Goal: Task Accomplishment & Management: Manage account settings

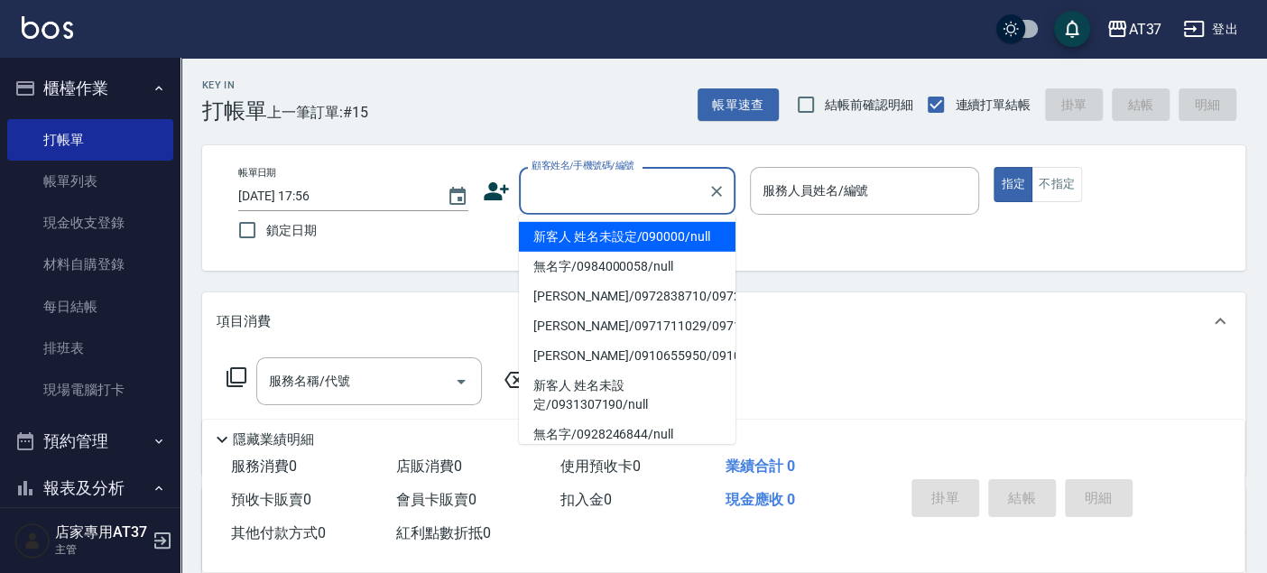
click at [581, 189] on input "顧客姓名/手機號碼/編號" at bounding box center [613, 191] width 173 height 32
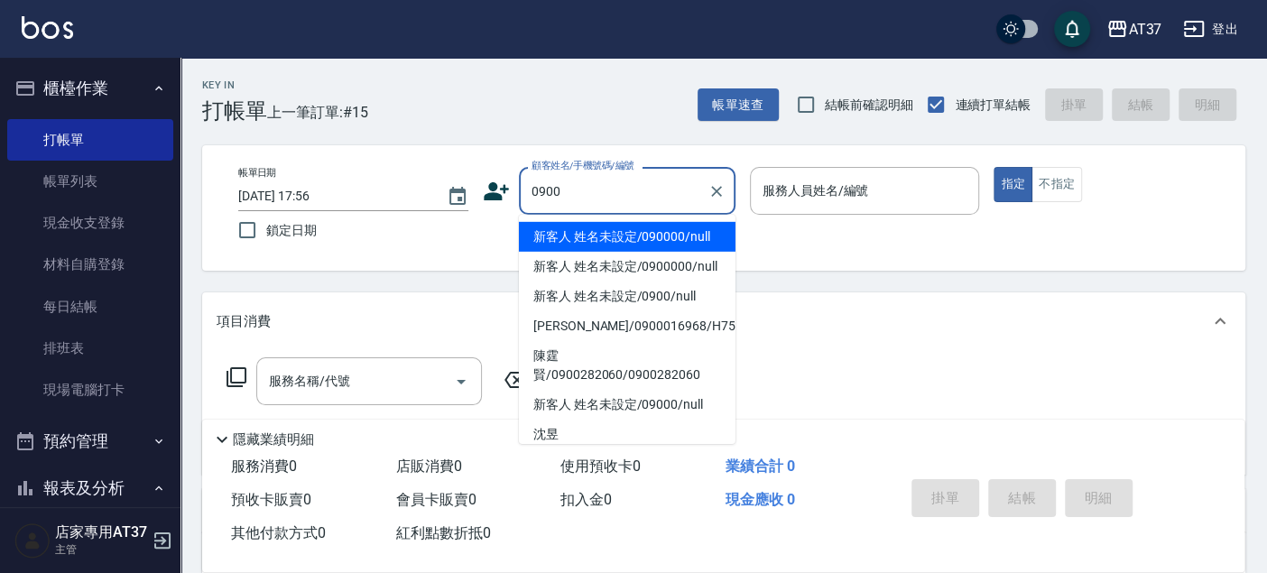
click at [659, 238] on li "新客人 姓名未設定/090000/null" at bounding box center [627, 237] width 217 height 30
type input "新客人 姓名未設定/090000/null"
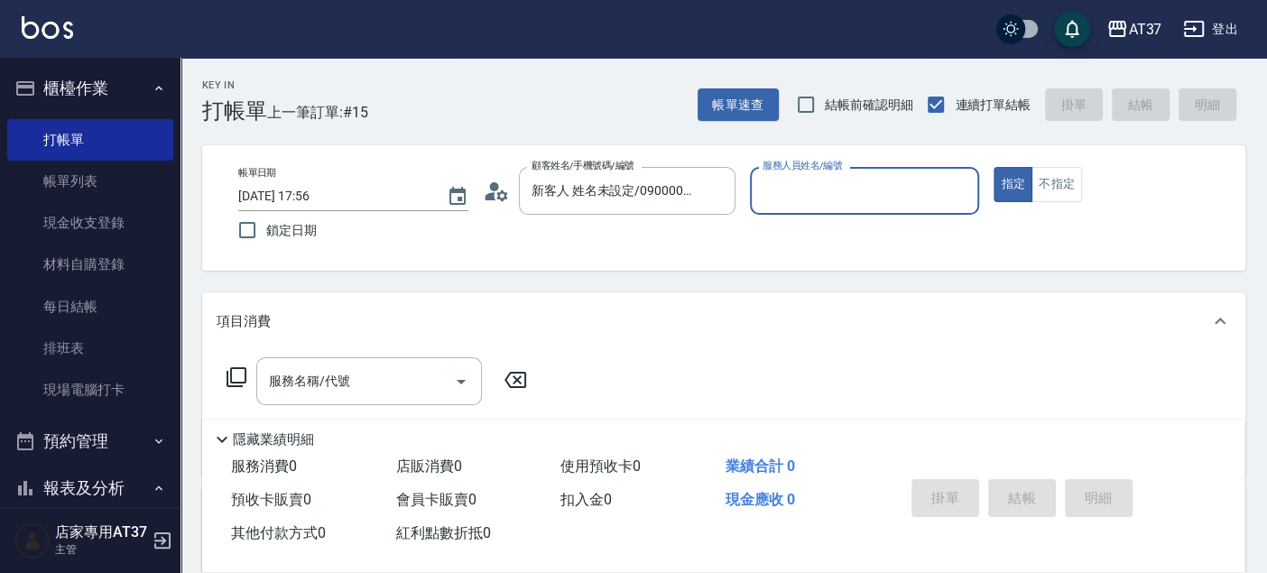
click at [775, 194] on input "服務人員姓名/編號" at bounding box center [865, 191] width 214 height 32
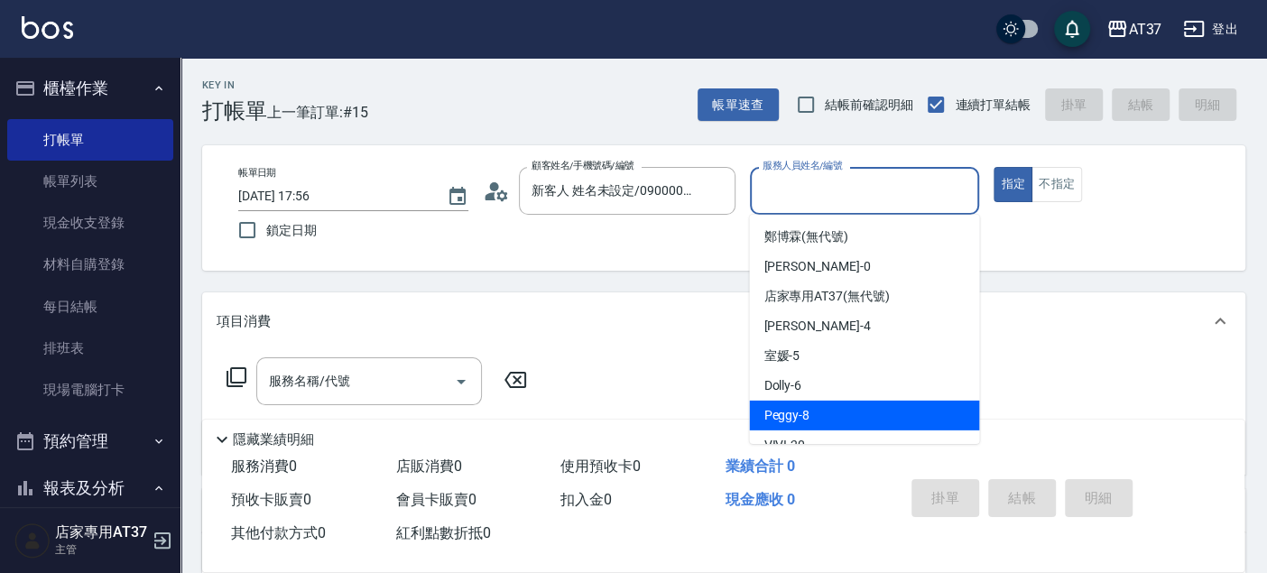
click at [815, 412] on div "Peggy -8" at bounding box center [864, 416] width 230 height 30
type input "Peggy-8"
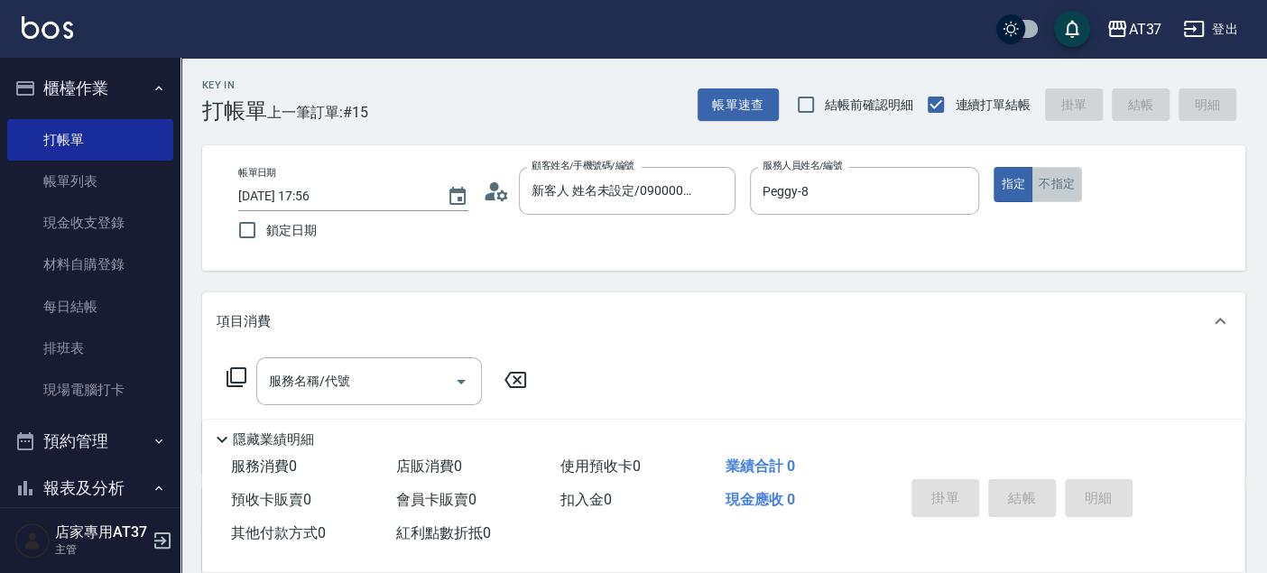
click at [1055, 192] on button "不指定" at bounding box center [1056, 184] width 51 height 35
click at [373, 376] on input "服務名稱/代號" at bounding box center [355, 381] width 182 height 32
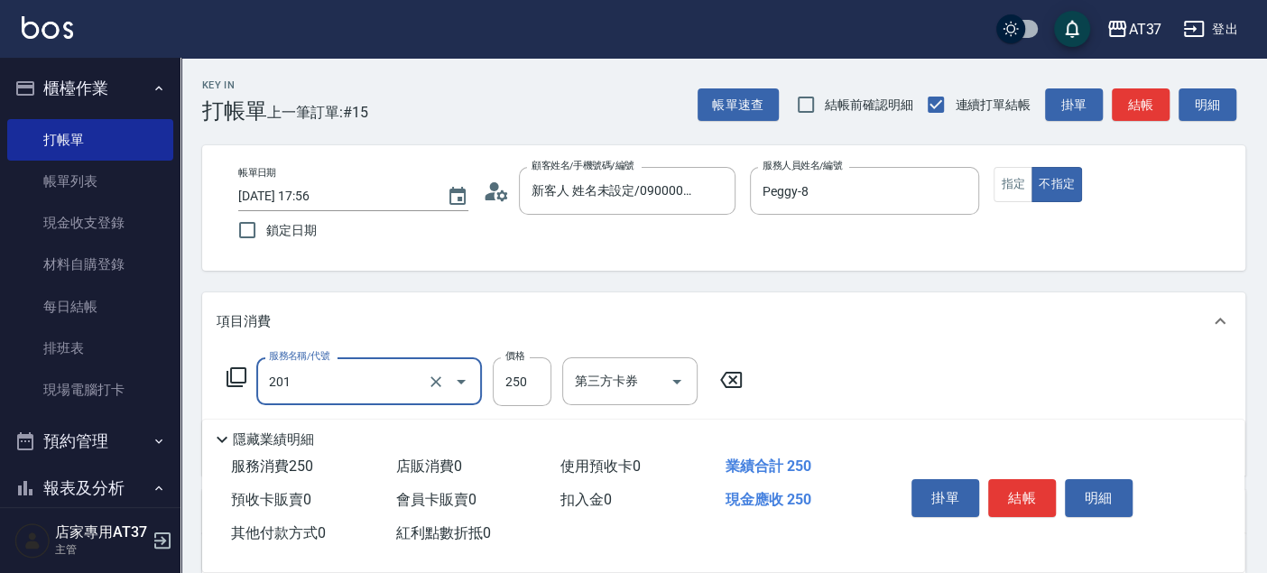
type input "B級單剪(201)"
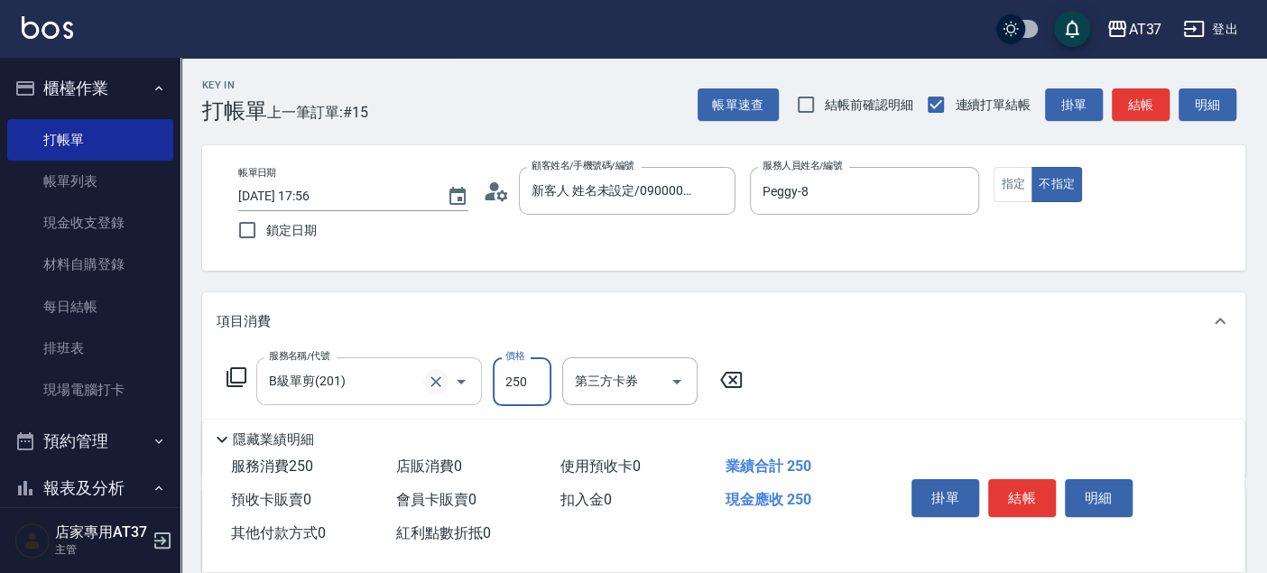
click at [433, 380] on icon "Clear" at bounding box center [436, 382] width 18 height 18
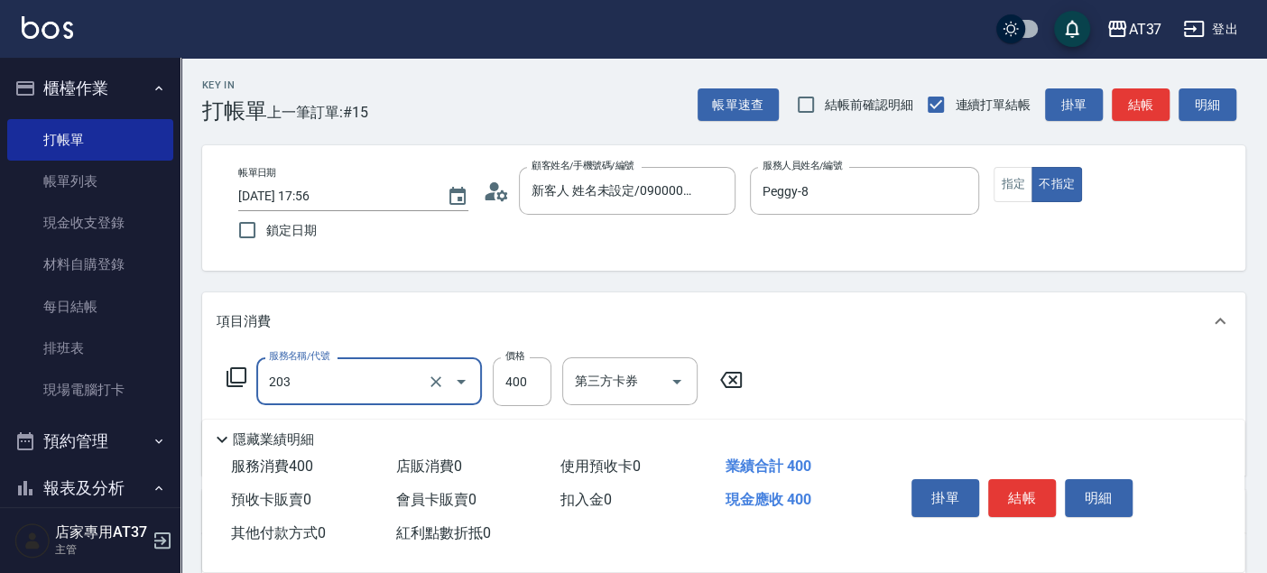
type input "B級洗+剪(203)"
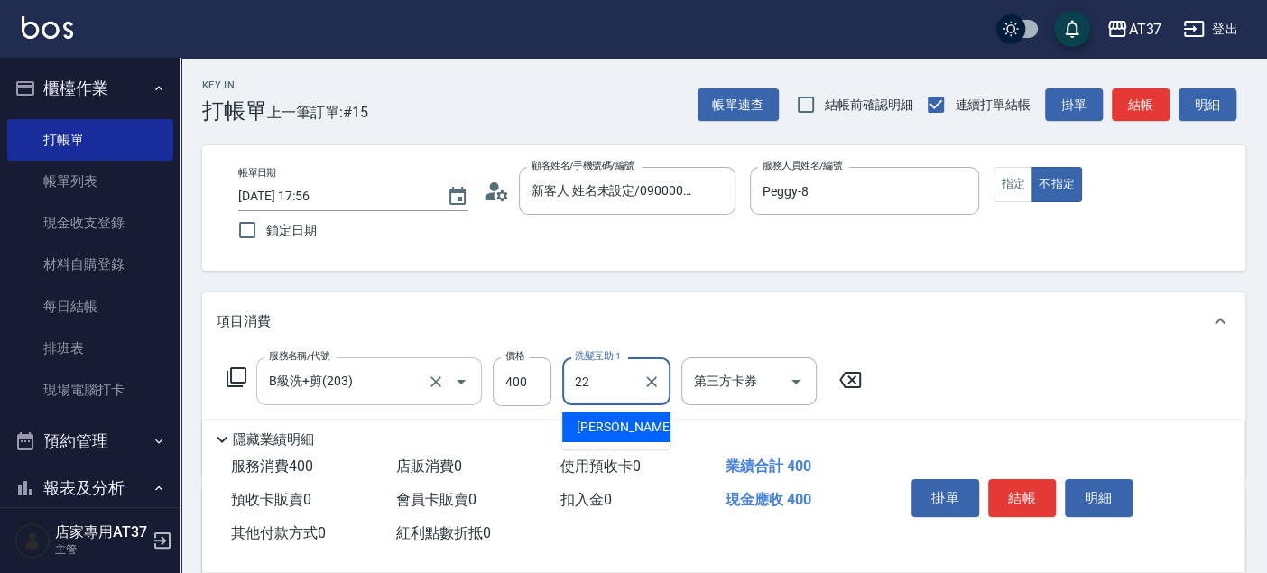
type input "威廉-22"
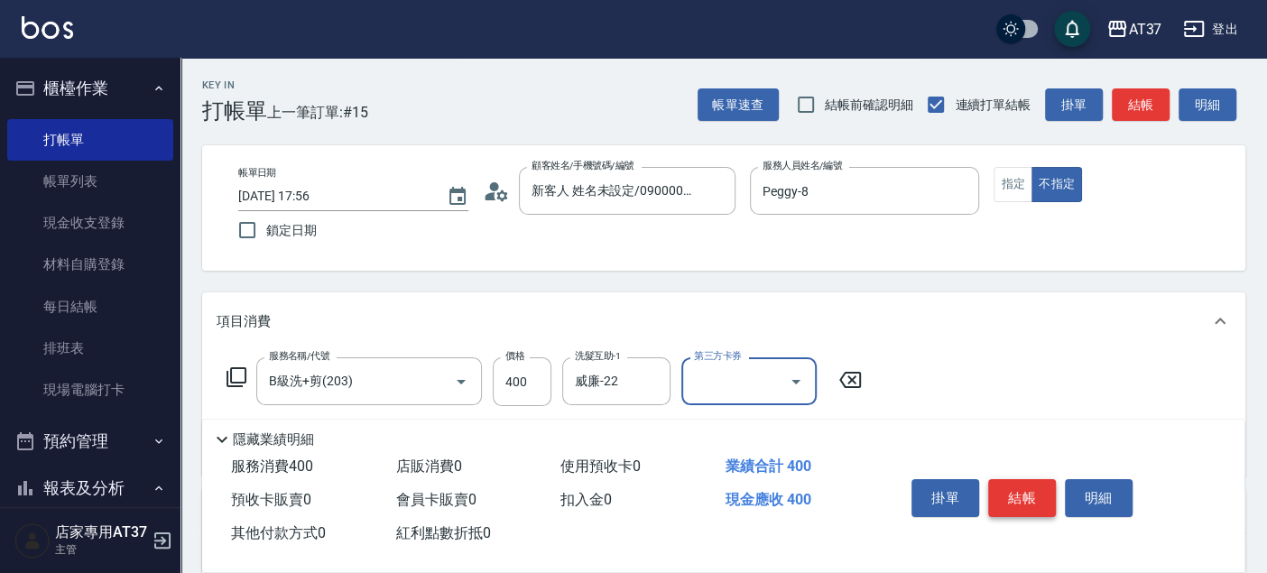
click at [1035, 496] on button "結帳" at bounding box center [1022, 498] width 68 height 38
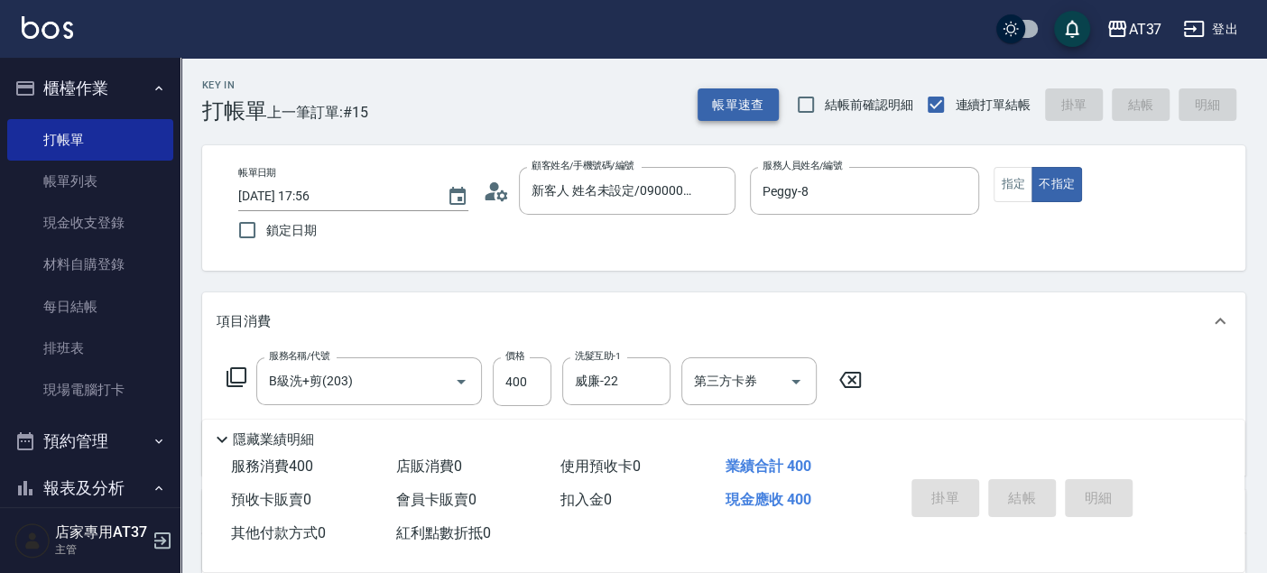
click at [736, 106] on button "帳單速查" at bounding box center [737, 104] width 81 height 33
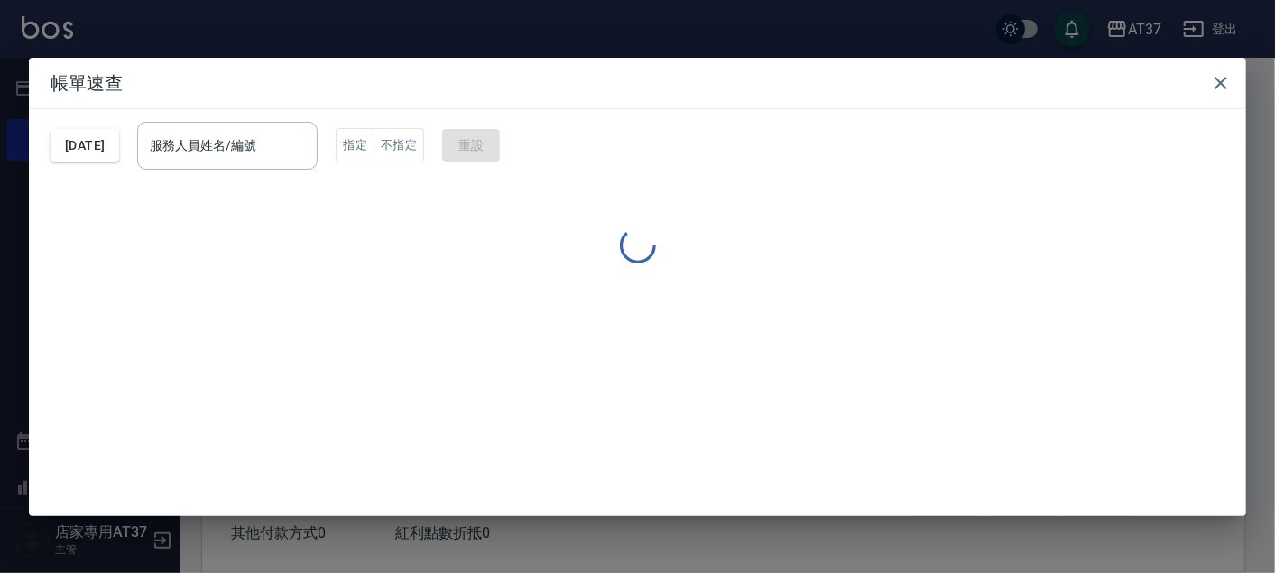
type input "2025/09/25 19:24"
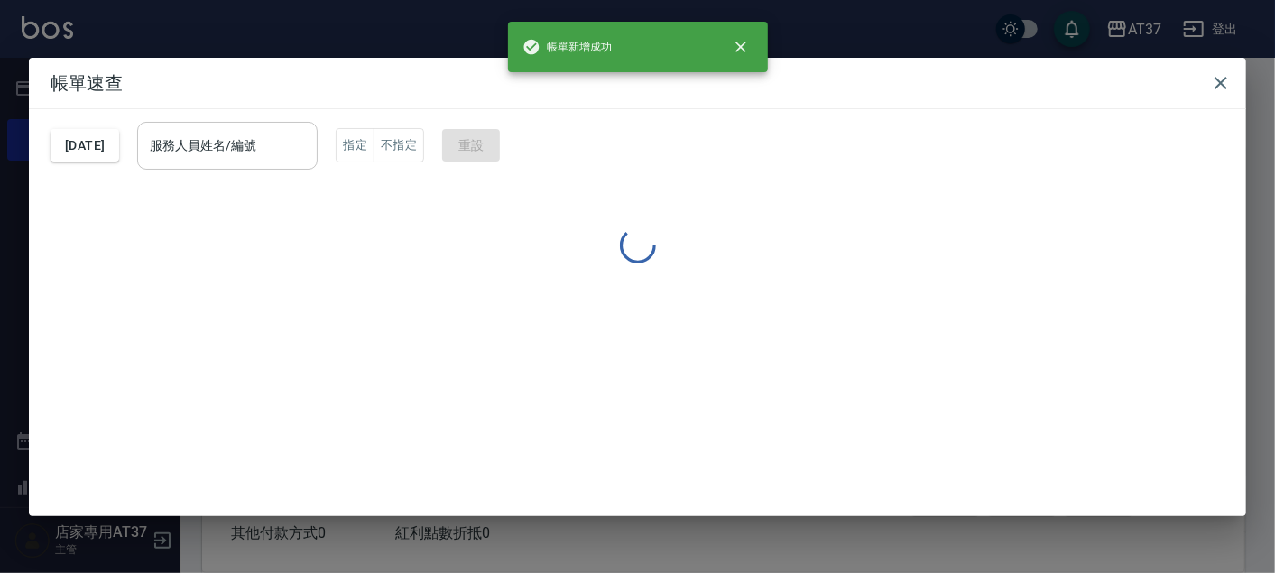
click at [248, 131] on input "服務人員姓名/編號" at bounding box center [227, 146] width 164 height 32
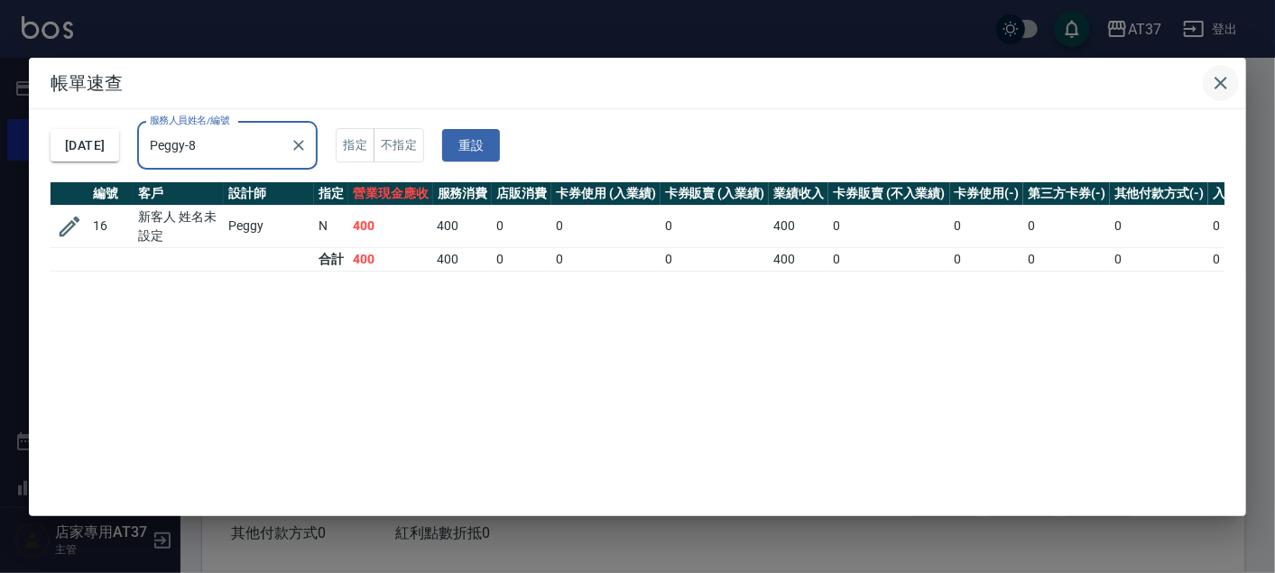
type input "Peggy-8"
click at [1224, 85] on icon "button" at bounding box center [1220, 83] width 13 height 13
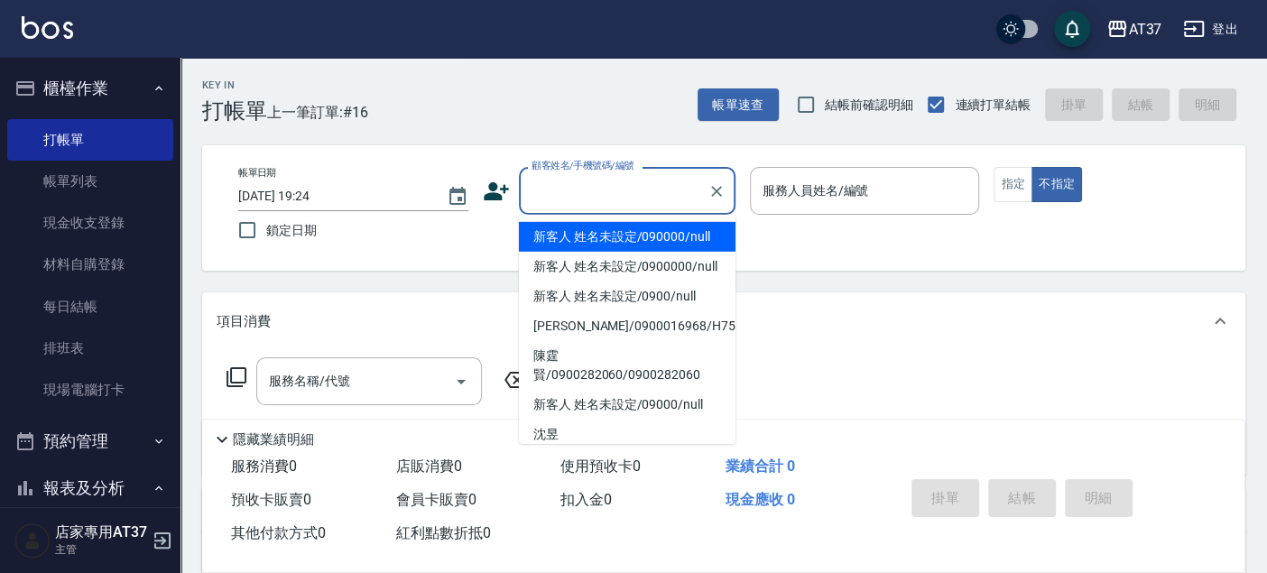
drag, startPoint x: 641, startPoint y: 174, endPoint x: 631, endPoint y: 182, distance: 12.8
click at [640, 176] on div "顧客姓名/手機號碼/編號 顧客姓名/手機號碼/編號" at bounding box center [627, 191] width 217 height 48
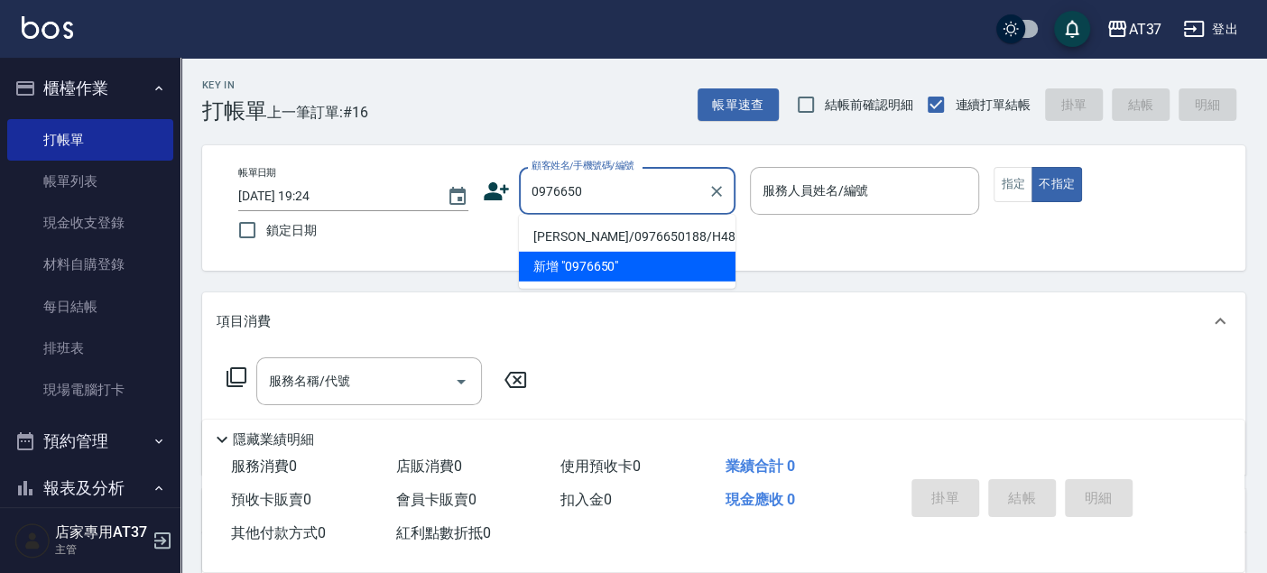
drag, startPoint x: 620, startPoint y: 240, endPoint x: 655, endPoint y: 233, distance: 35.9
click at [619, 239] on li "謝承逸/0976650188/H488" at bounding box center [627, 237] width 217 height 30
type input "謝承逸/0976650188/H488"
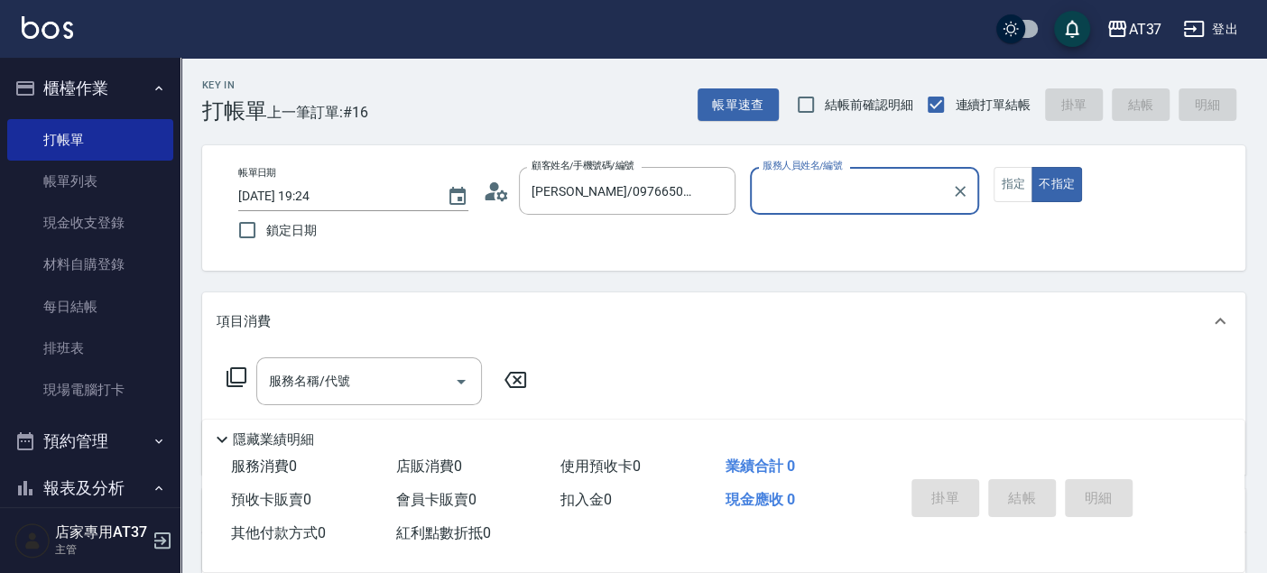
type input "Hannah-4"
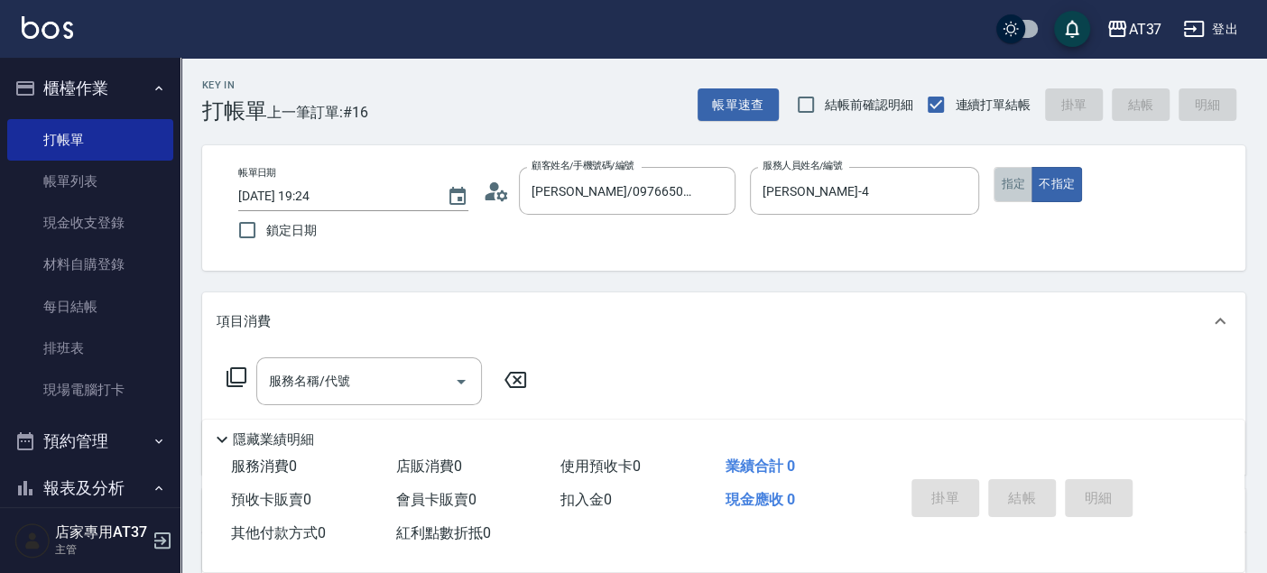
click at [1002, 188] on button "指定" at bounding box center [1012, 184] width 39 height 35
click at [371, 397] on input "服務名稱/代號" at bounding box center [355, 381] width 182 height 32
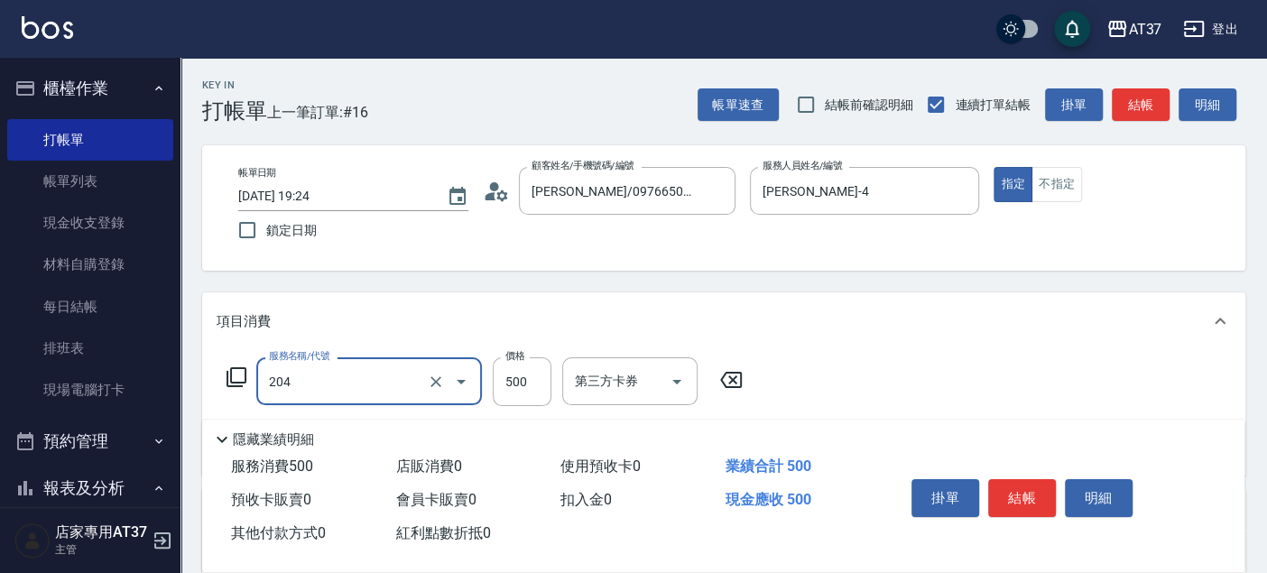
type input "A級洗+剪(204)"
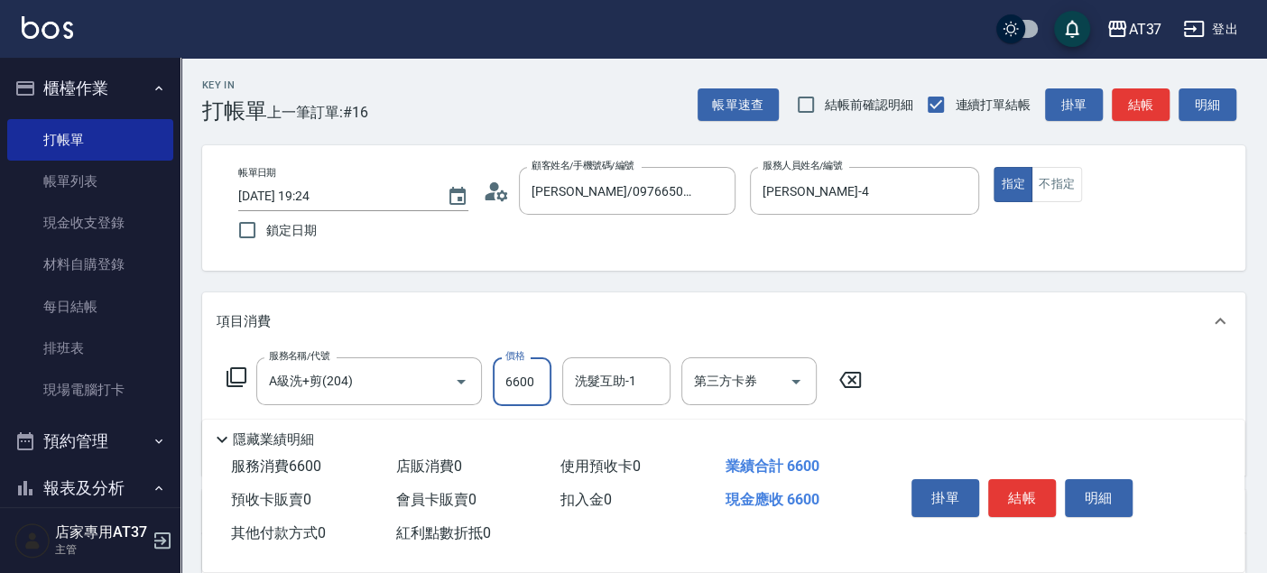
click at [511, 374] on input "6600" at bounding box center [522, 381] width 59 height 49
click at [513, 375] on input "6600" at bounding box center [522, 381] width 59 height 49
type input "600"
click at [1015, 484] on button "結帳" at bounding box center [1022, 498] width 68 height 38
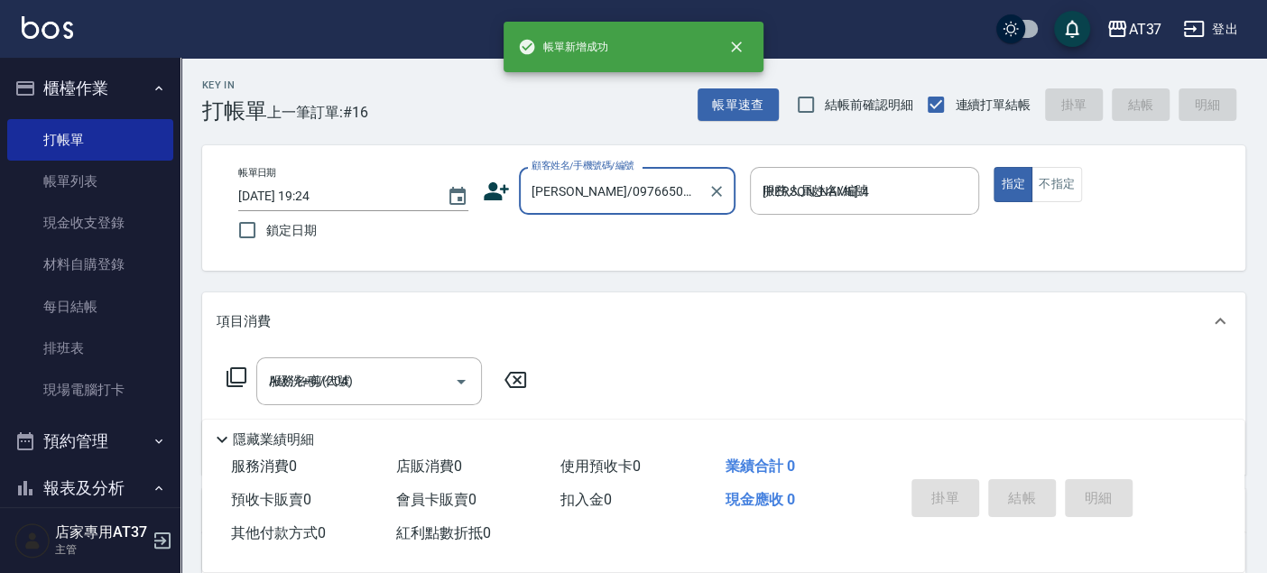
type input "2025/09/25 19:32"
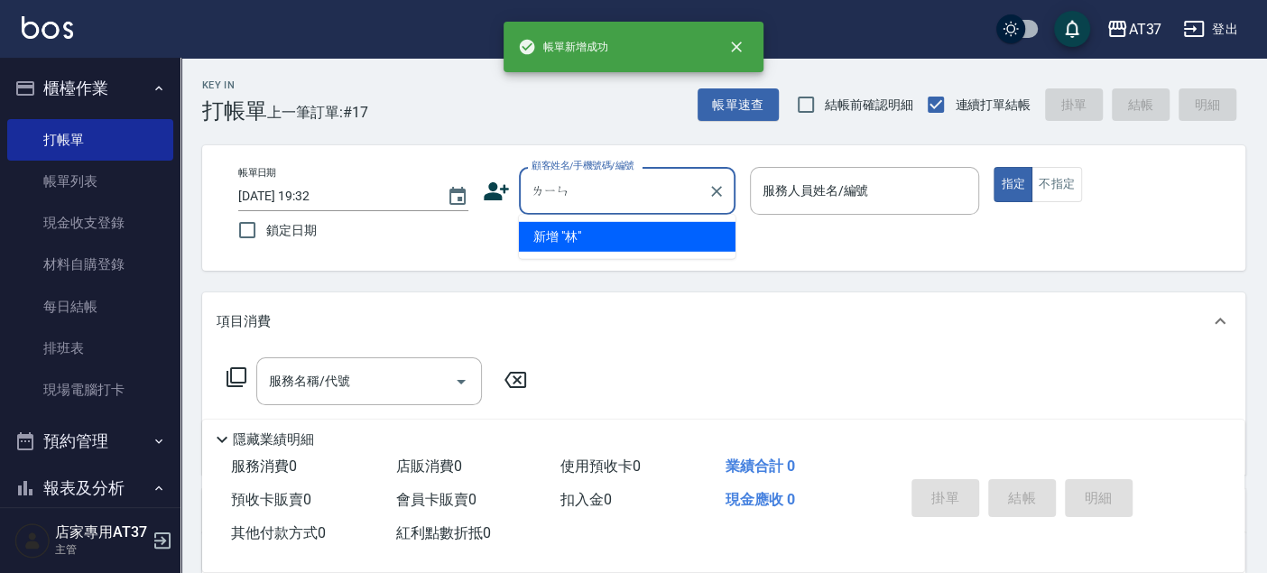
type input "林"
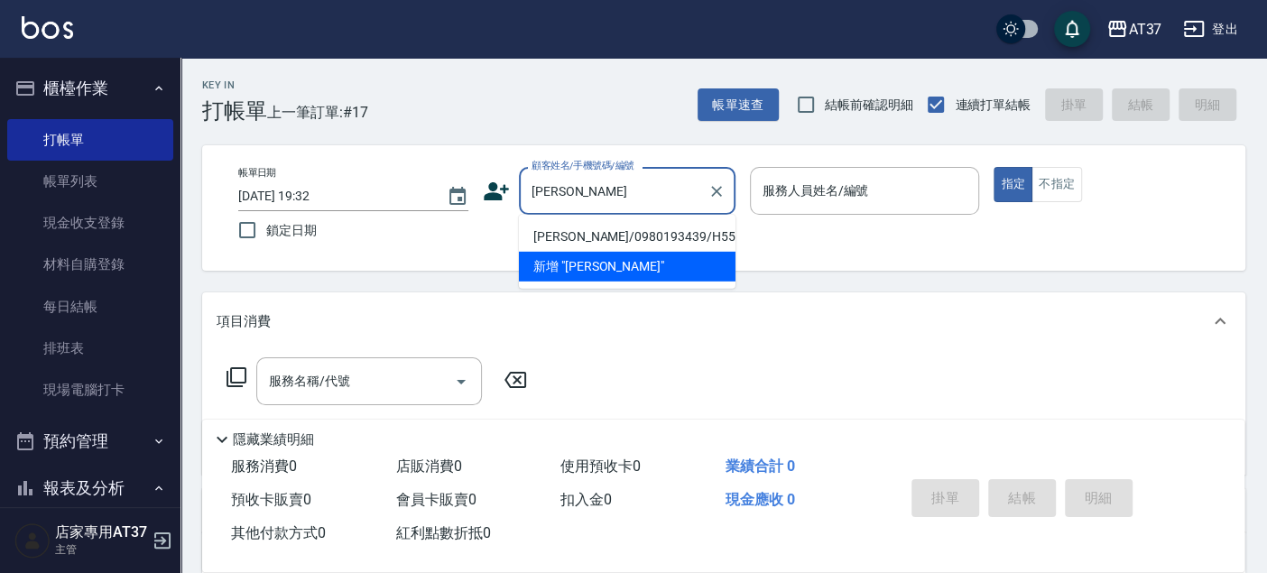
click at [657, 239] on li "賴姵宇/0980193439/H558" at bounding box center [627, 237] width 217 height 30
type input "賴姵宇/0980193439/H558"
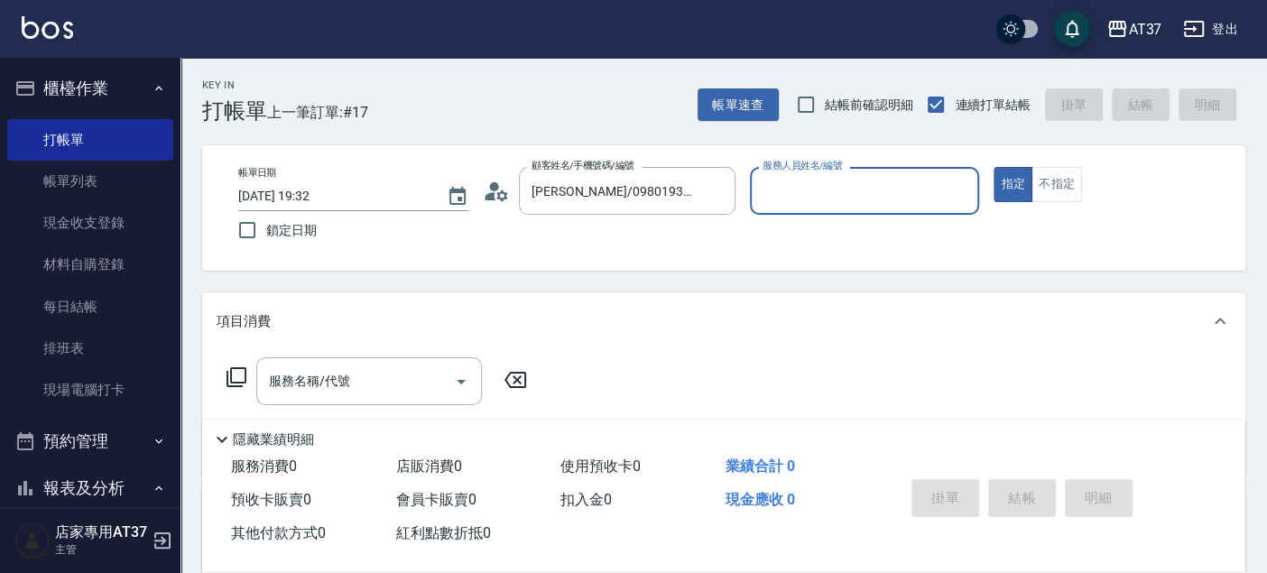
type input "Hannah-4"
click at [370, 376] on input "服務名稱/代號" at bounding box center [355, 381] width 182 height 32
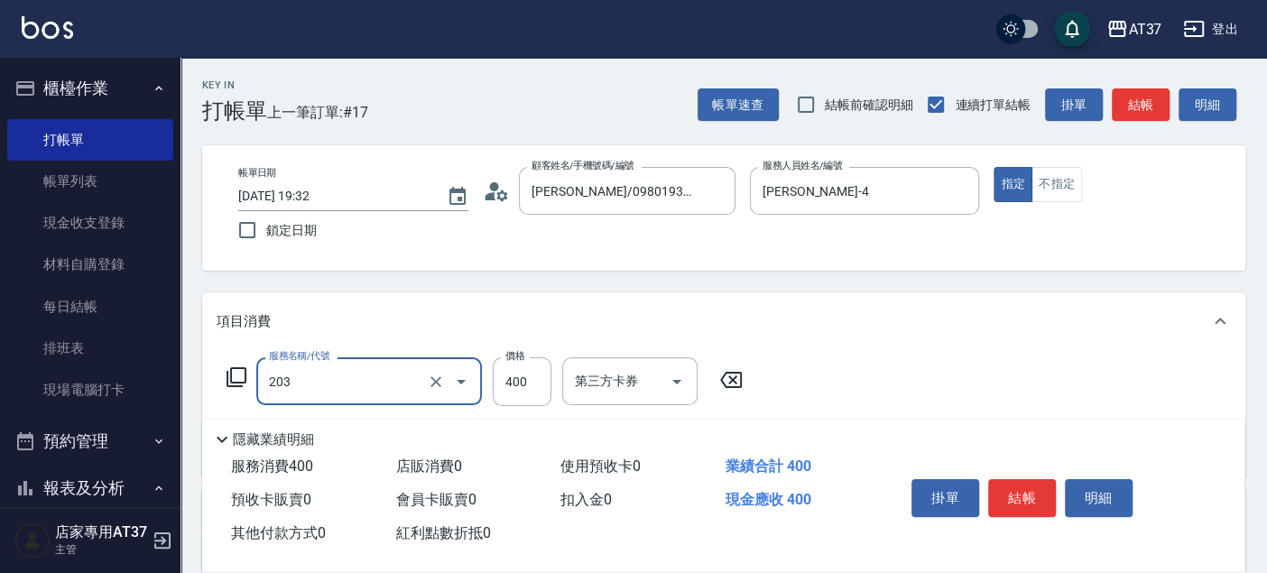
type input "B級洗+剪(203)"
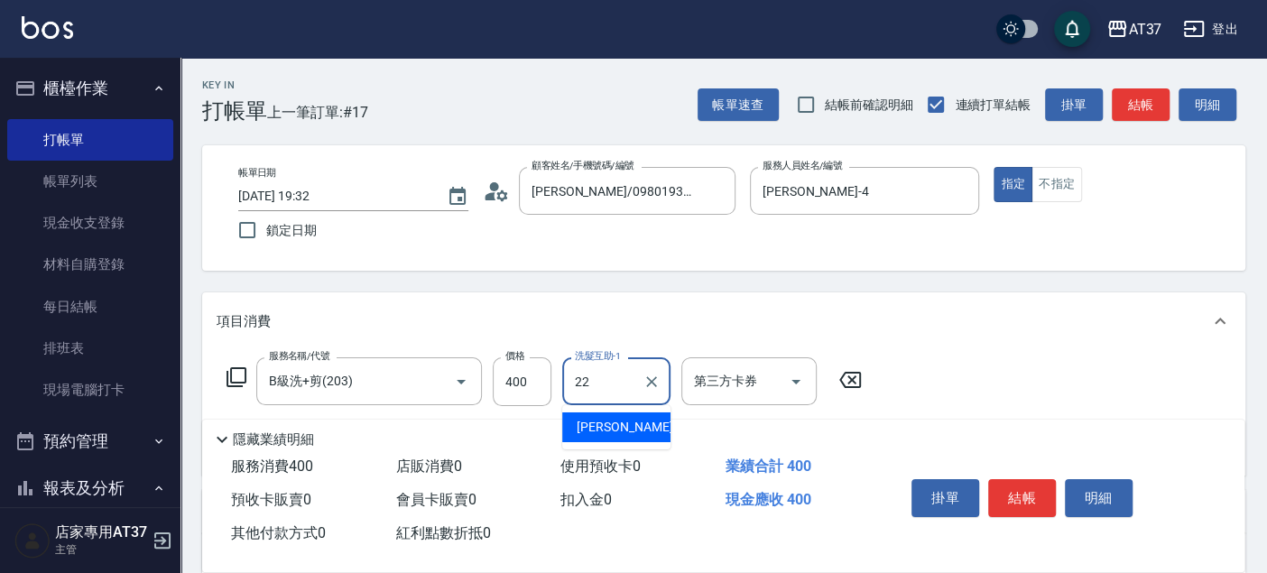
type input "威廉-22"
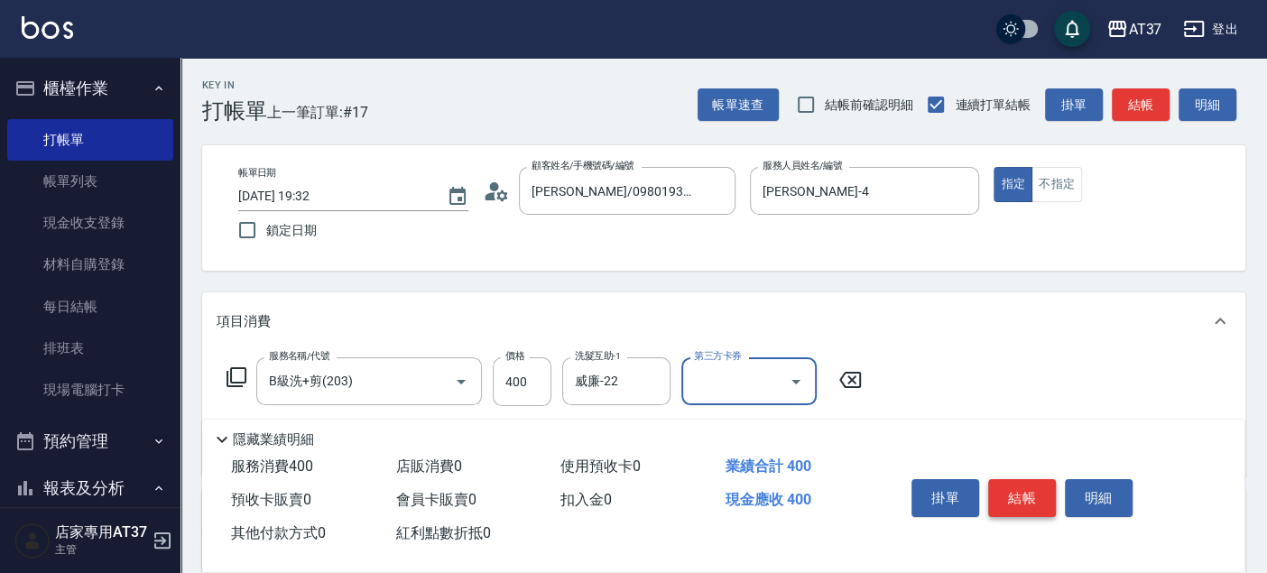
click at [1013, 497] on button "結帳" at bounding box center [1022, 498] width 68 height 38
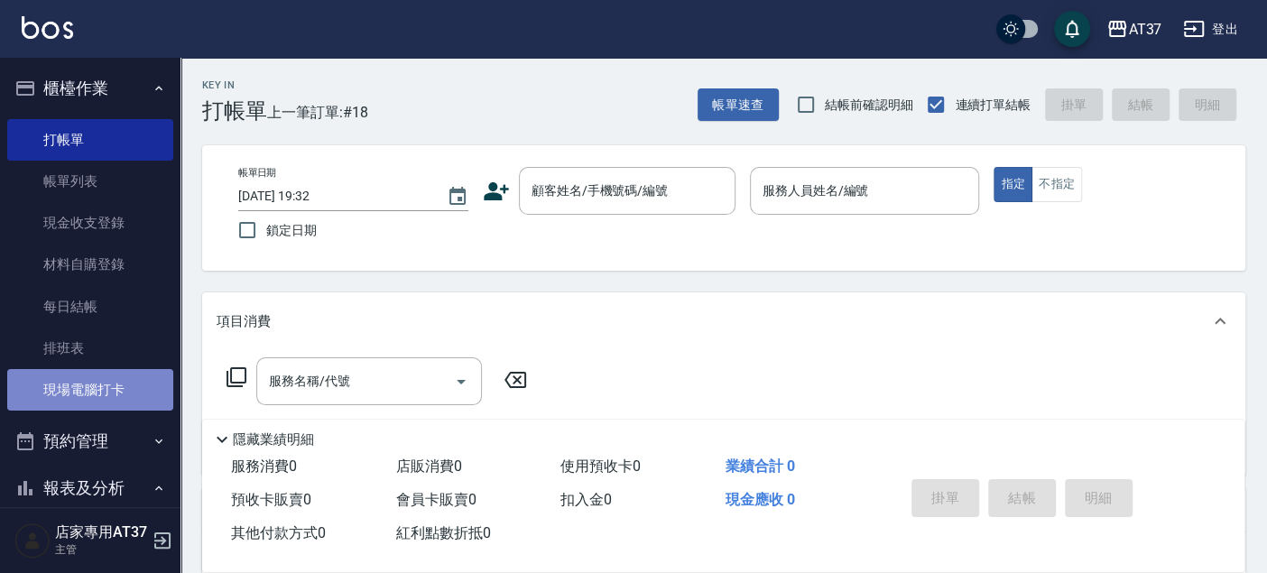
click at [91, 395] on link "現場電腦打卡" at bounding box center [90, 389] width 166 height 41
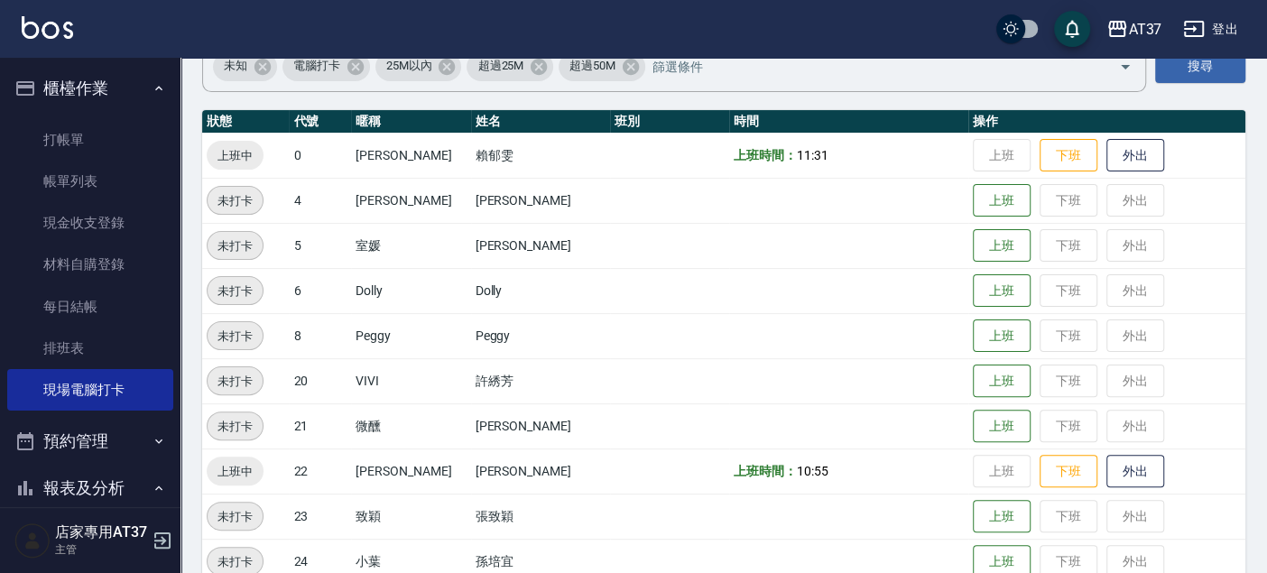
scroll to position [300, 0]
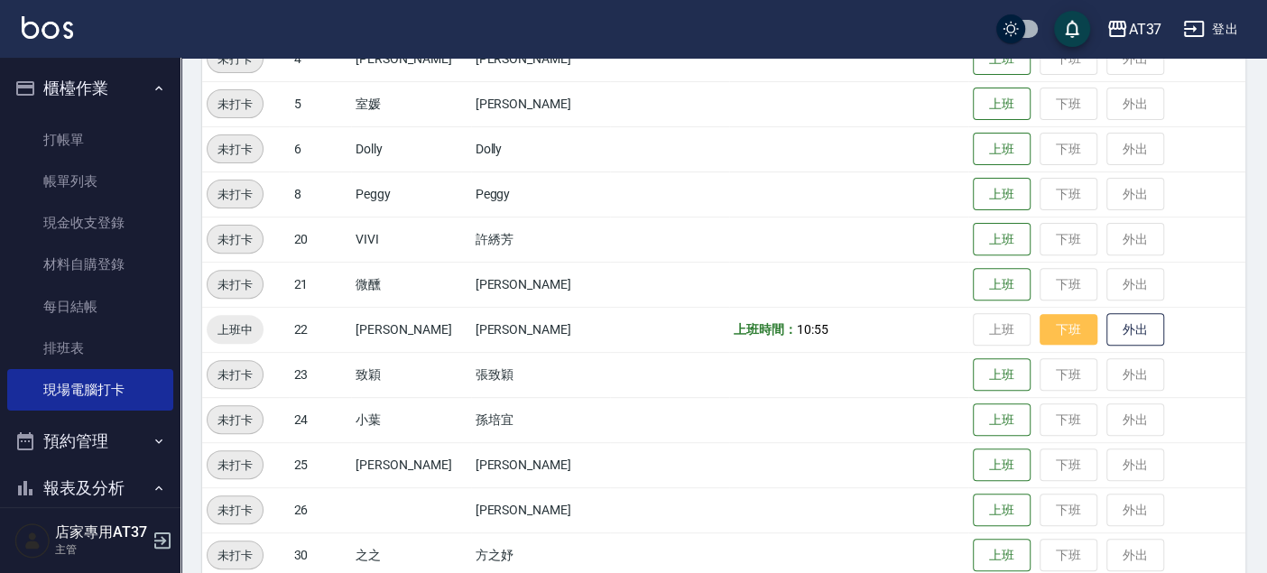
click at [1039, 331] on button "下班" at bounding box center [1068, 330] width 58 height 32
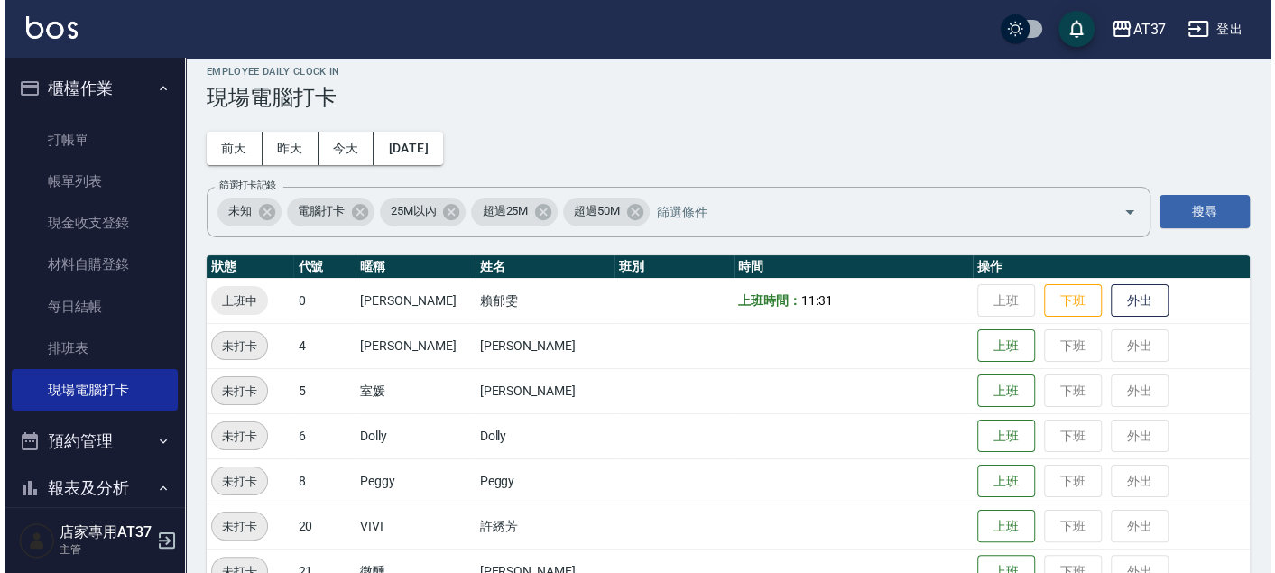
scroll to position [0, 0]
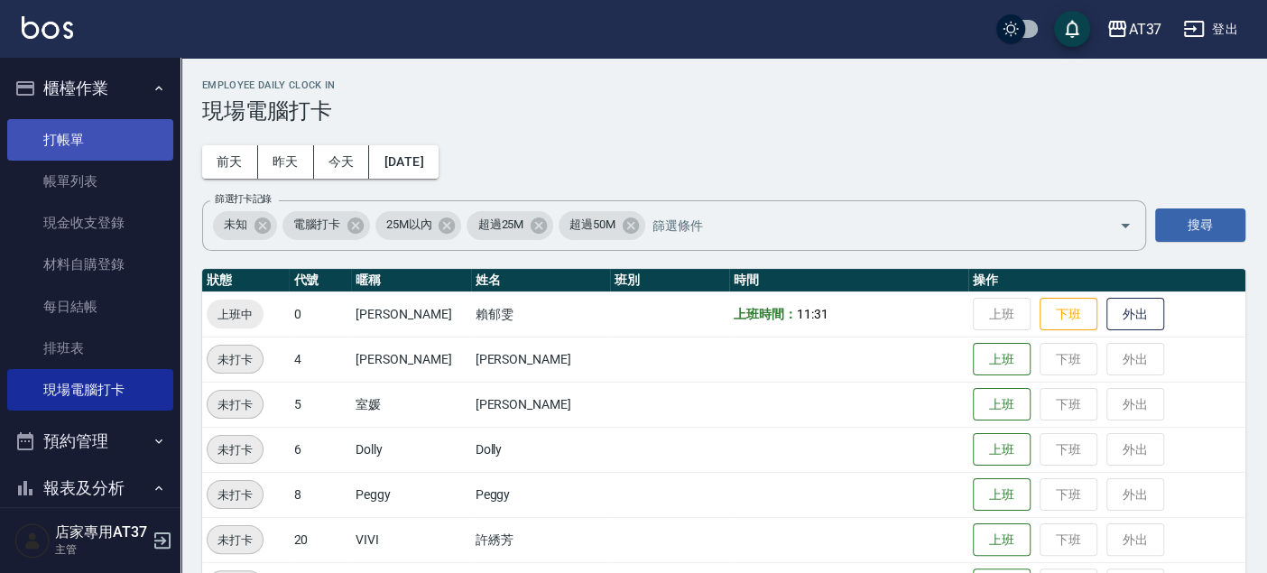
drag, startPoint x: 53, startPoint y: 141, endPoint x: 152, endPoint y: 139, distance: 99.2
click at [53, 141] on link "打帳單" at bounding box center [90, 139] width 166 height 41
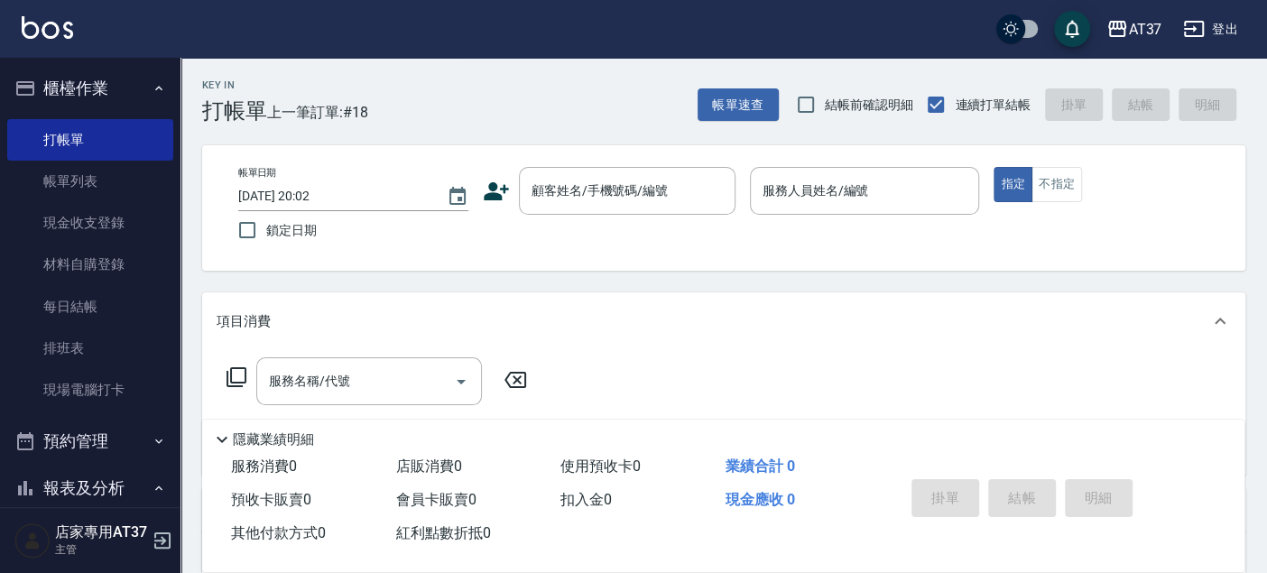
click at [502, 189] on icon at bounding box center [496, 191] width 27 height 27
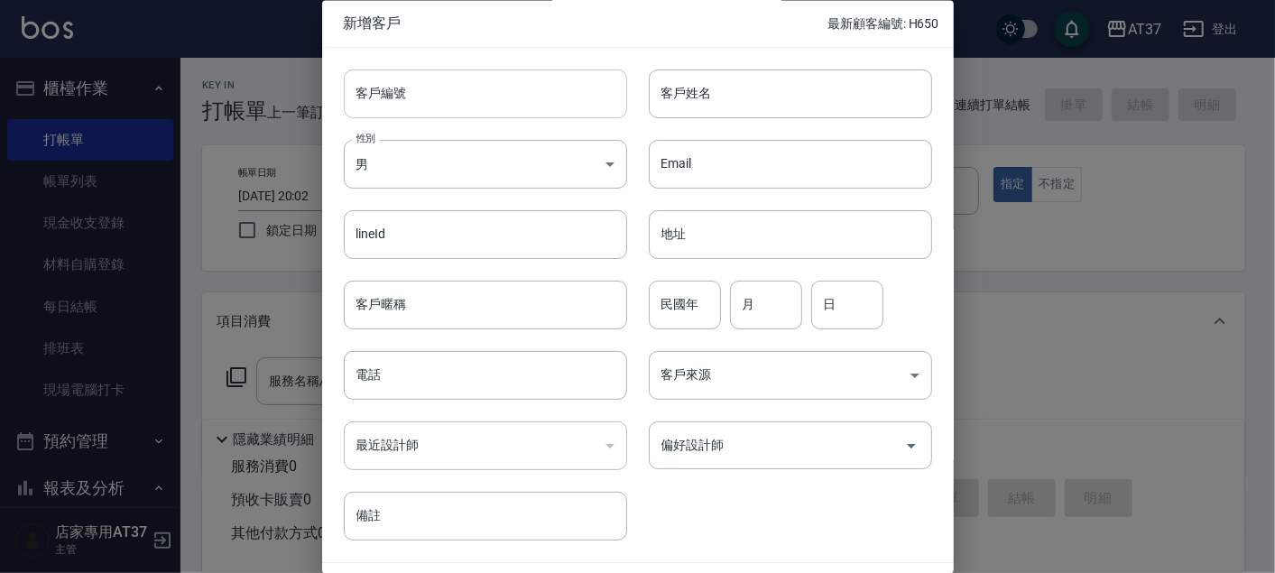
click at [466, 98] on input "客戶編號" at bounding box center [485, 93] width 283 height 49
type input "0909901095"
click at [717, 99] on input "客戶姓名" at bounding box center [790, 93] width 283 height 49
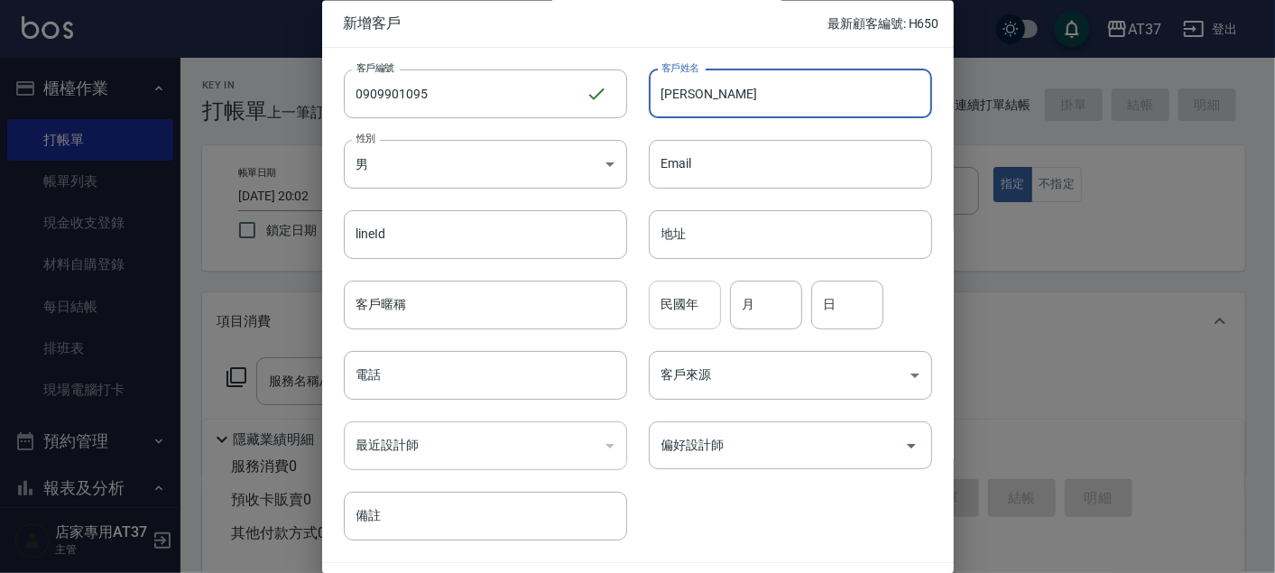
type input "張辰瑋"
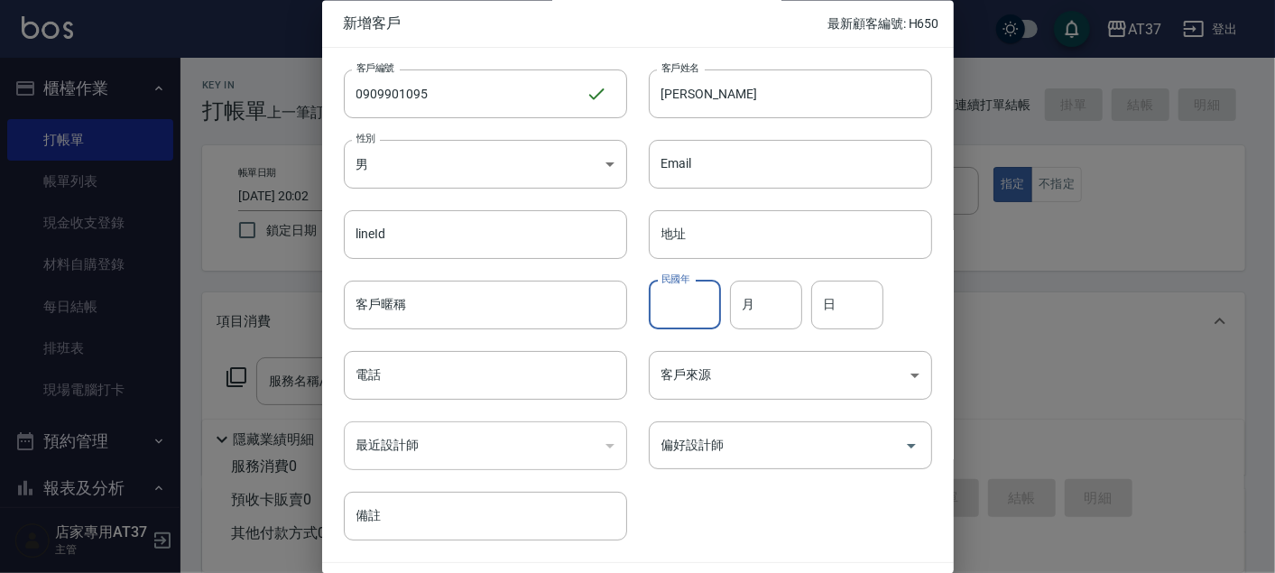
click at [665, 299] on div "民國年 民國年" at bounding box center [685, 305] width 72 height 49
type input "884"
type input "10"
type input "19"
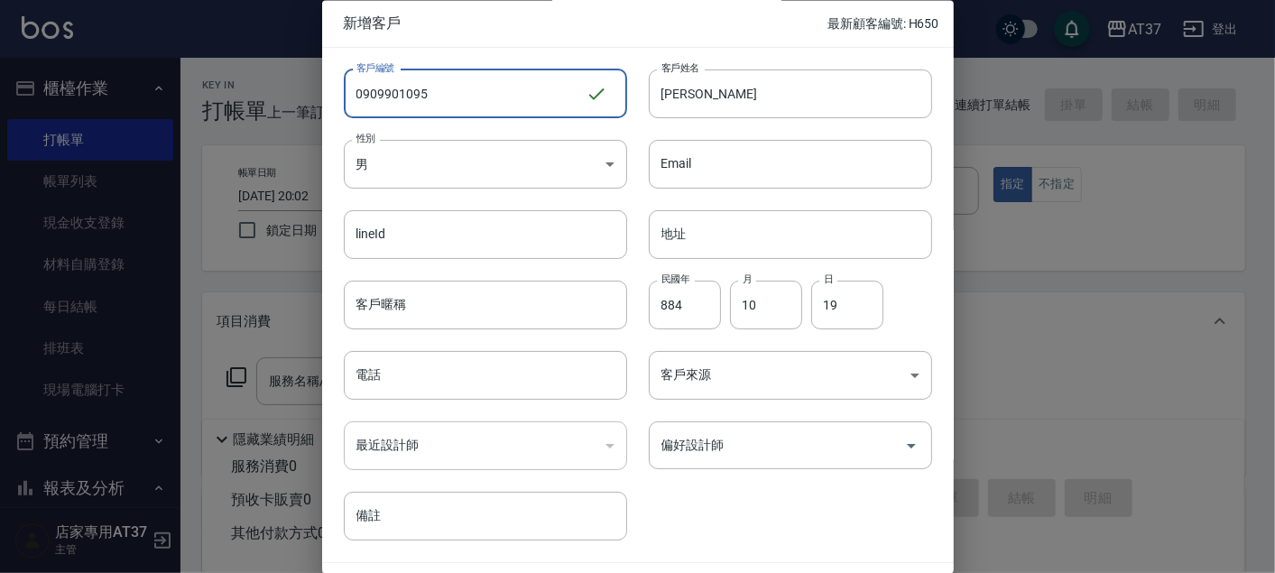
drag, startPoint x: 446, startPoint y: 91, endPoint x: 320, endPoint y: 95, distance: 125.4
click at [320, 95] on div "新增客戶 最新顧客編號: H650 客戶編號 0909901095 ​ 客戶編號 客戶姓名 張辰瑋 客戶姓名 性別 男 MALE 性別 Email Email…" at bounding box center [637, 286] width 1275 height 573
click at [402, 356] on input "電話" at bounding box center [485, 376] width 283 height 49
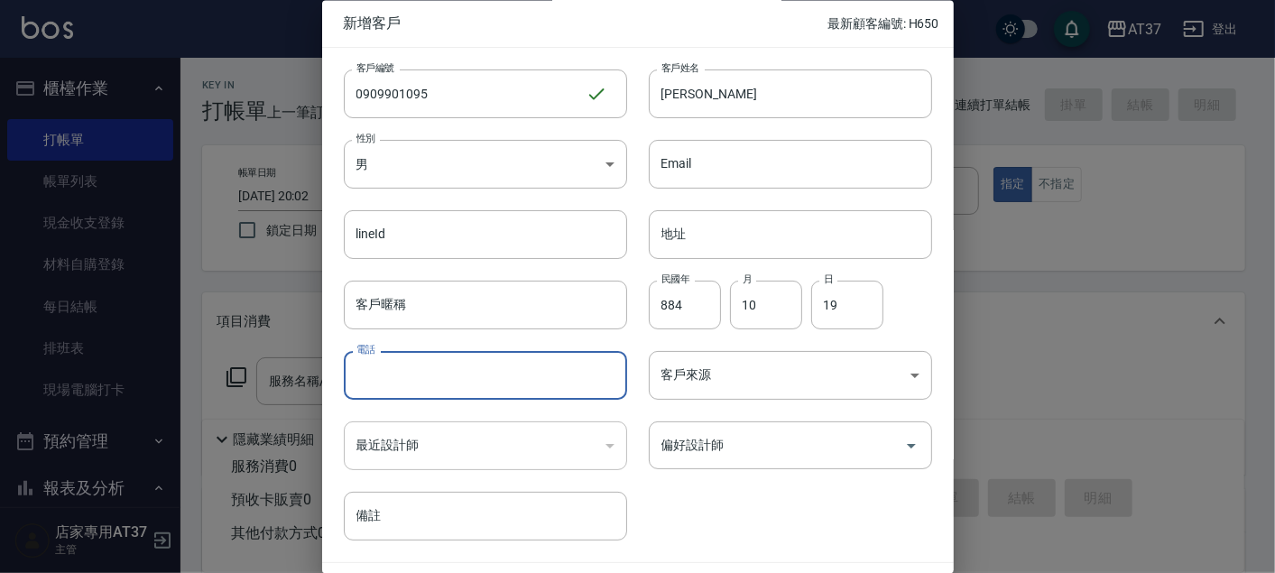
paste input "0909901095"
type input "0909901095"
click at [735, 379] on body "AT37 登出 櫃檯作業 打帳單 帳單列表 現金收支登錄 材料自購登錄 每日結帳 排班表 現場電腦打卡 預約管理 預約管理 單日預約紀錄 單週預約紀錄 報表及…" at bounding box center [637, 438] width 1275 height 876
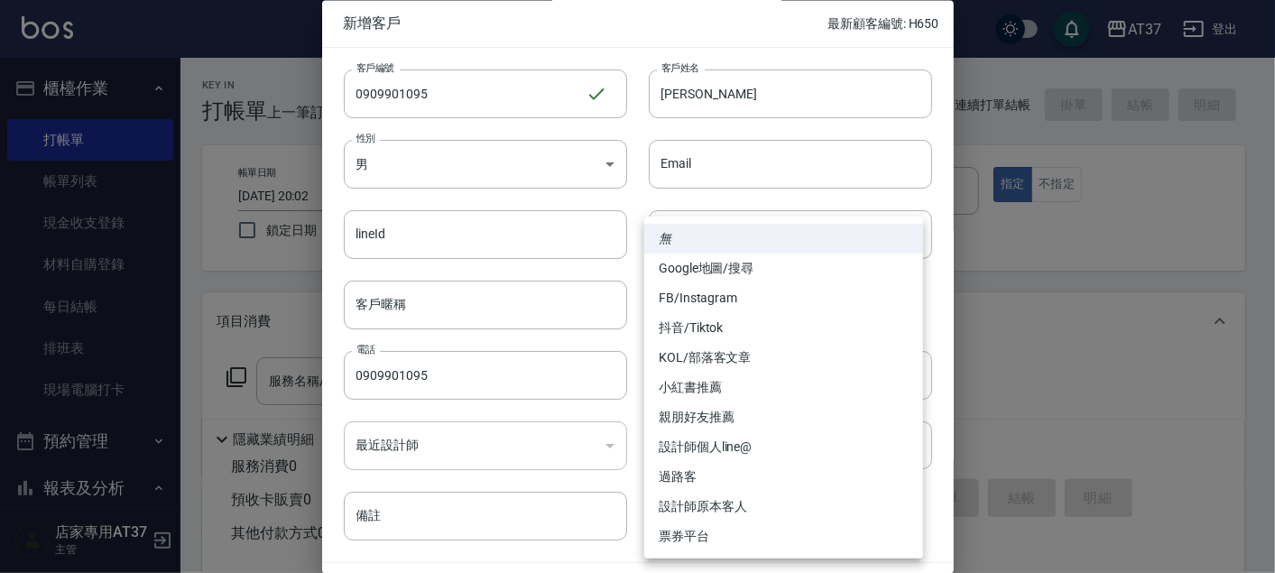
click at [712, 294] on li "FB/Instagram" at bounding box center [783, 298] width 279 height 30
type input "FB/Instagram"
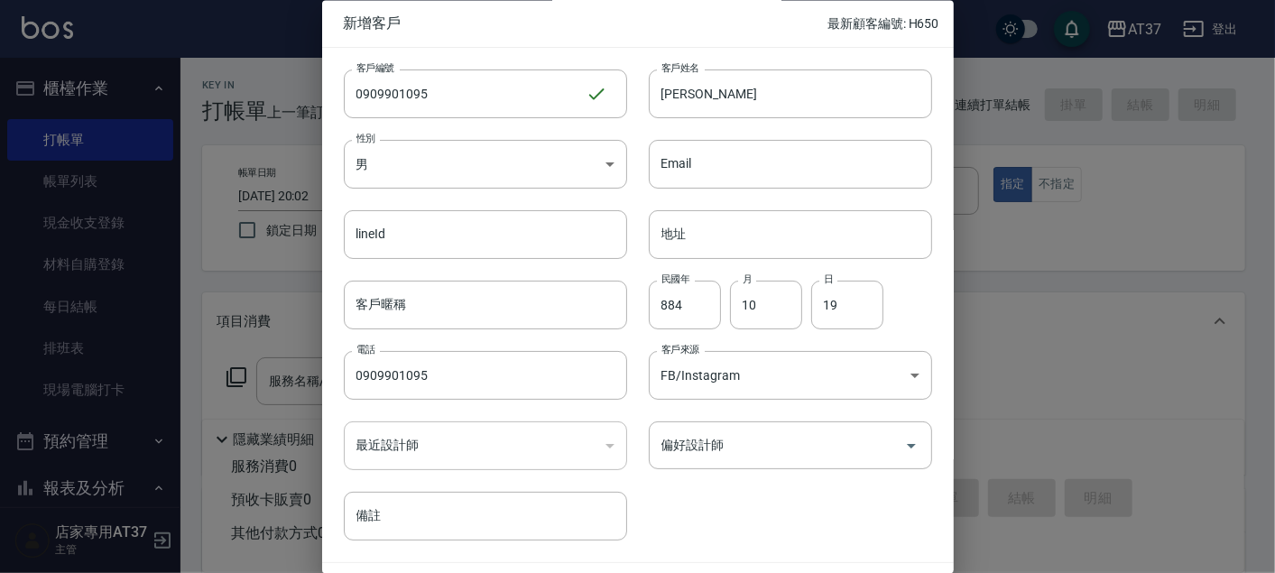
click at [747, 510] on div "客戶編號 0909901095 ​ 客戶編號 客戶姓名 張辰瑋 客戶姓名 性別 男 MALE 性別 Email Email lineId lineId 地址 …" at bounding box center [627, 294] width 610 height 493
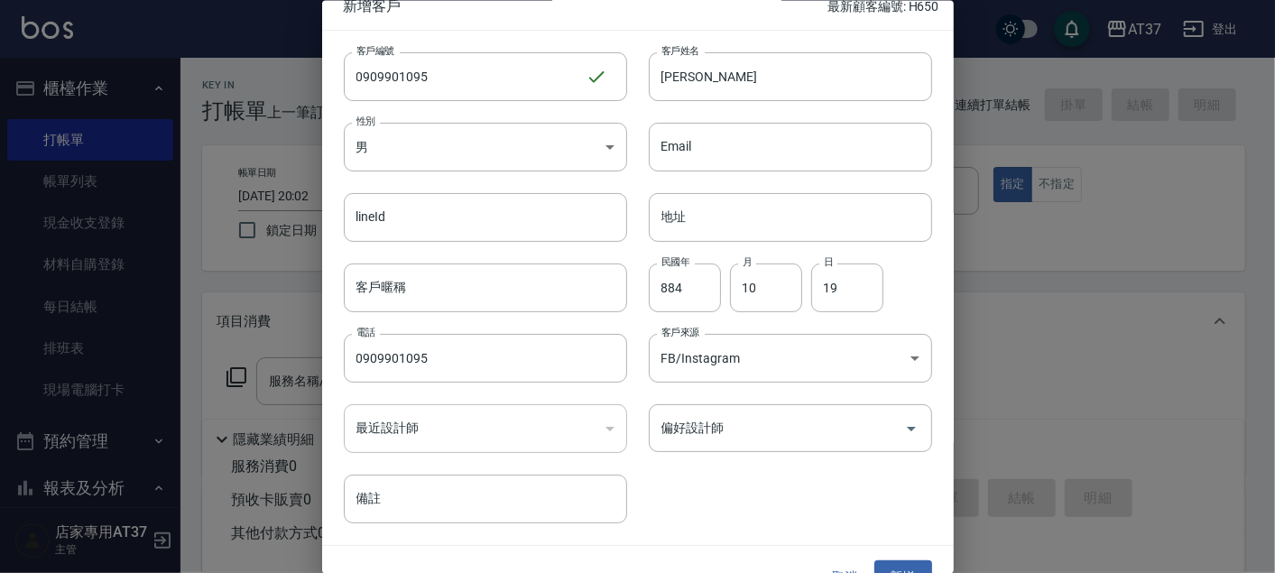
scroll to position [51, 0]
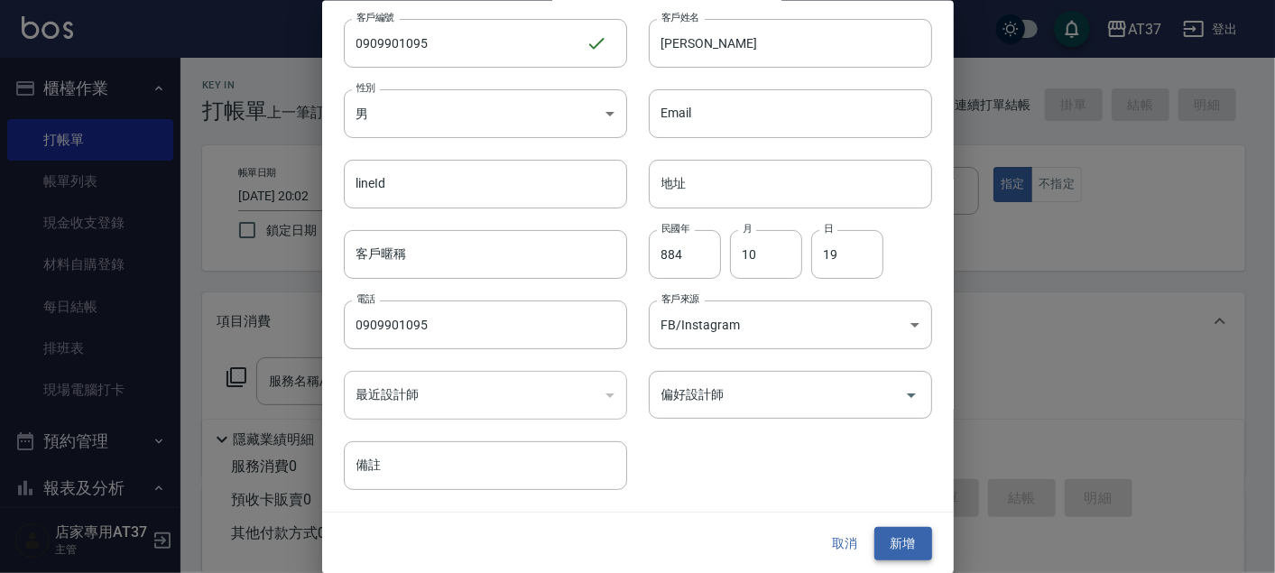
click at [900, 533] on button "新增" at bounding box center [903, 543] width 58 height 33
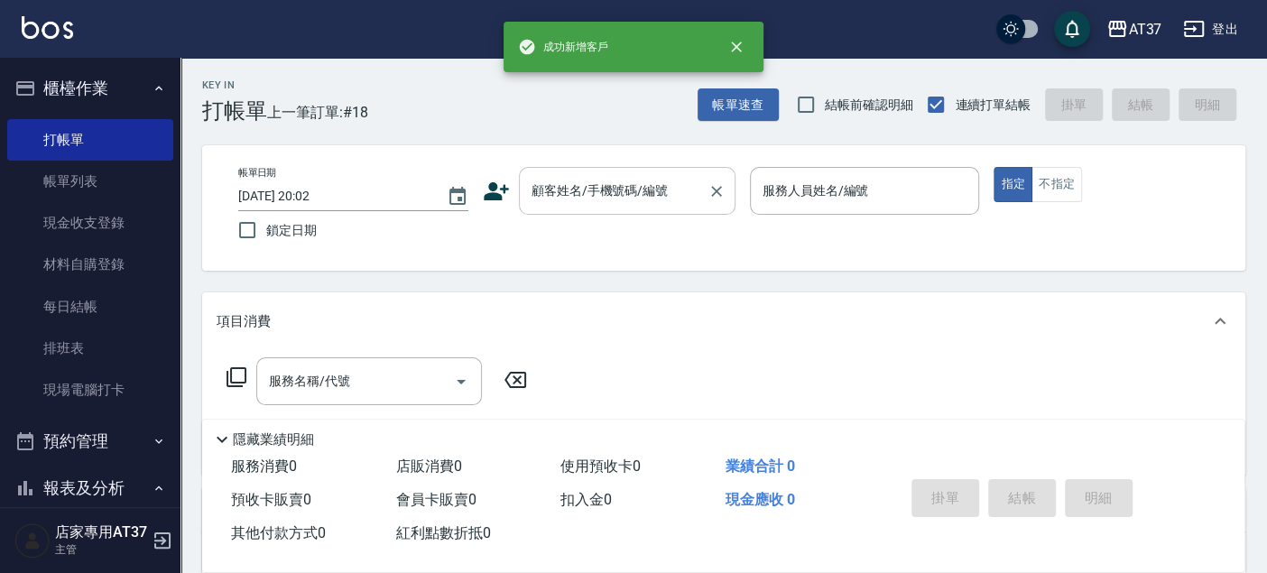
click at [576, 195] on input "顧客姓名/手機號碼/編號" at bounding box center [613, 191] width 173 height 32
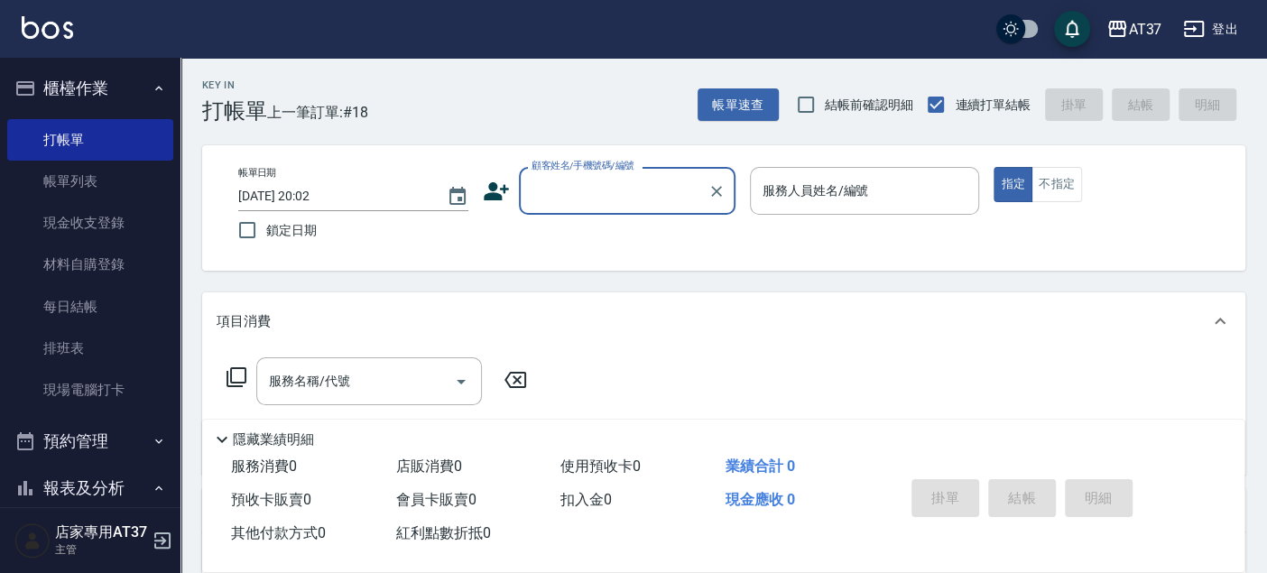
paste input "0909901095"
click at [593, 252] on li "張辰瑋/0909901095/0909901095" at bounding box center [627, 237] width 217 height 30
type input "張辰瑋/0909901095/0909901095"
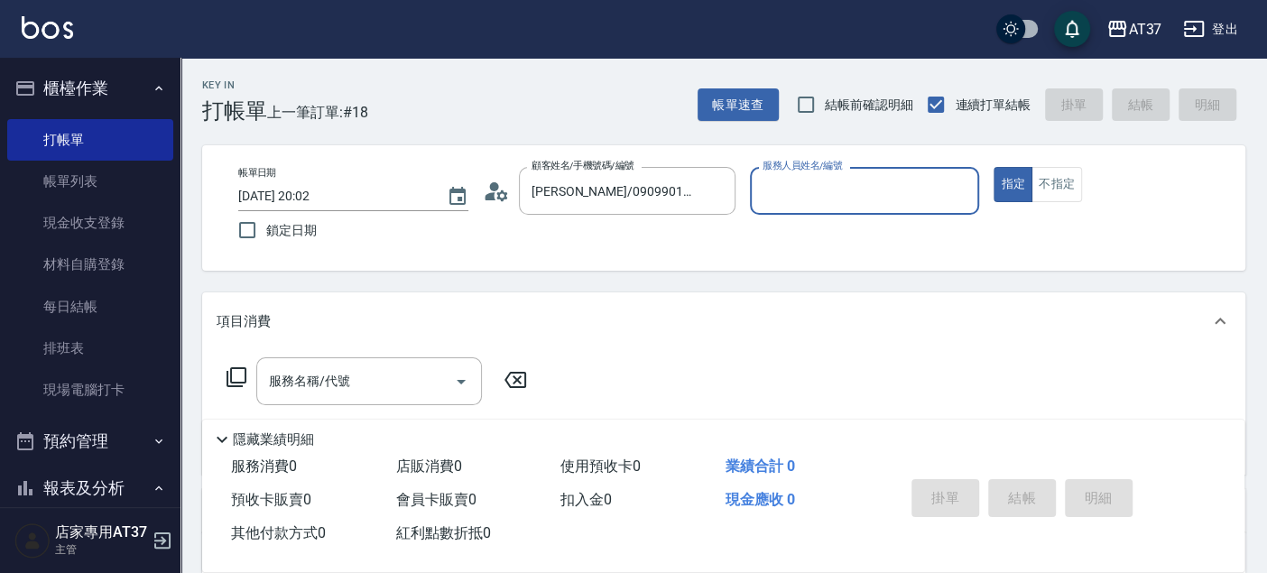
click at [862, 181] on input "服務人員姓名/編號" at bounding box center [865, 191] width 214 height 32
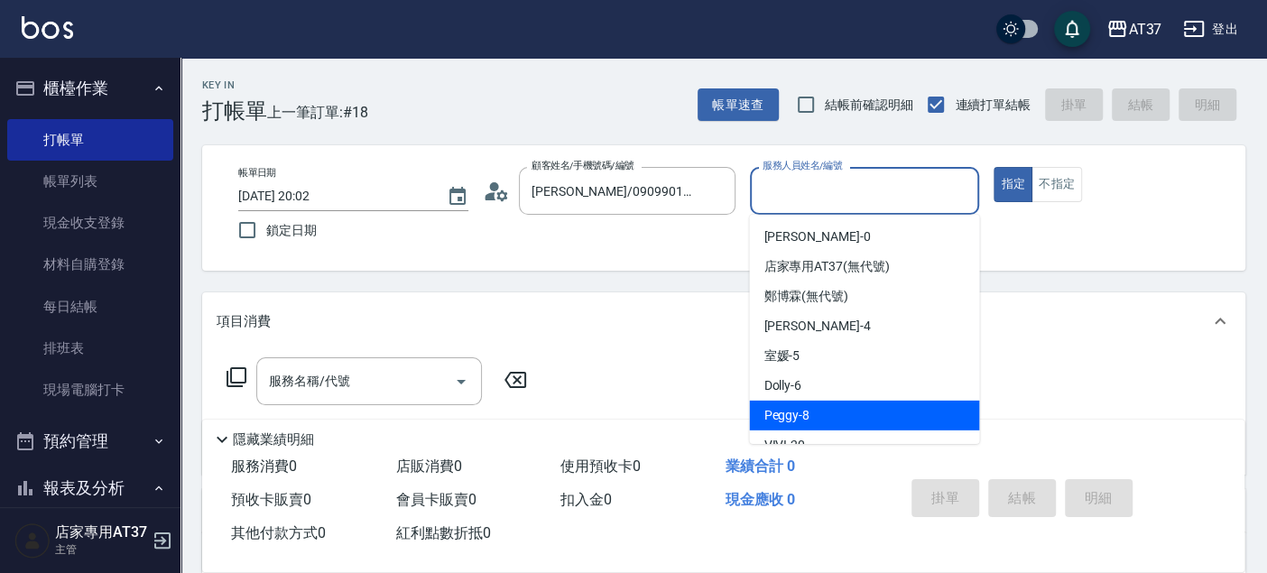
click at [809, 410] on div "Peggy -8" at bounding box center [864, 416] width 230 height 30
type input "Peggy-8"
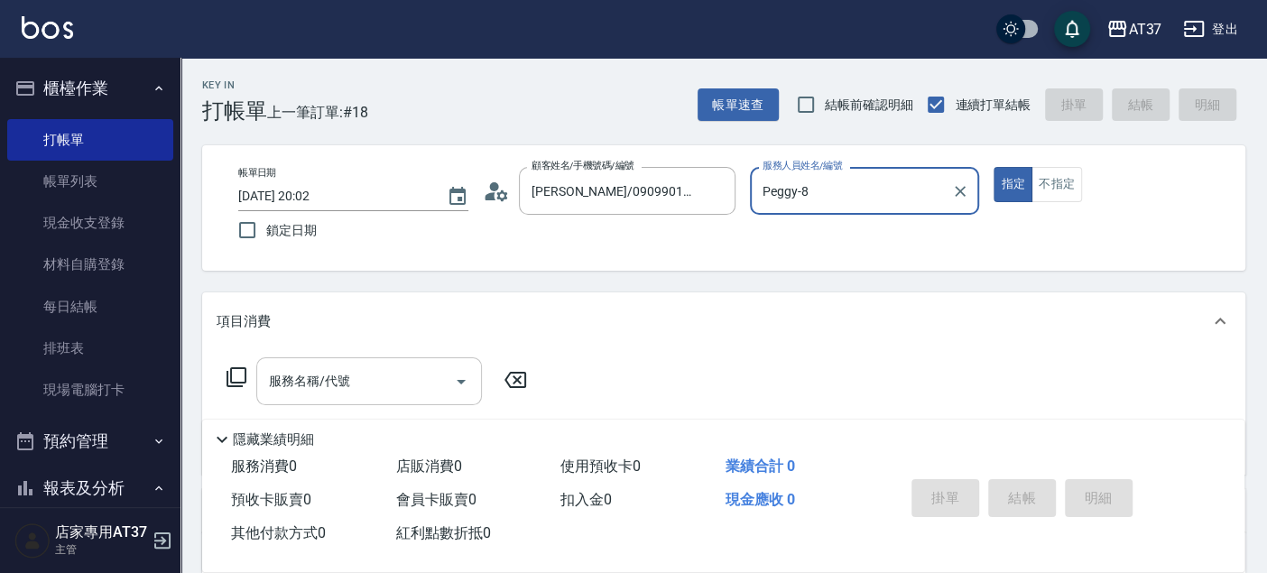
click at [278, 384] on div "服務名稱/代號 服務名稱/代號" at bounding box center [369, 381] width 226 height 48
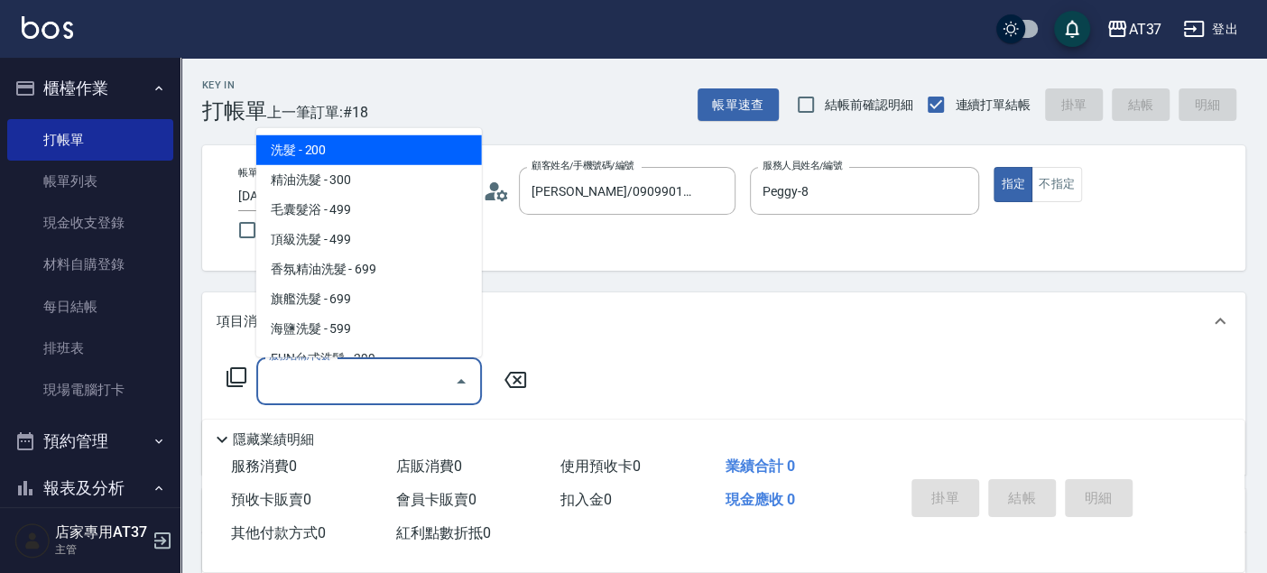
click at [236, 379] on icon at bounding box center [237, 377] width 22 height 22
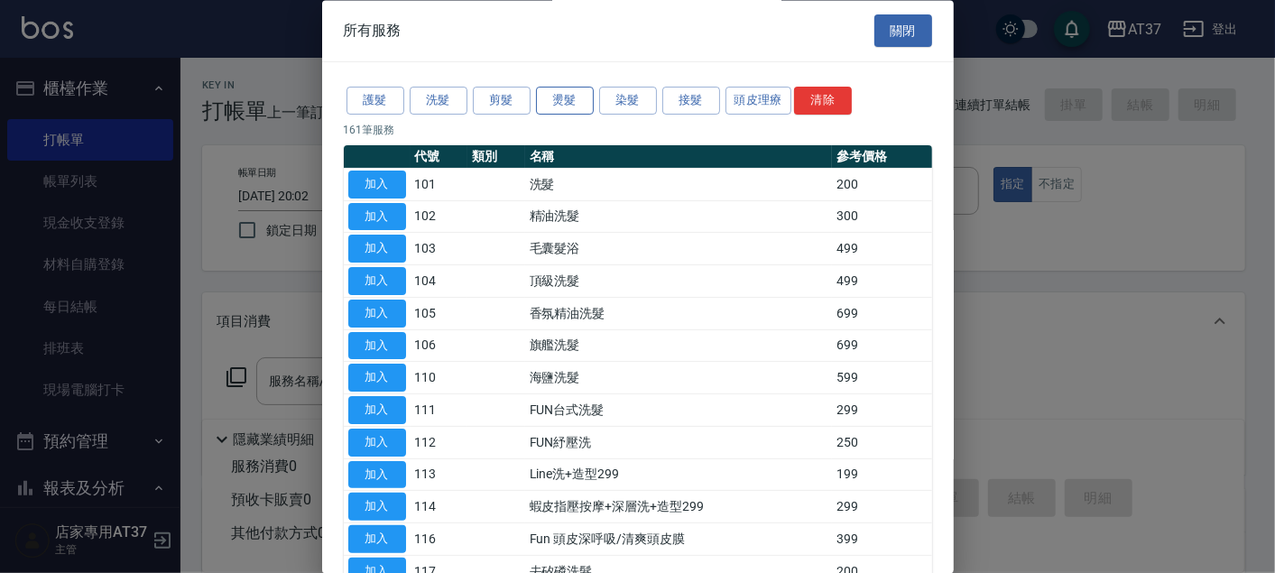
click at [588, 95] on button "燙髮" at bounding box center [565, 102] width 58 height 28
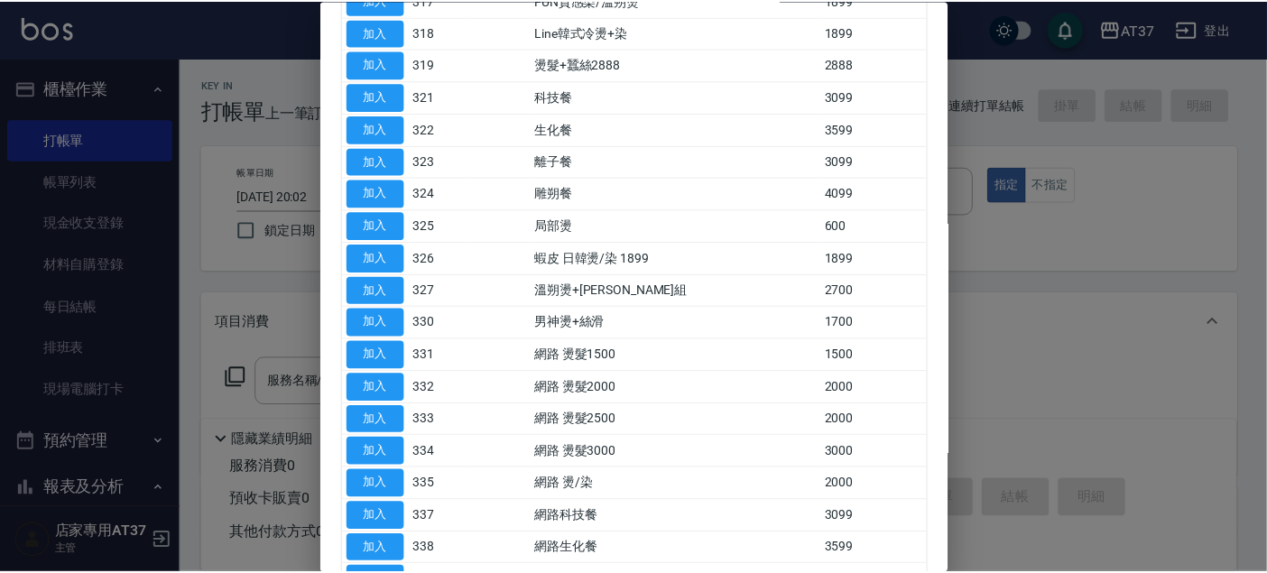
scroll to position [877, 0]
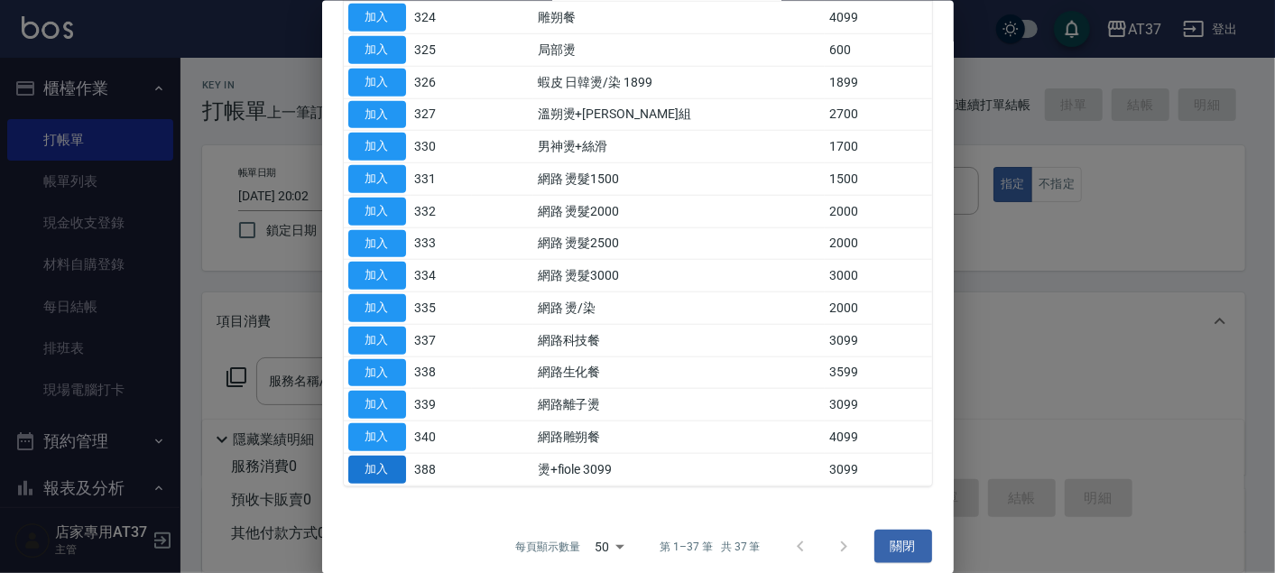
click at [380, 463] on button "加入" at bounding box center [377, 469] width 58 height 28
type input "燙+fiole 3099(388)"
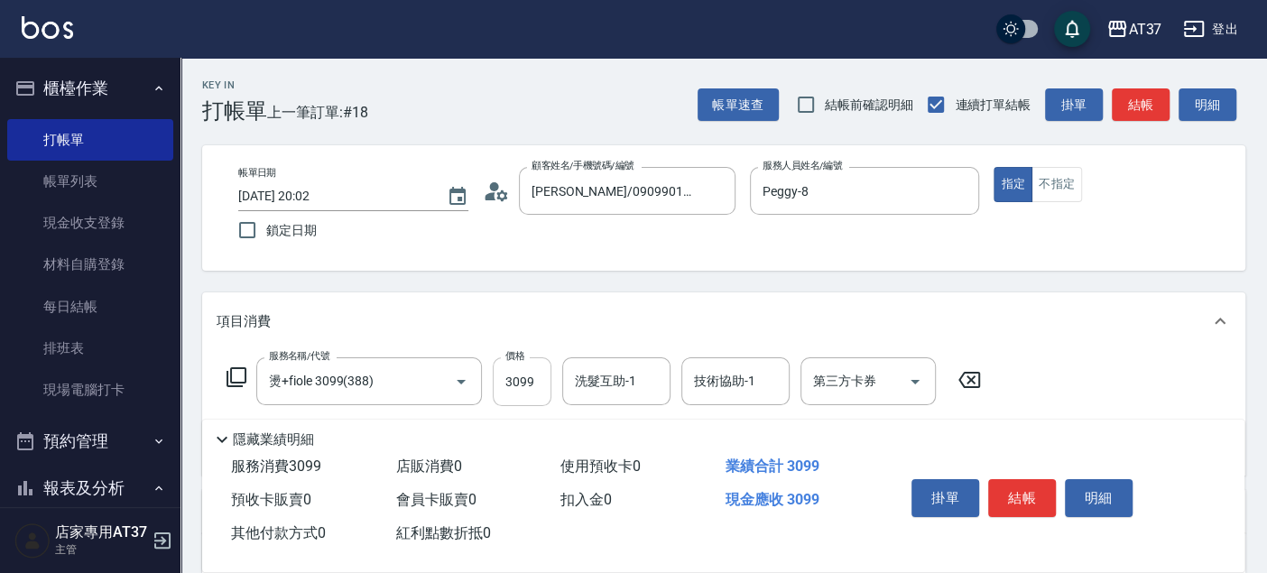
click at [518, 379] on input "3099" at bounding box center [522, 381] width 59 height 49
type input "3499"
click at [610, 367] on input "洗髮互助-1" at bounding box center [616, 381] width 92 height 32
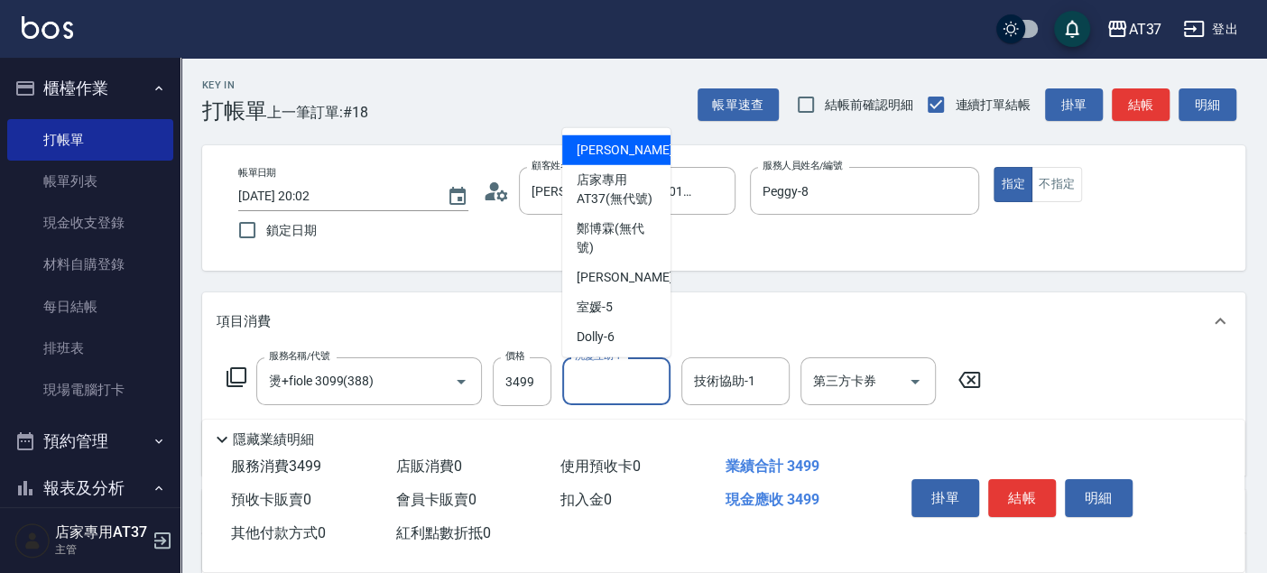
type input "NINA-0"
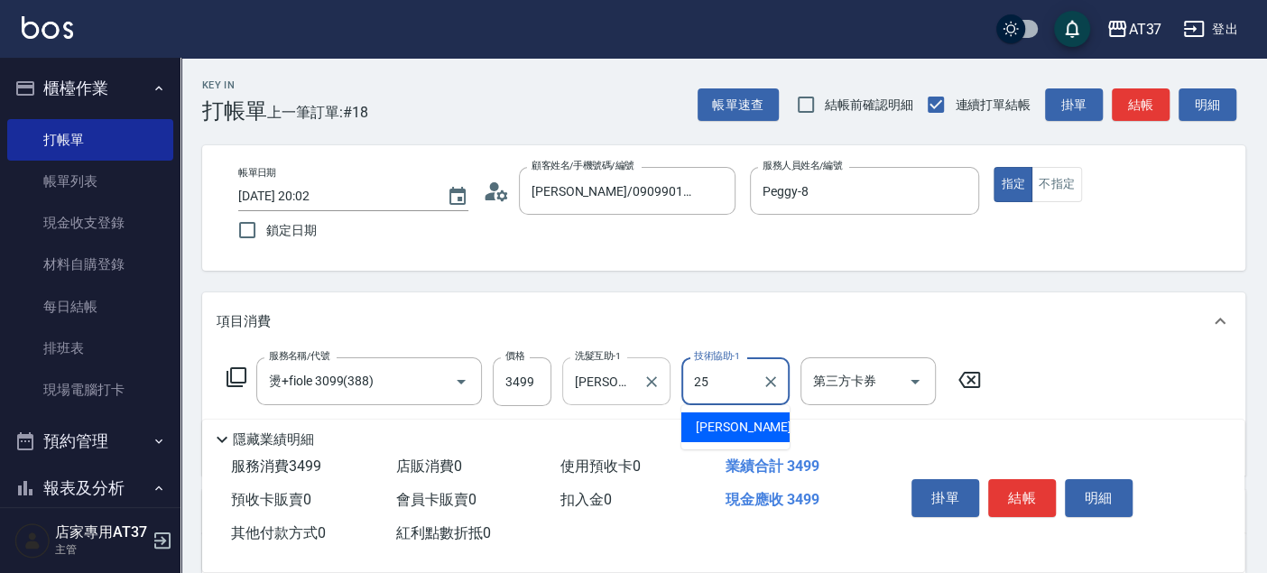
type input "子筠-25"
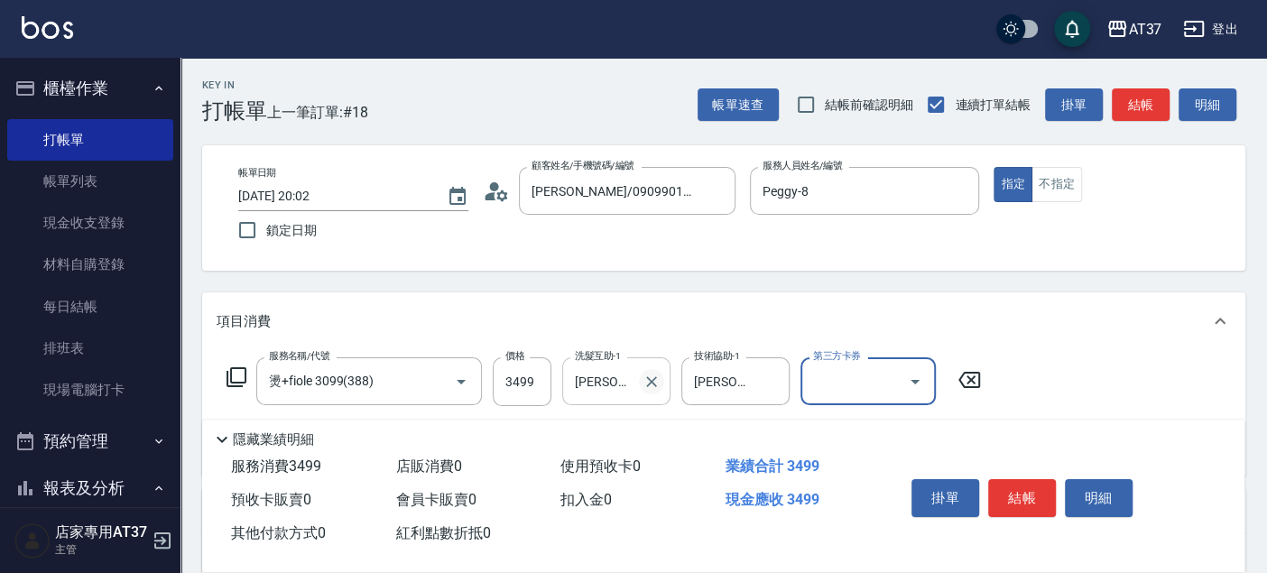
click at [647, 382] on icon "Clear" at bounding box center [651, 382] width 18 height 18
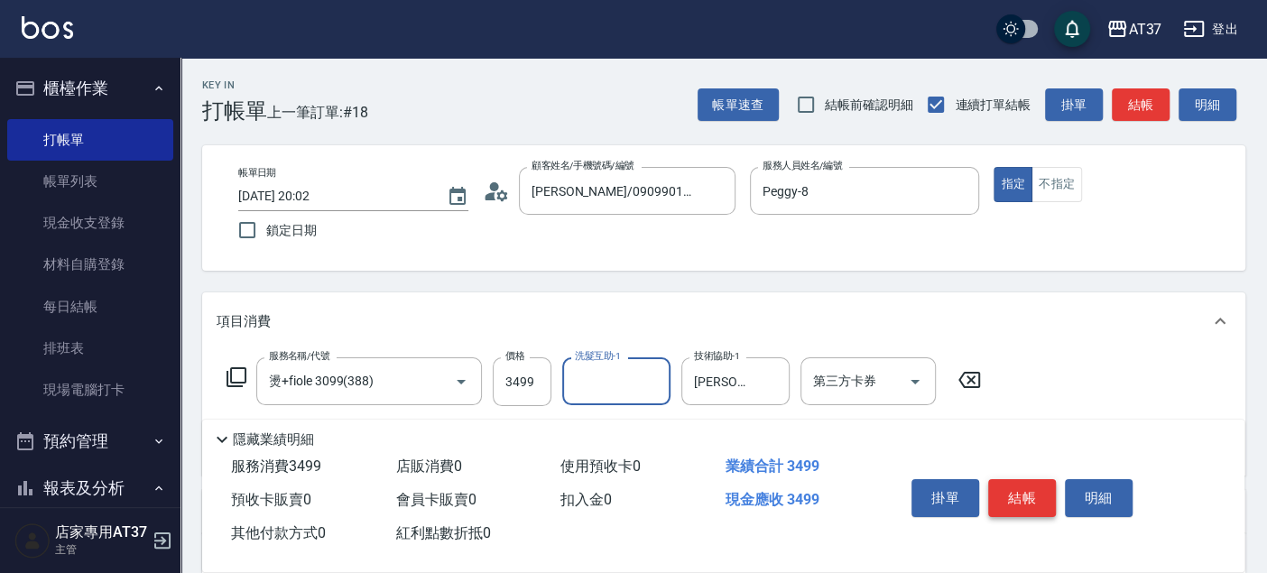
click at [1037, 501] on button "結帳" at bounding box center [1022, 498] width 68 height 38
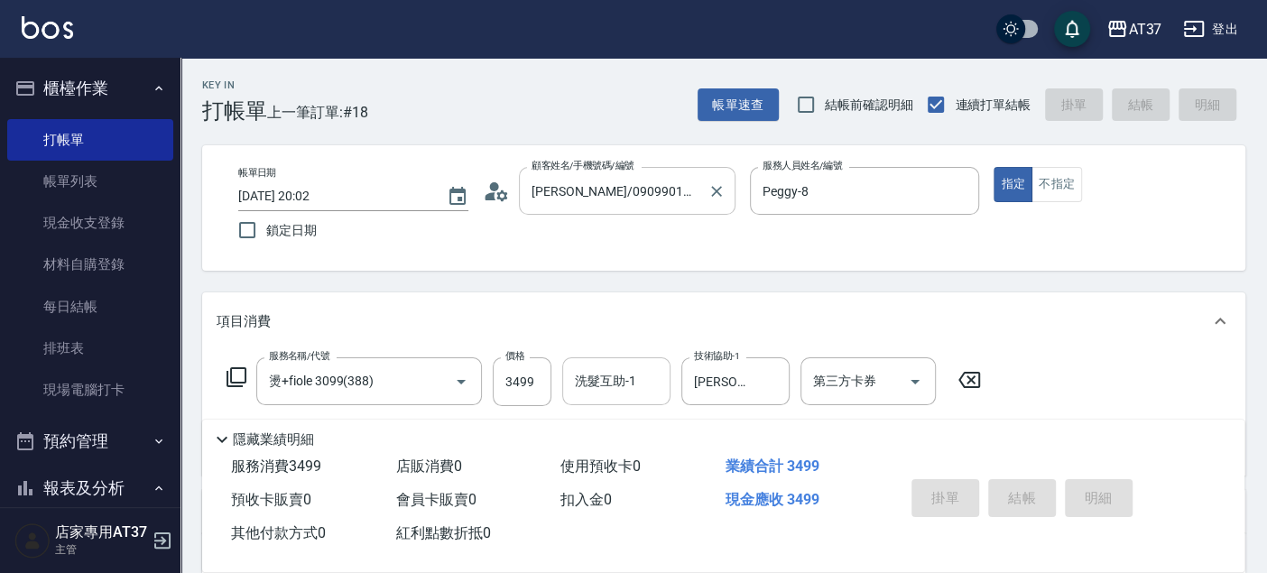
click at [608, 201] on input "張辰瑋/0909901095/0909901095" at bounding box center [613, 191] width 173 height 32
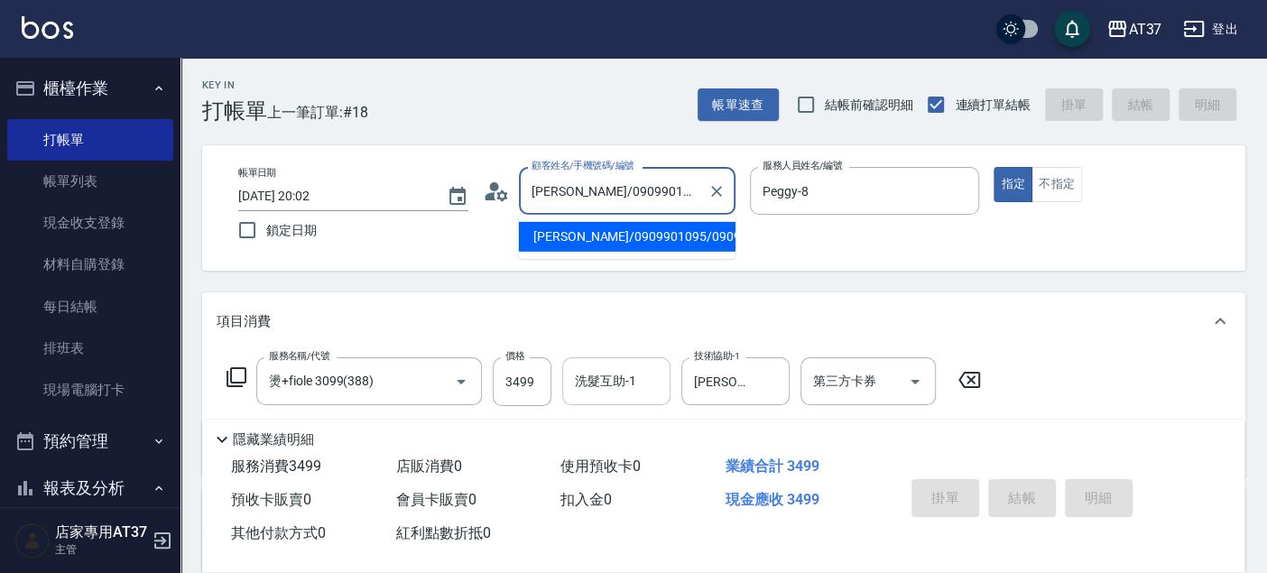
type input "2025/09/25 20:03"
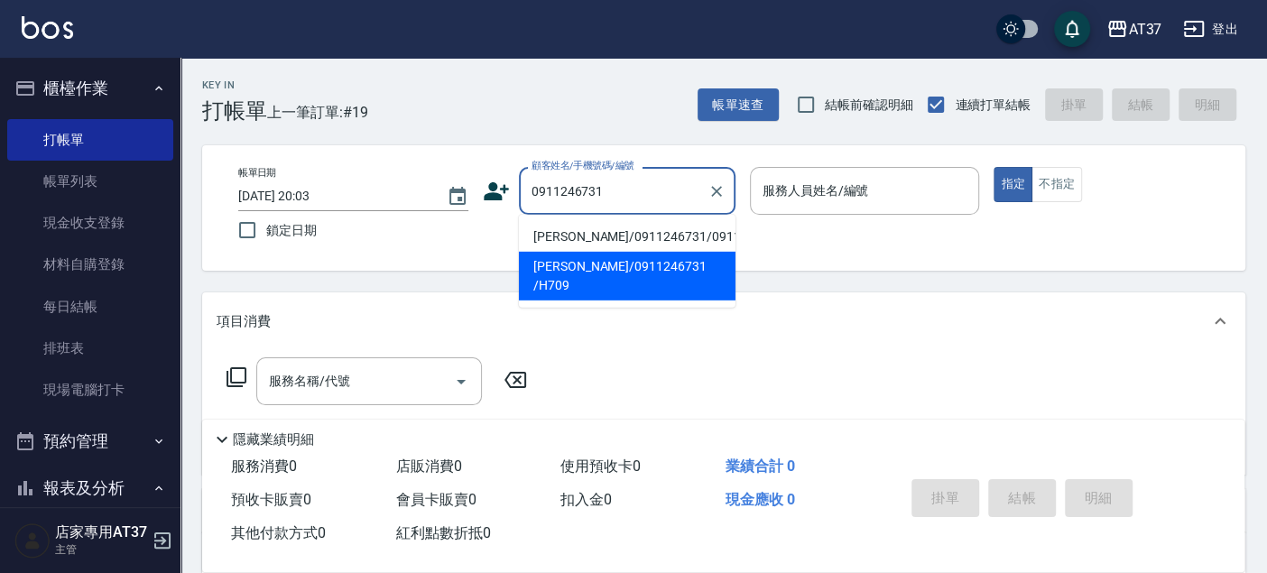
click at [660, 282] on li "陳玉鈞/0911246731 /H709" at bounding box center [627, 276] width 217 height 49
type input "陳玉鈞/0911246731 /H709"
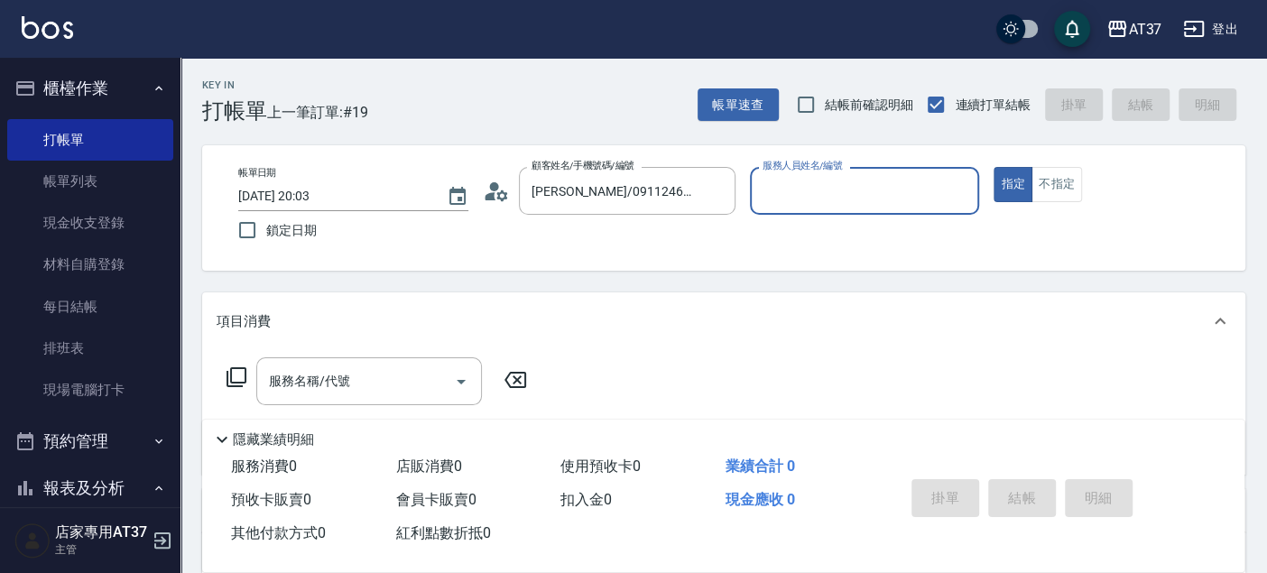
type input "Hannah-4"
click at [349, 384] on input "服務名稱/代號" at bounding box center [355, 381] width 182 height 32
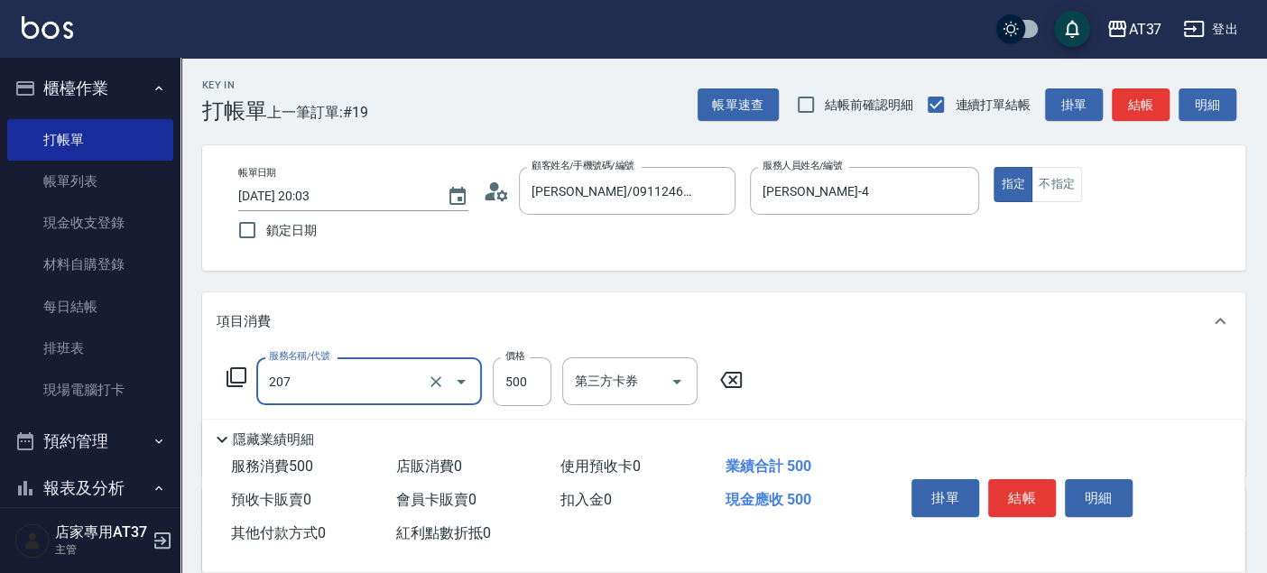
type input "B精油洗+剪(207)"
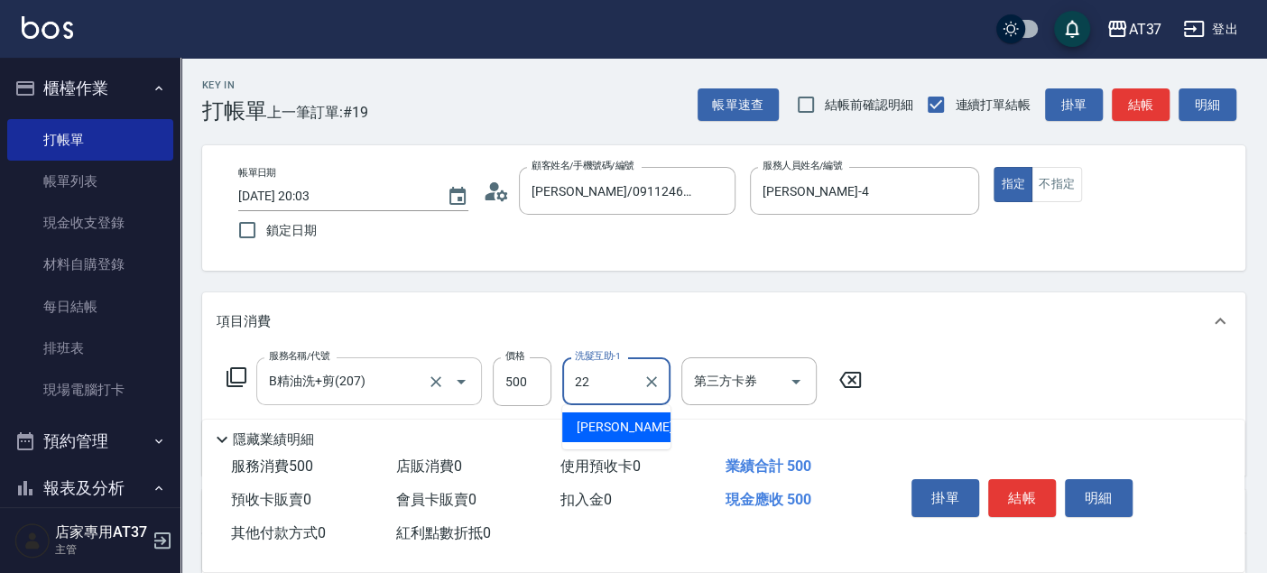
type input "威廉-22"
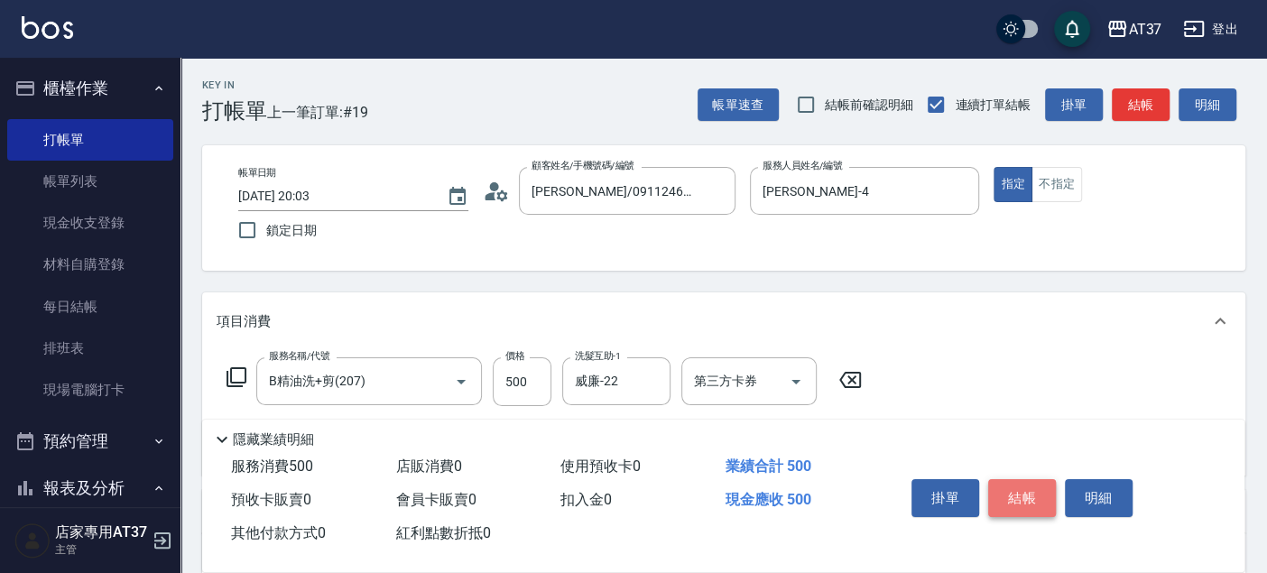
click at [1038, 494] on button "結帳" at bounding box center [1022, 498] width 68 height 38
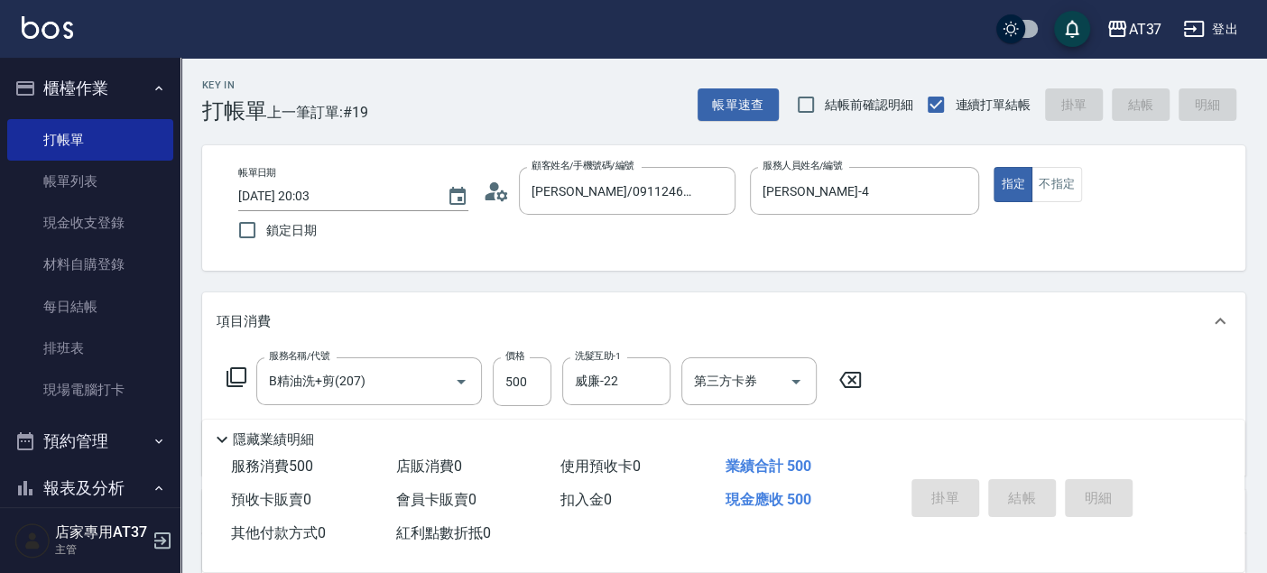
type input "2025/09/25 20:04"
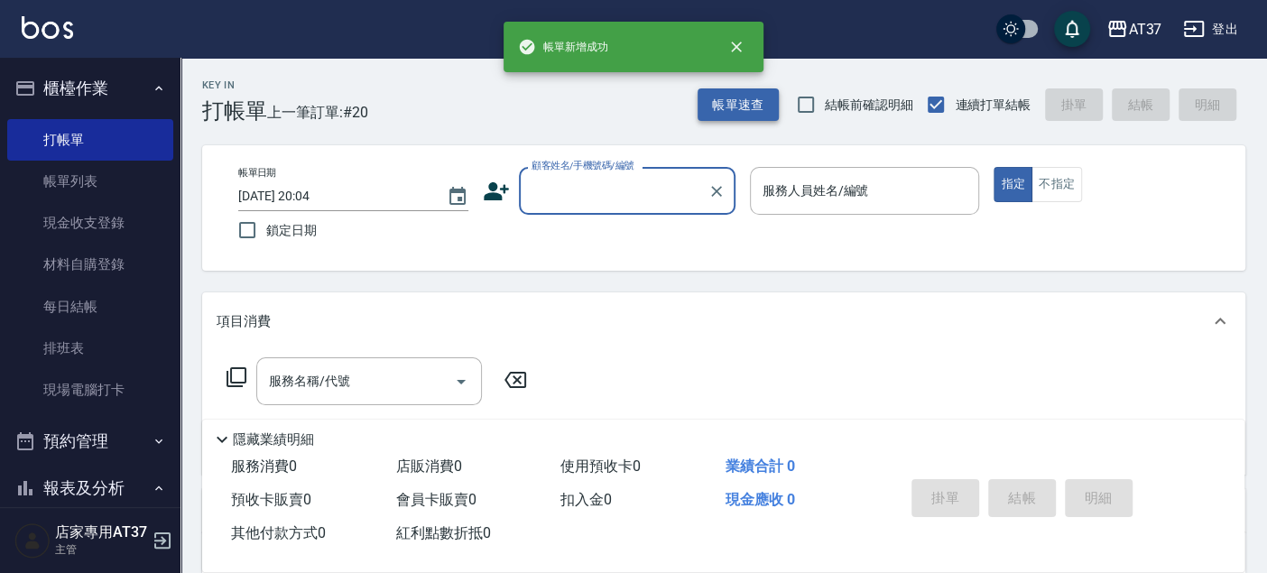
click at [751, 105] on button "帳單速查" at bounding box center [737, 104] width 81 height 33
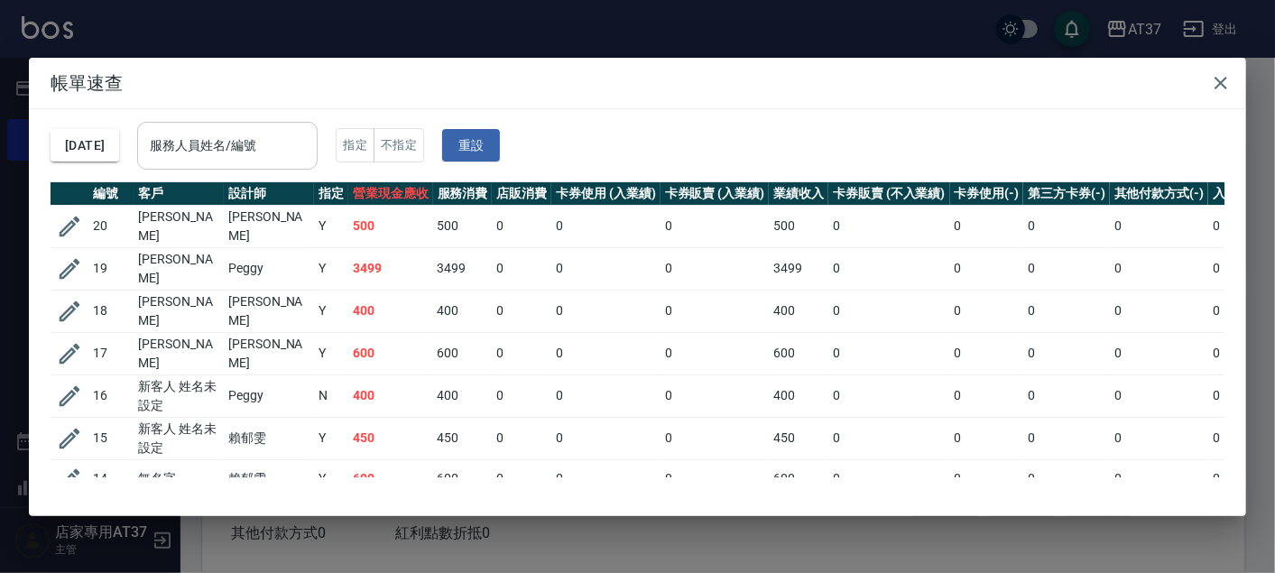
click at [200, 152] on input "服務人員姓名/編號" at bounding box center [227, 146] width 164 height 32
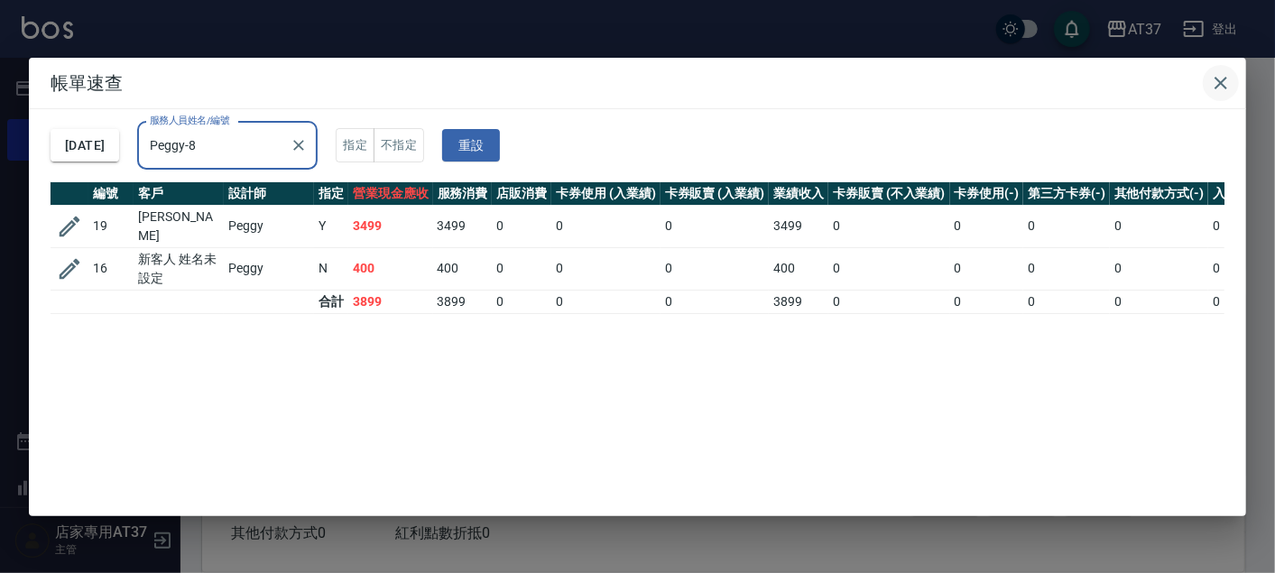
type input "Peggy-8"
click at [1217, 72] on icon "button" at bounding box center [1221, 83] width 22 height 22
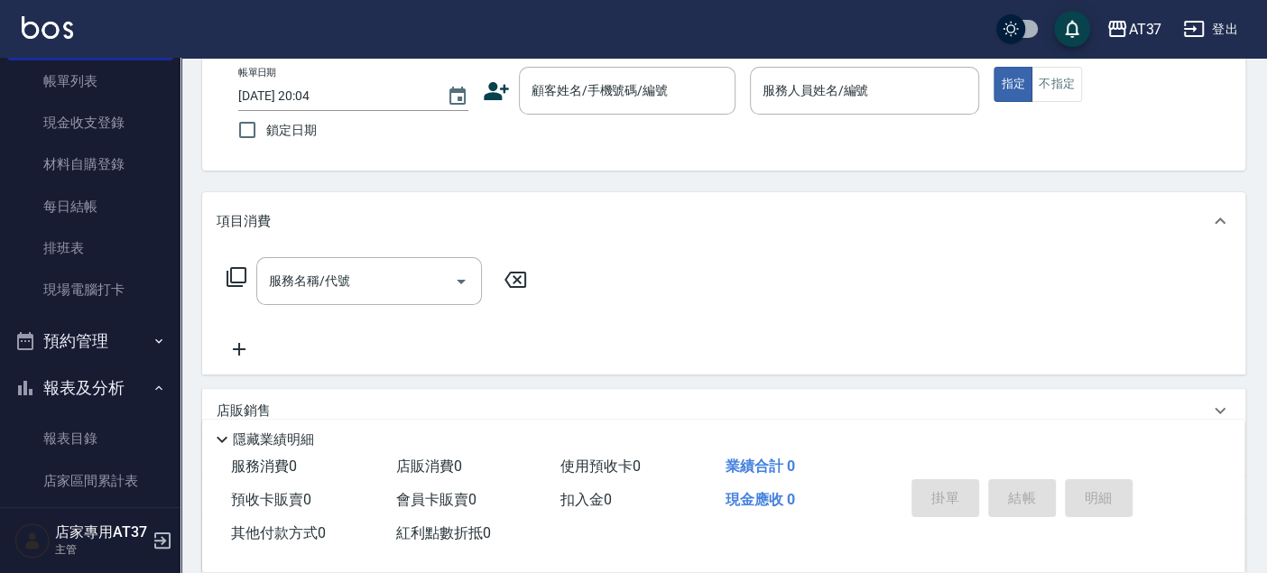
scroll to position [200, 0]
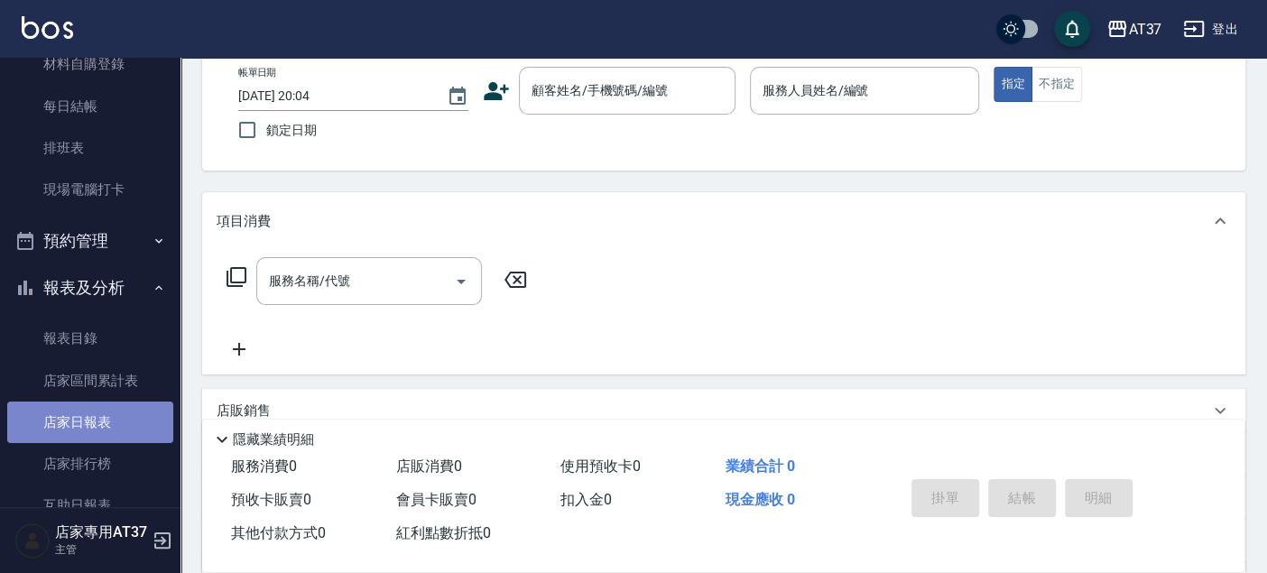
click at [102, 410] on link "店家日報表" at bounding box center [90, 421] width 166 height 41
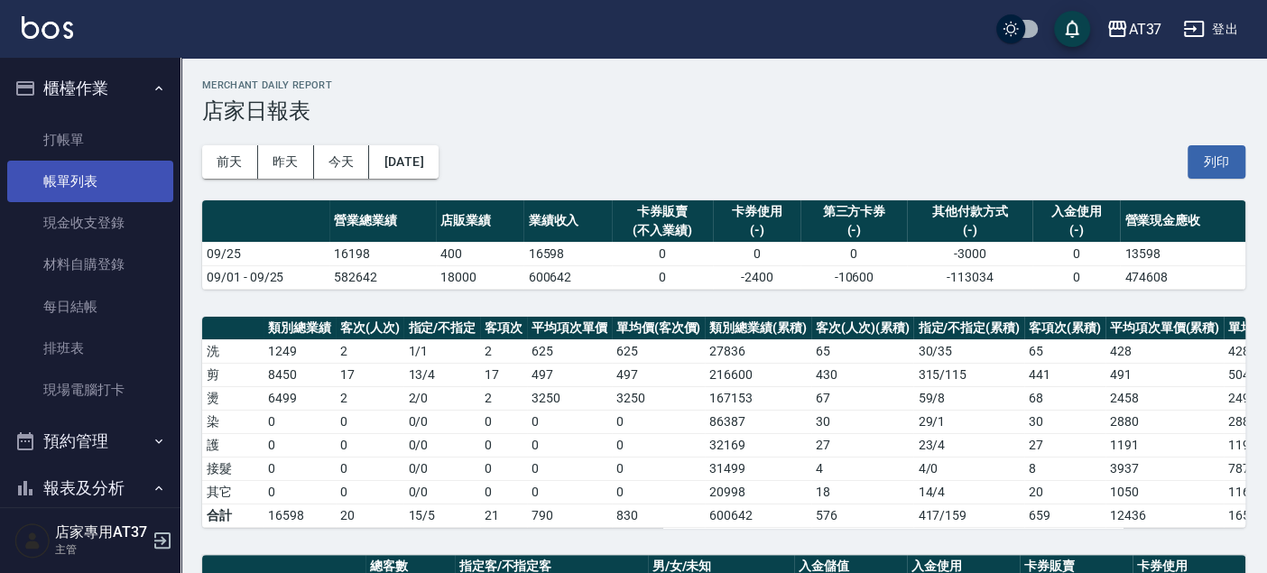
click at [95, 172] on link "帳單列表" at bounding box center [90, 181] width 166 height 41
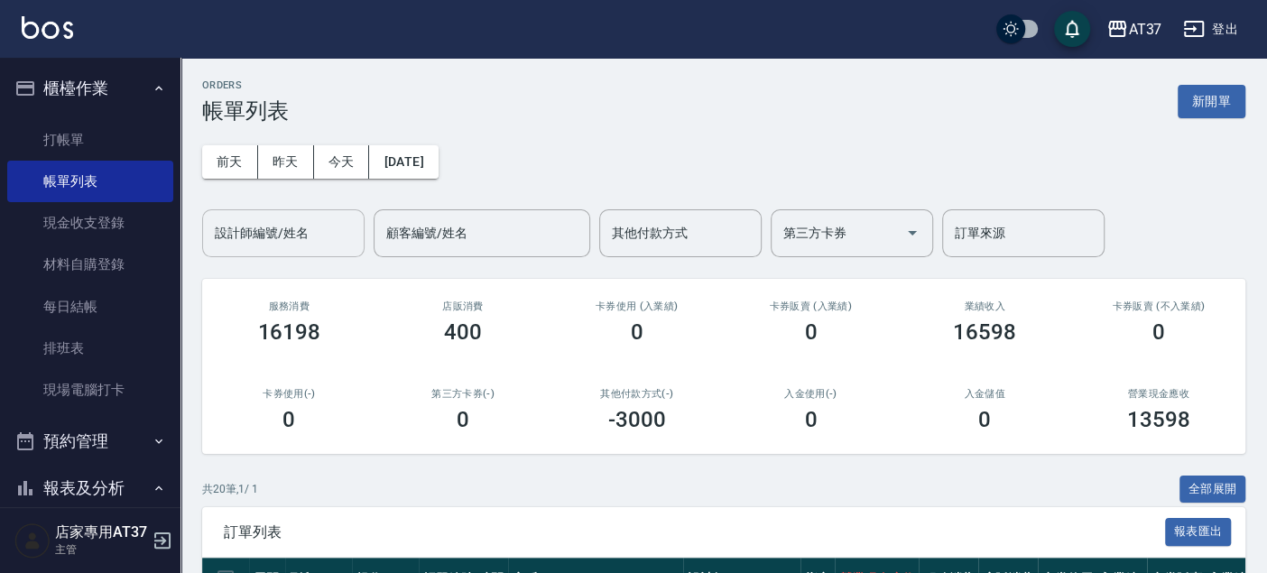
click at [280, 222] on div "設計師編號/姓名 設計師編號/姓名" at bounding box center [283, 233] width 162 height 48
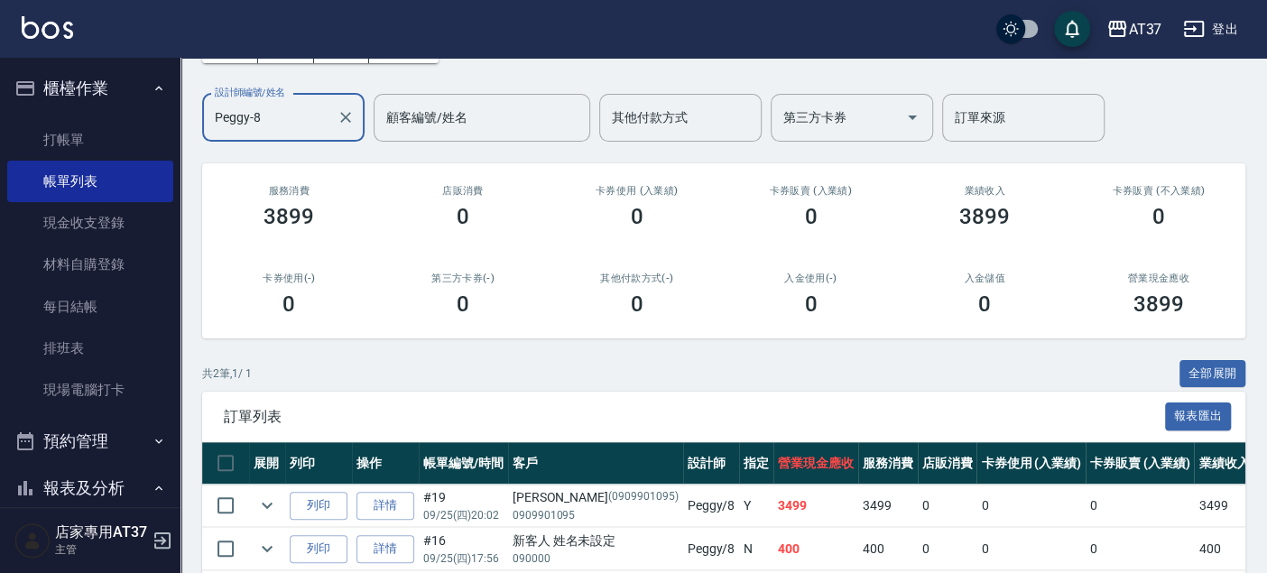
scroll to position [197, 0]
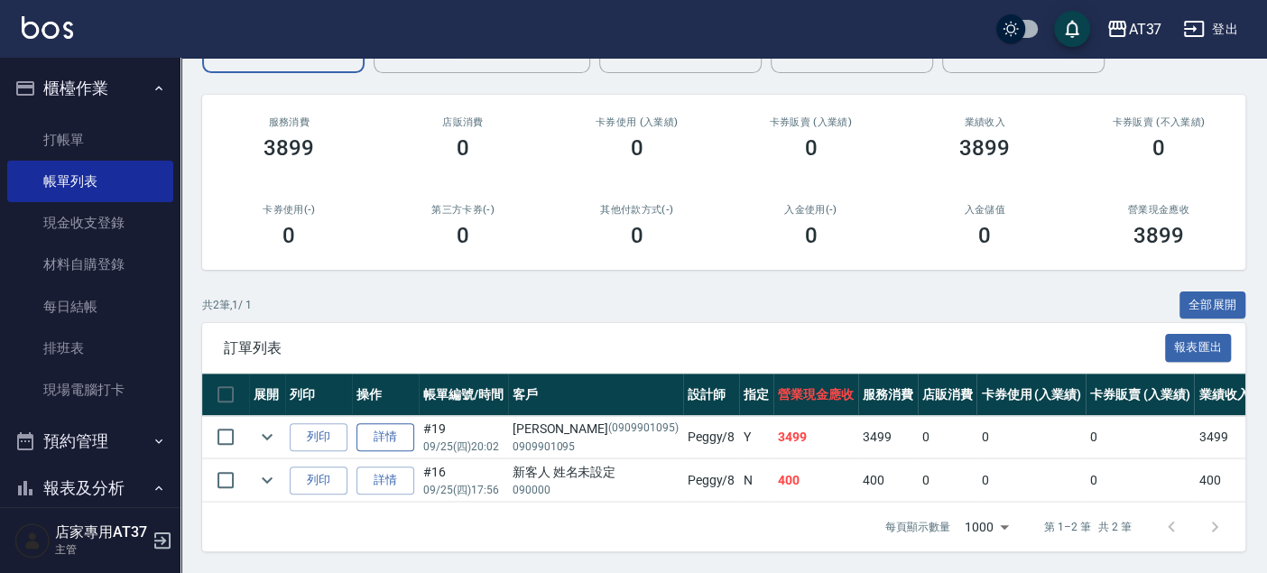
type input "Peggy-8"
click at [393, 423] on link "詳情" at bounding box center [385, 437] width 58 height 28
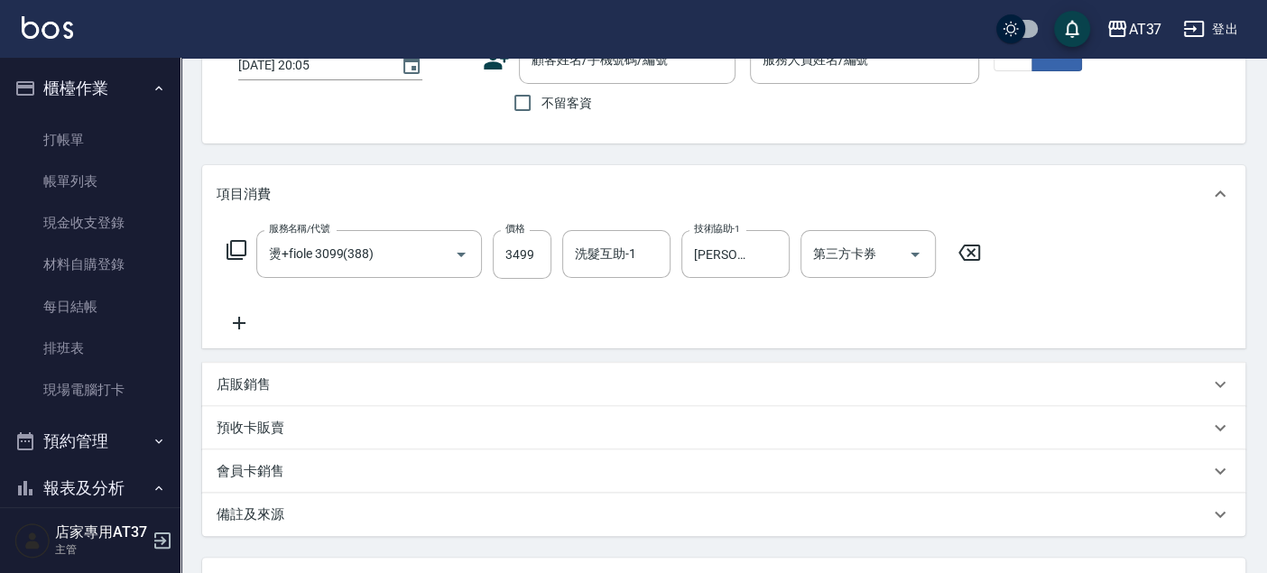
type input "燙+fiole 3099(388)"
type input "2025/09/25 20:02"
type input "Peggy-8"
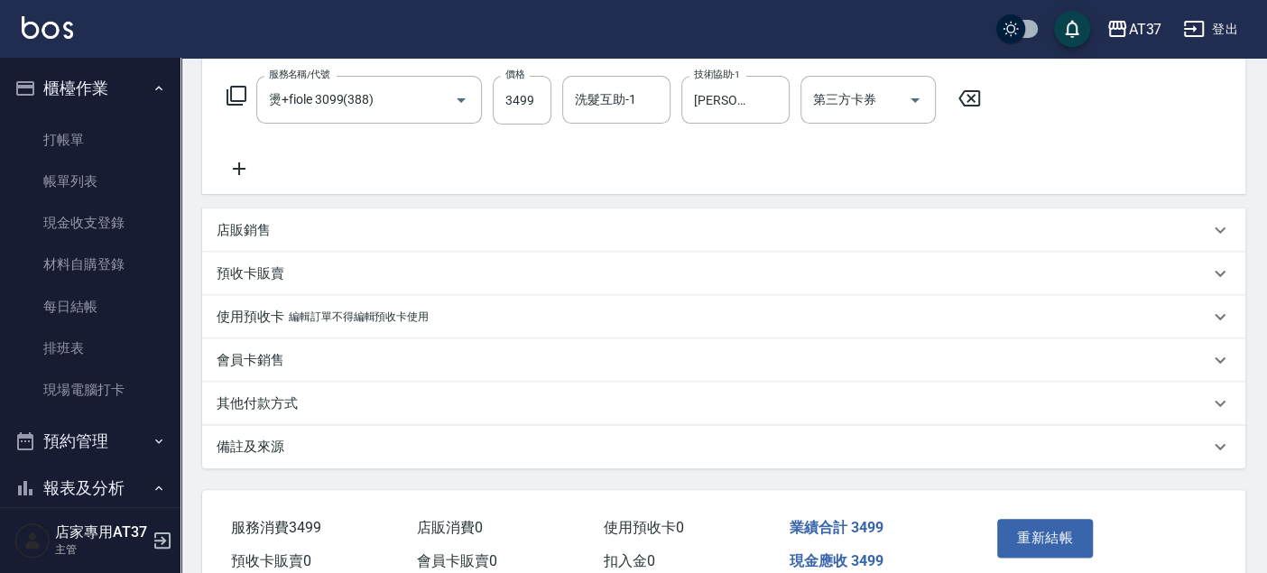
type input "張辰瑋/0909901095/0909901095"
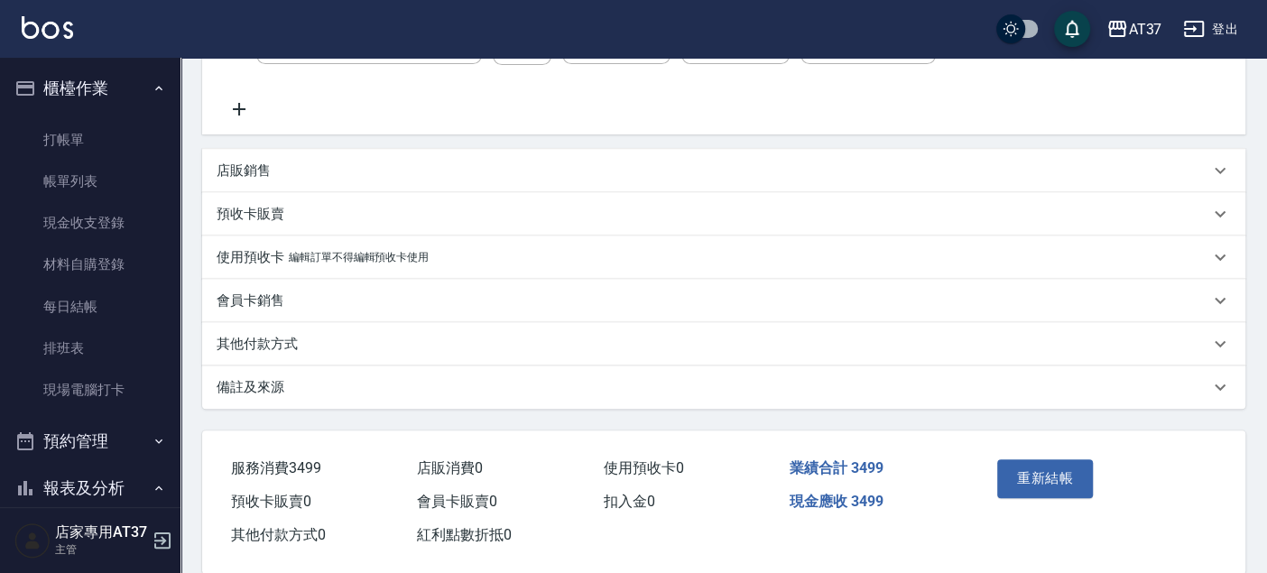
scroll to position [372, 0]
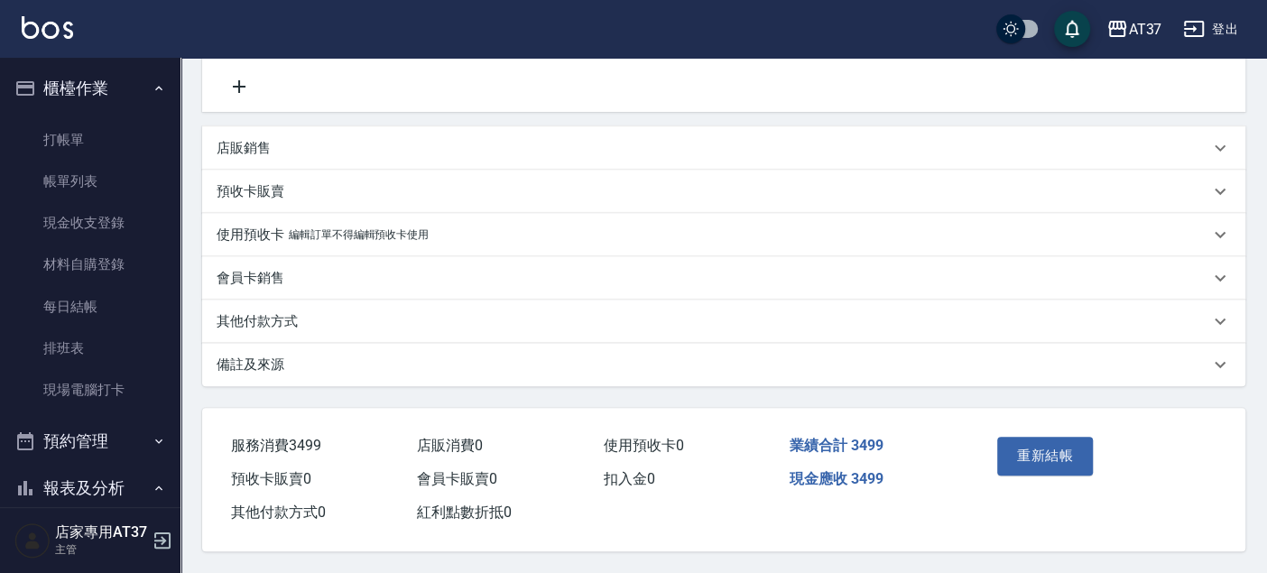
click at [298, 312] on div "其他付款方式" at bounding box center [713, 321] width 992 height 19
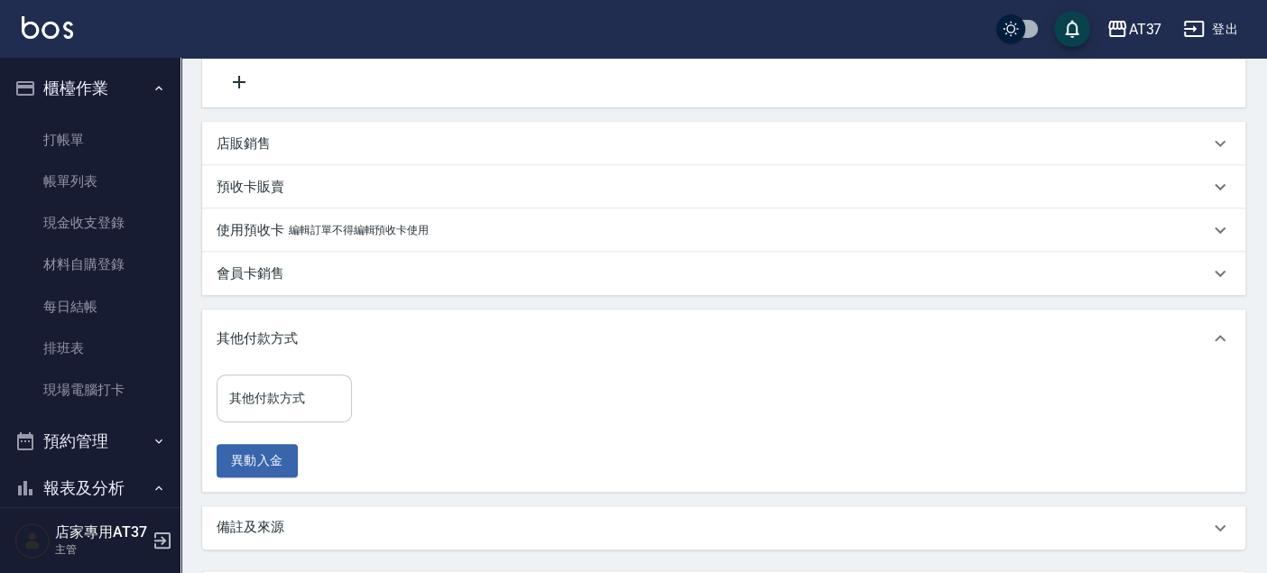
click at [296, 396] on input "其他付款方式" at bounding box center [284, 398] width 119 height 32
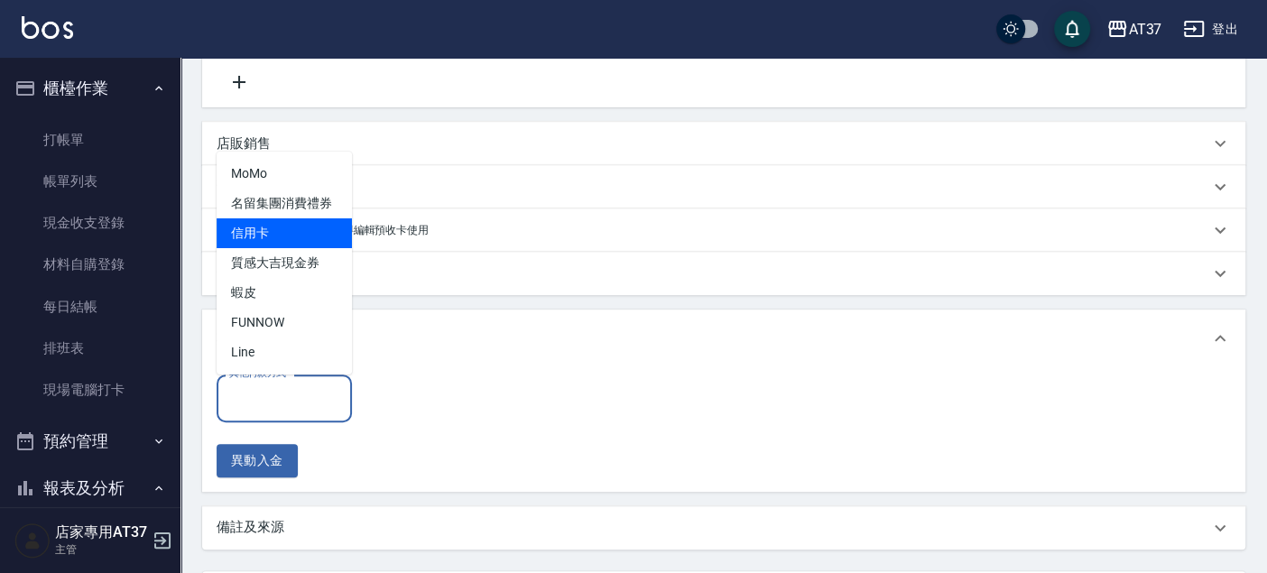
click at [294, 232] on span "信用卡" at bounding box center [284, 233] width 135 height 30
type input "信用卡"
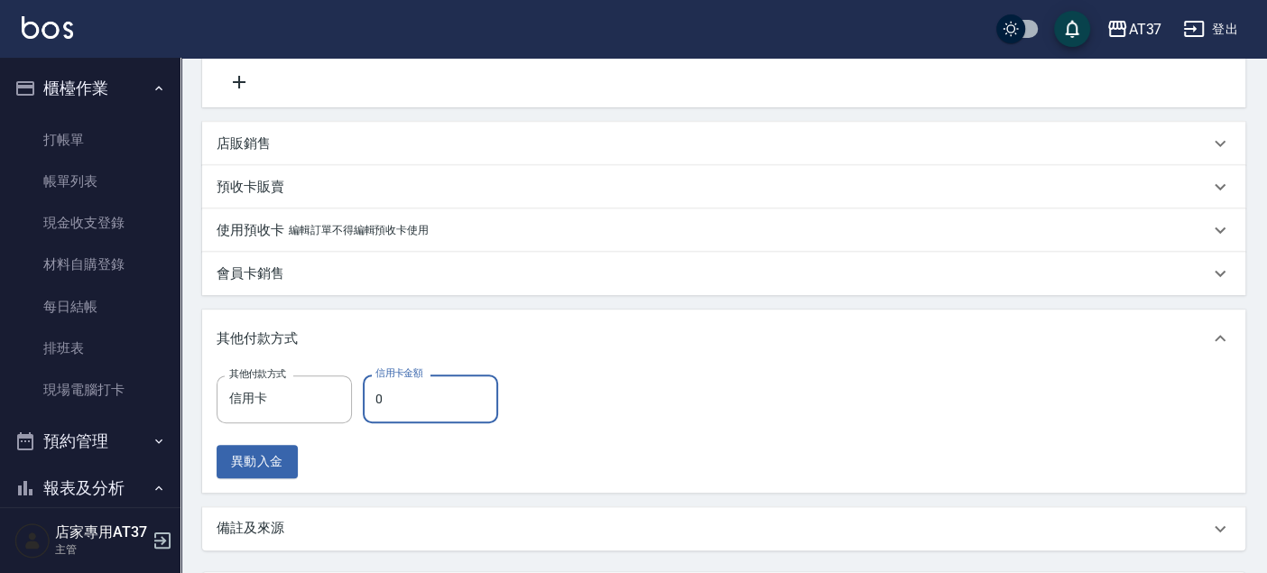
click at [423, 394] on input "0" at bounding box center [430, 398] width 135 height 49
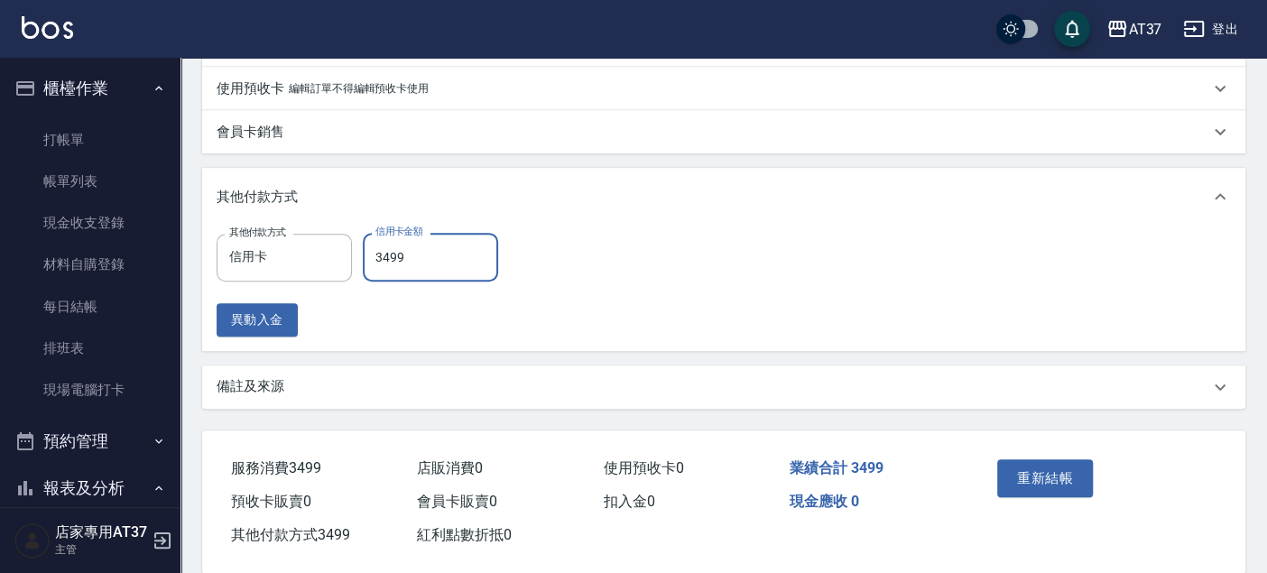
scroll to position [540, 0]
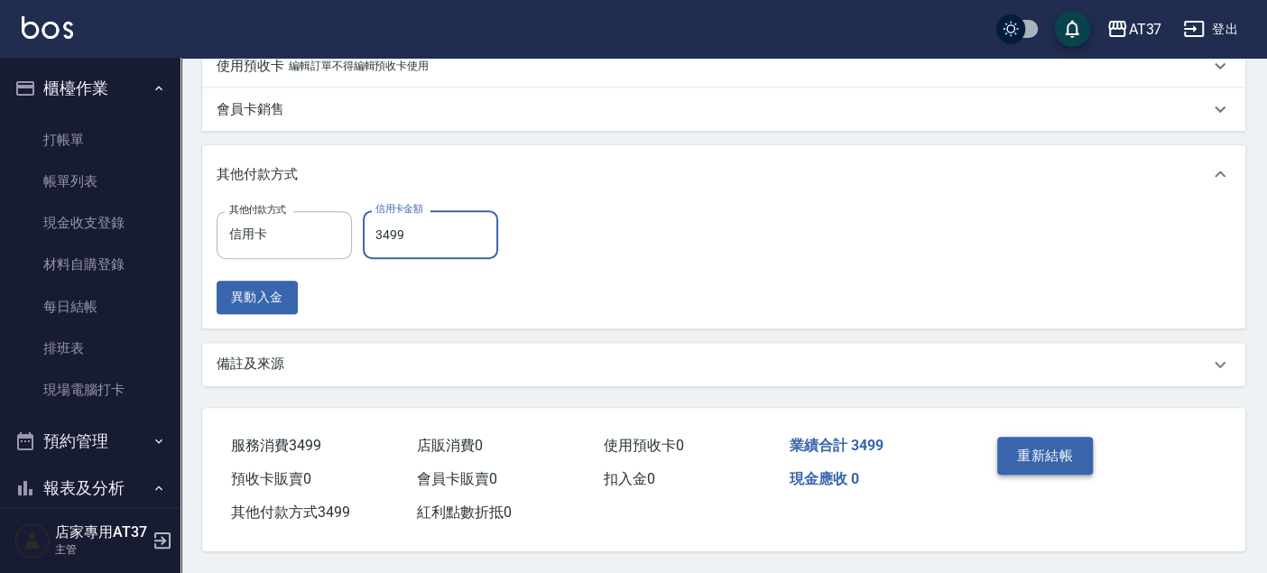
type input "3499"
click at [1088, 456] on button "重新結帳" at bounding box center [1045, 456] width 96 height 38
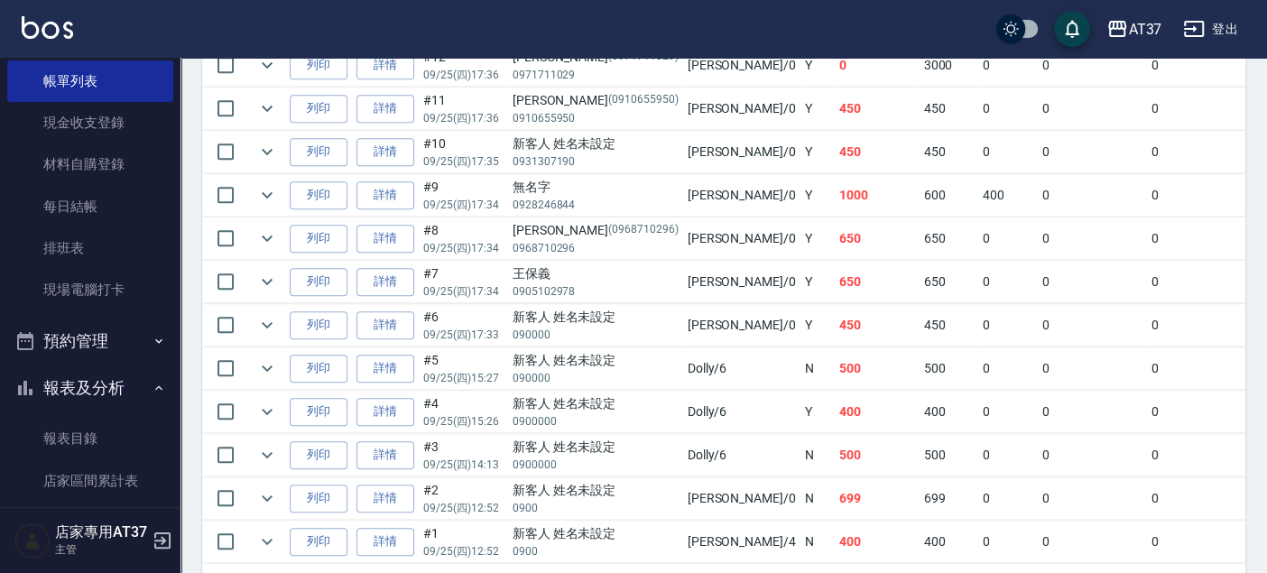
scroll to position [300, 0]
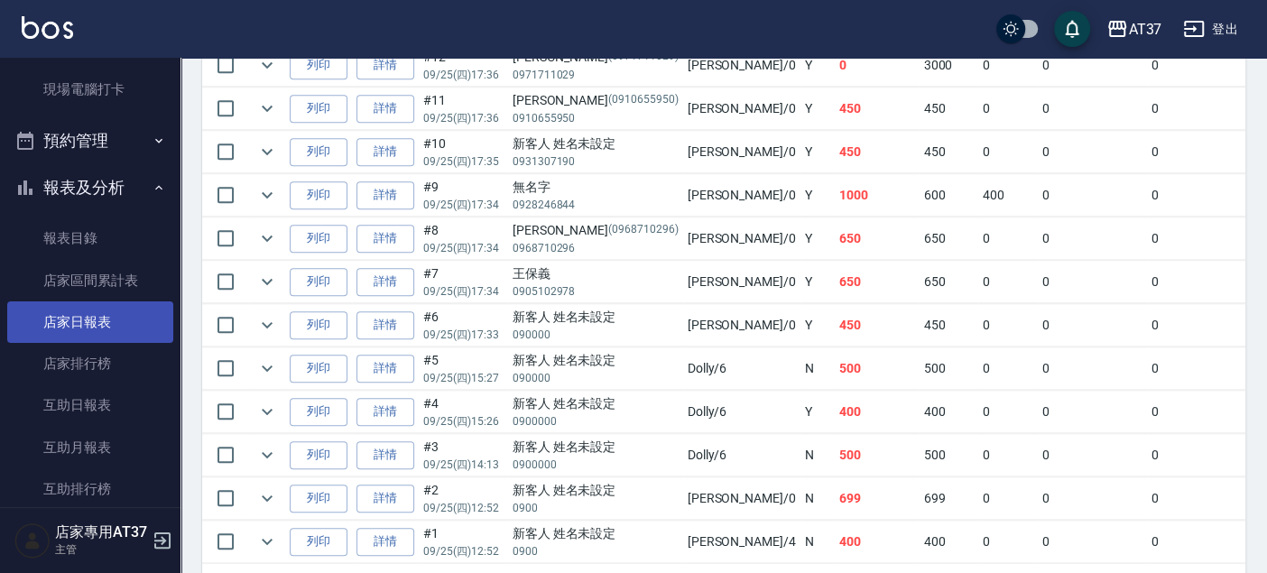
click at [87, 317] on link "店家日報表" at bounding box center [90, 321] width 166 height 41
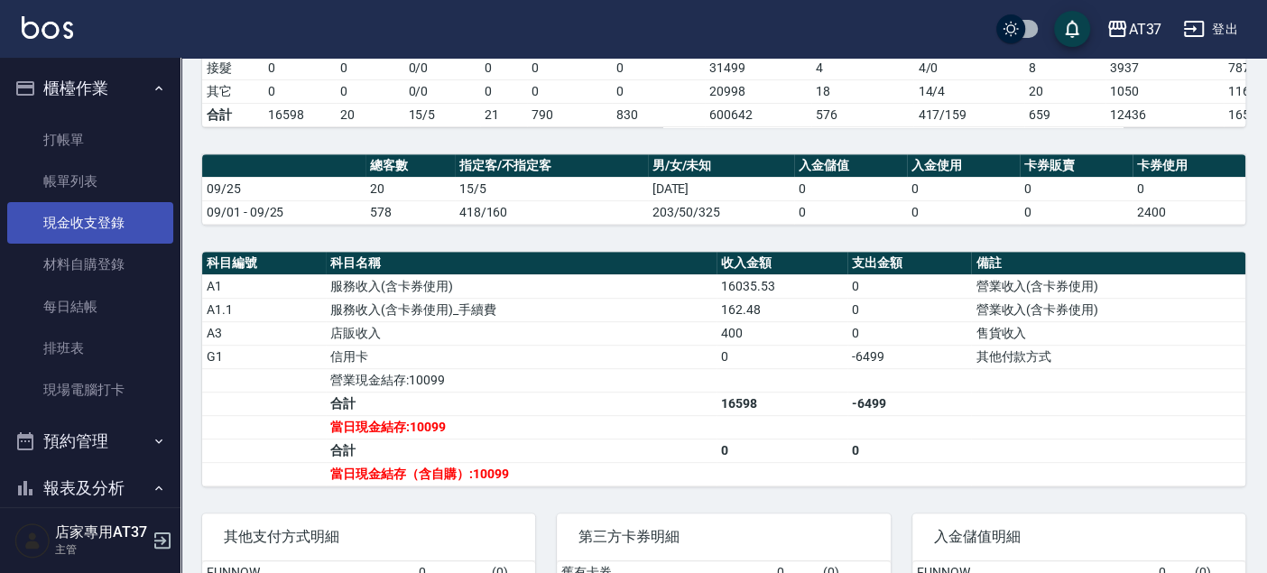
click at [150, 226] on link "現金收支登錄" at bounding box center [90, 222] width 166 height 41
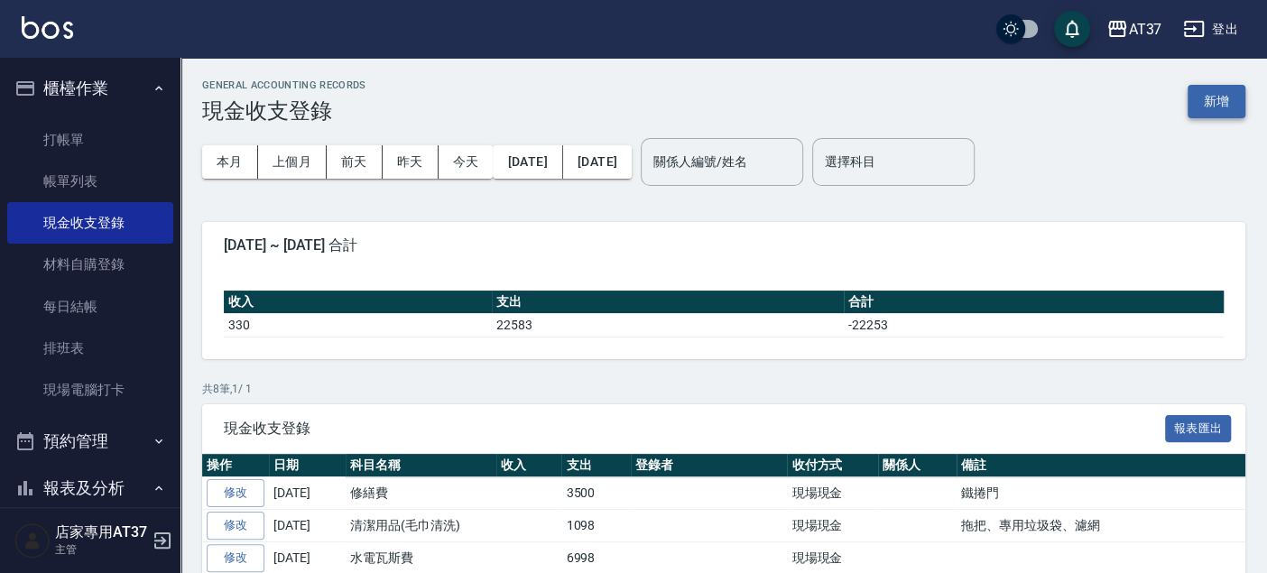
click at [1217, 98] on button "新增" at bounding box center [1216, 101] width 58 height 33
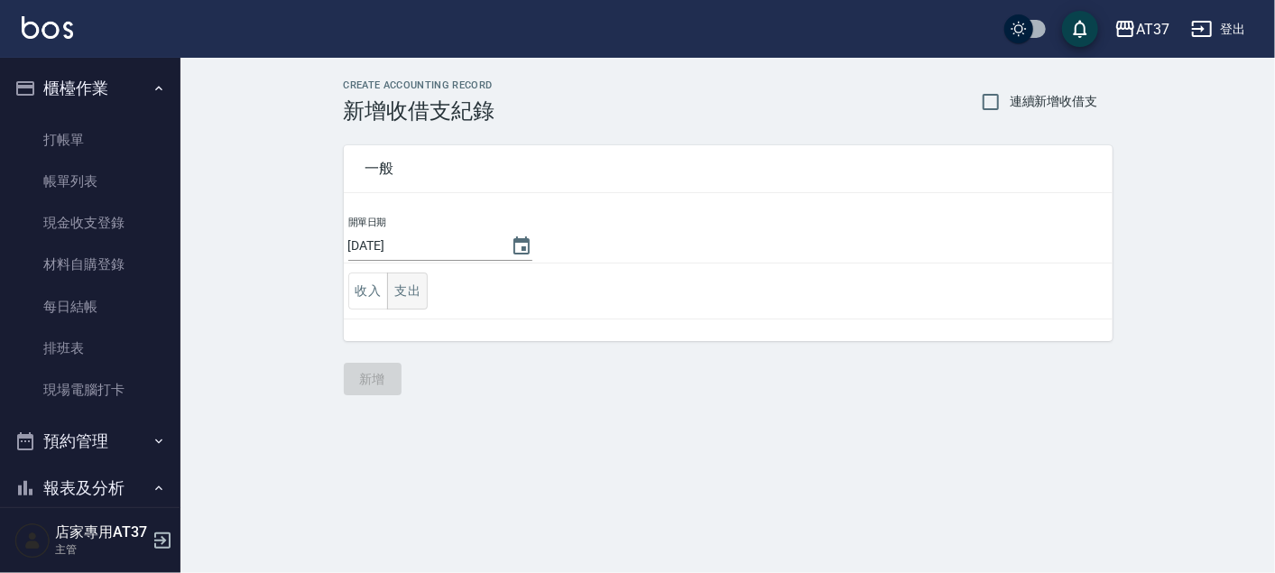
click at [401, 287] on button "支出" at bounding box center [407, 290] width 41 height 37
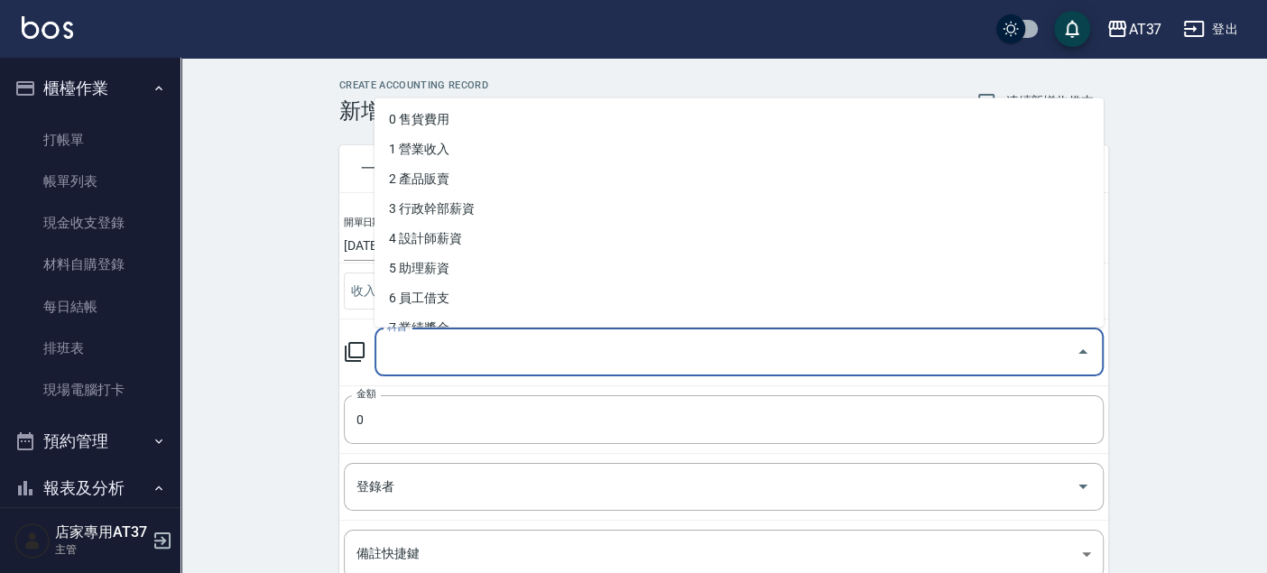
click at [482, 358] on input "科目" at bounding box center [725, 352] width 686 height 32
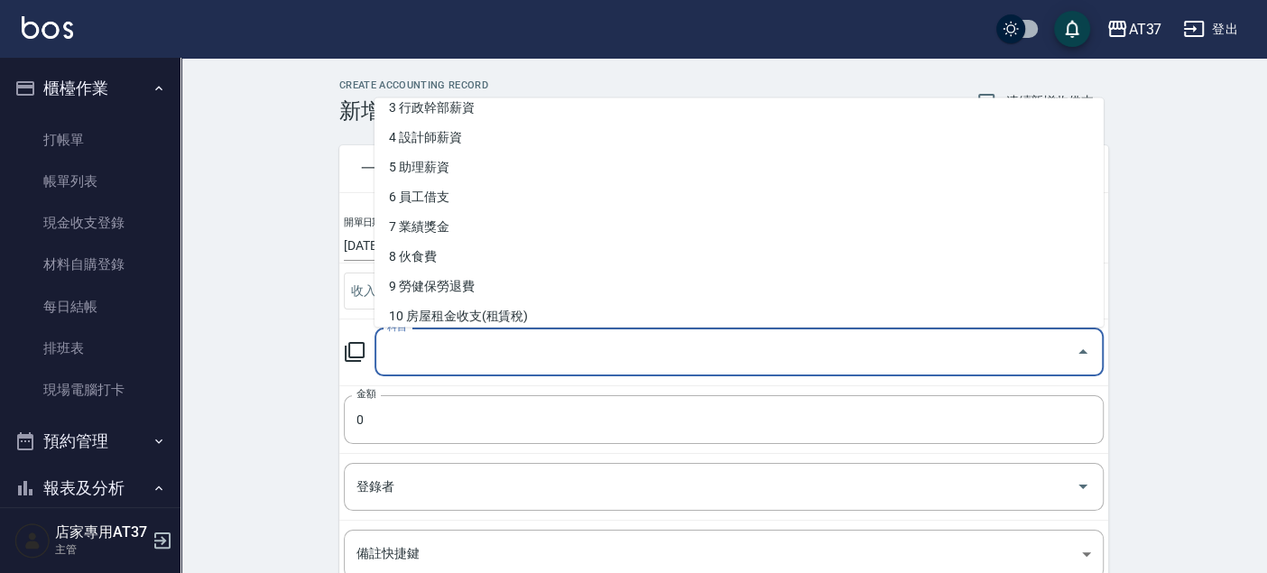
scroll to position [100, 0]
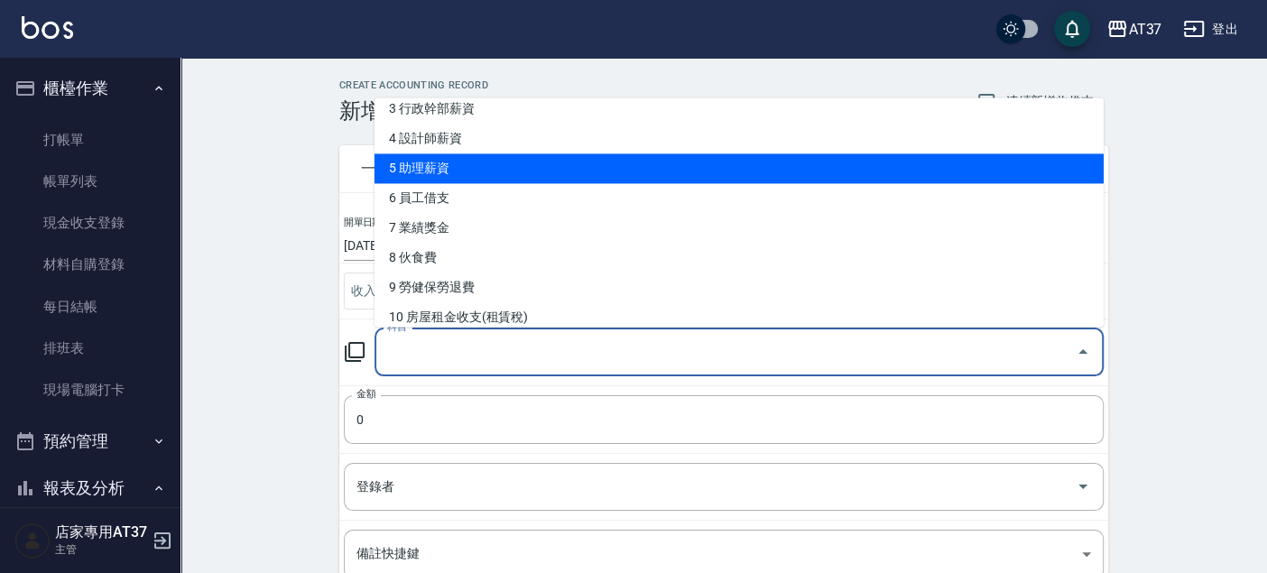
click at [499, 178] on li "5 助理薪資" at bounding box center [738, 168] width 729 height 30
type input "5 助理薪資"
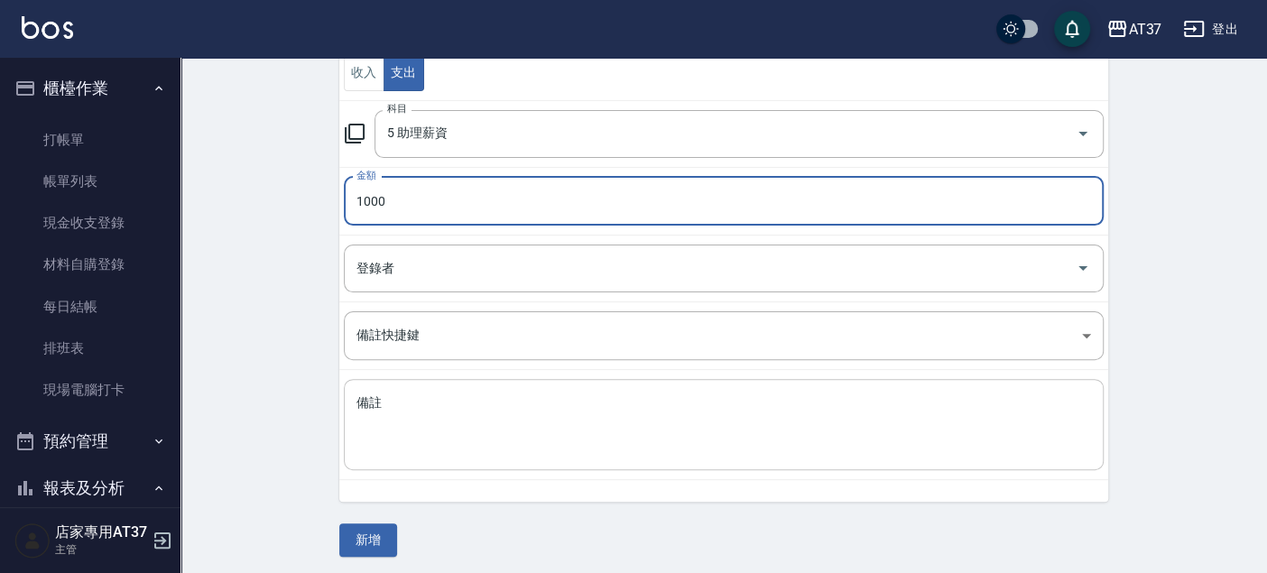
scroll to position [219, 0]
type input "1000"
click at [471, 448] on textarea "備註" at bounding box center [723, 423] width 734 height 61
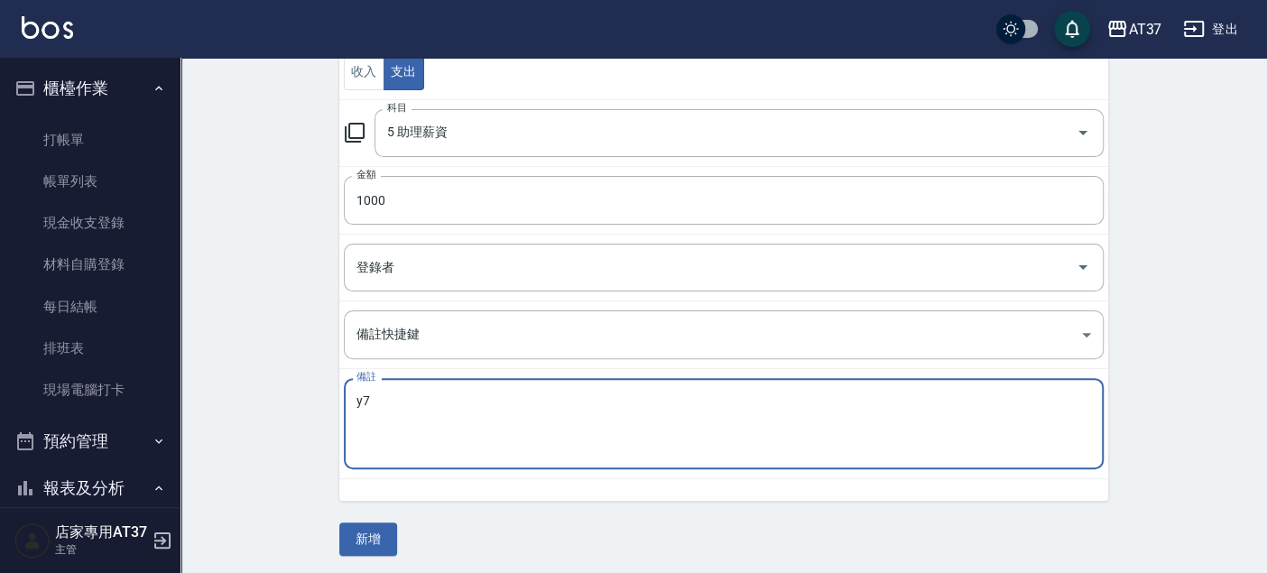
type textarea "y"
type textarea "子筠"
click at [381, 530] on button "新增" at bounding box center [368, 538] width 58 height 33
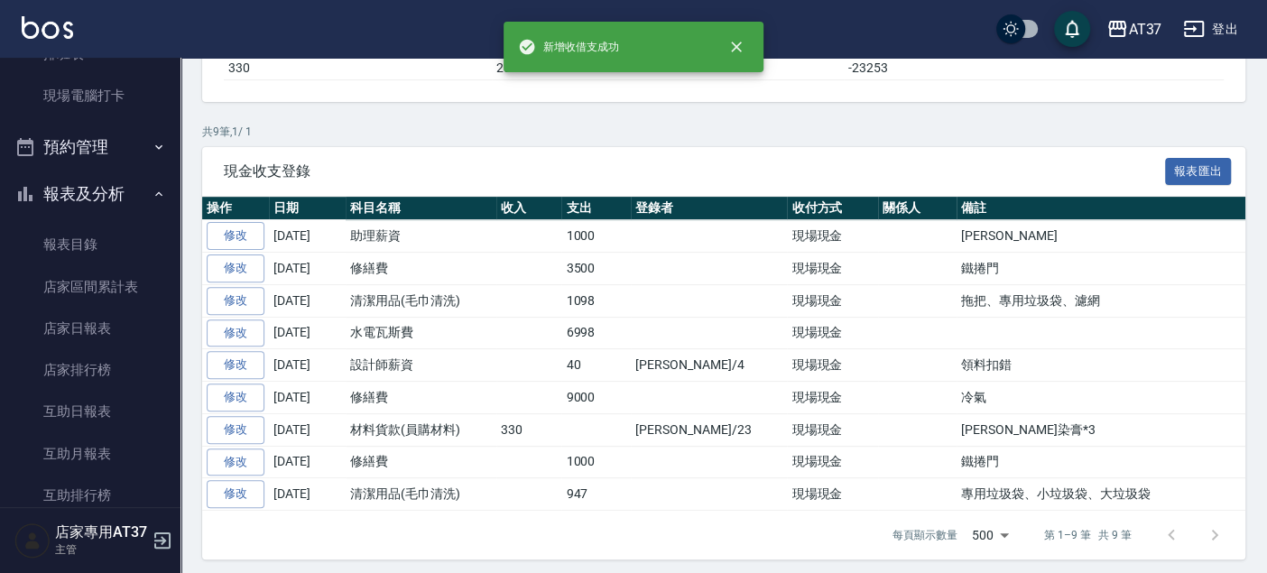
scroll to position [300, 0]
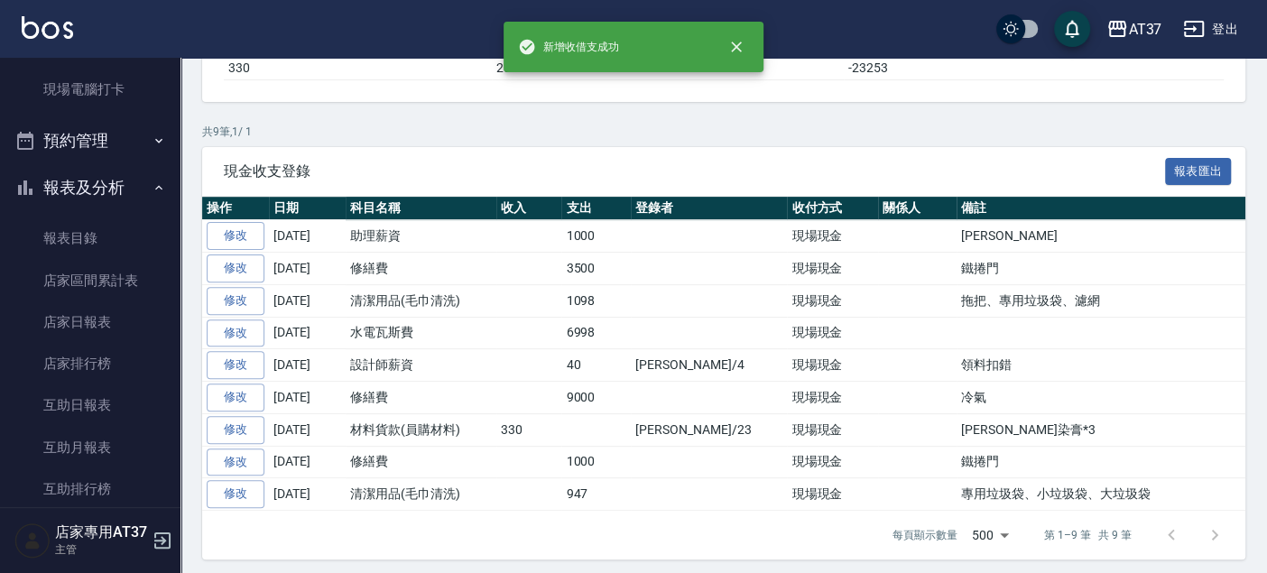
drag, startPoint x: 111, startPoint y: 312, endPoint x: 319, endPoint y: 323, distance: 208.7
click at [111, 312] on link "店家日報表" at bounding box center [90, 321] width 166 height 41
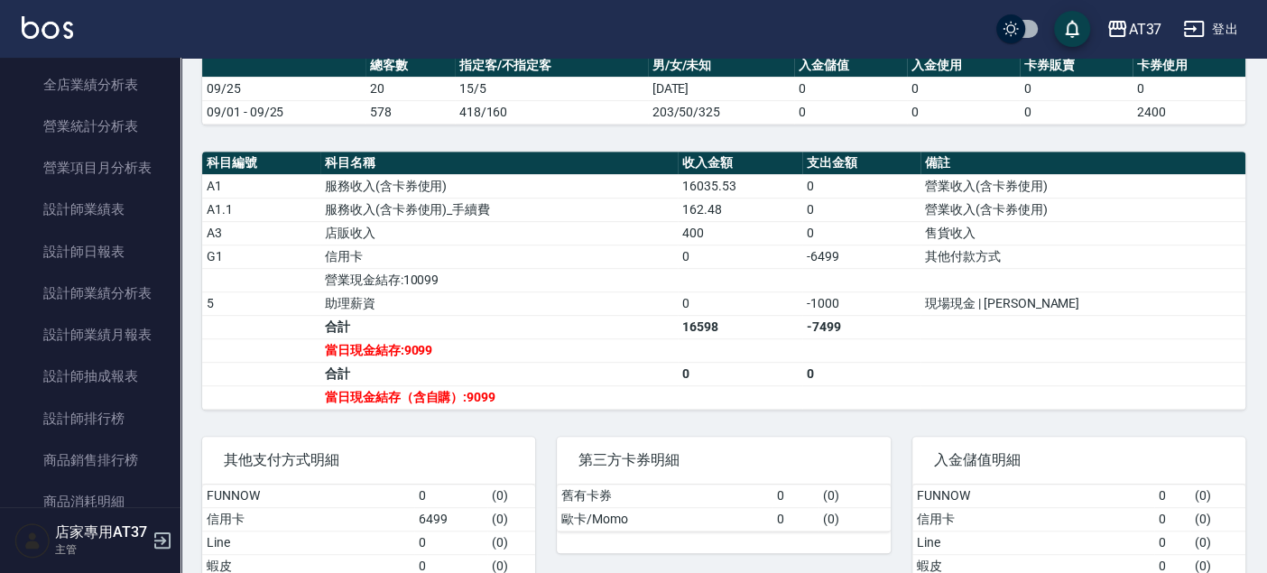
scroll to position [801, 0]
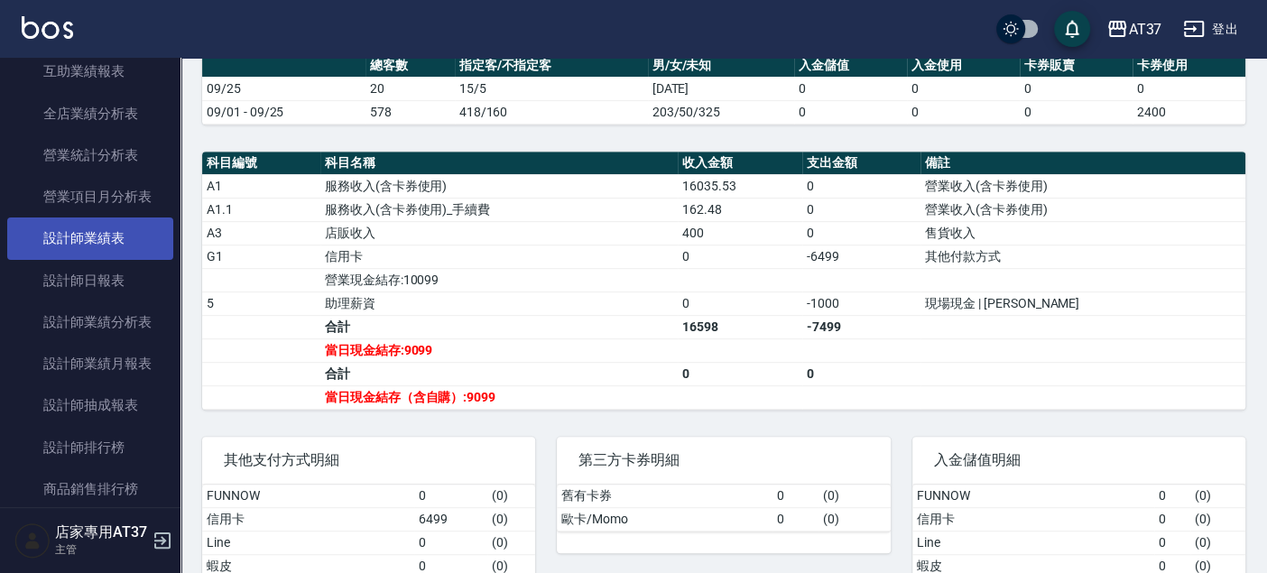
click at [100, 249] on link "設計師業績表" at bounding box center [90, 237] width 166 height 41
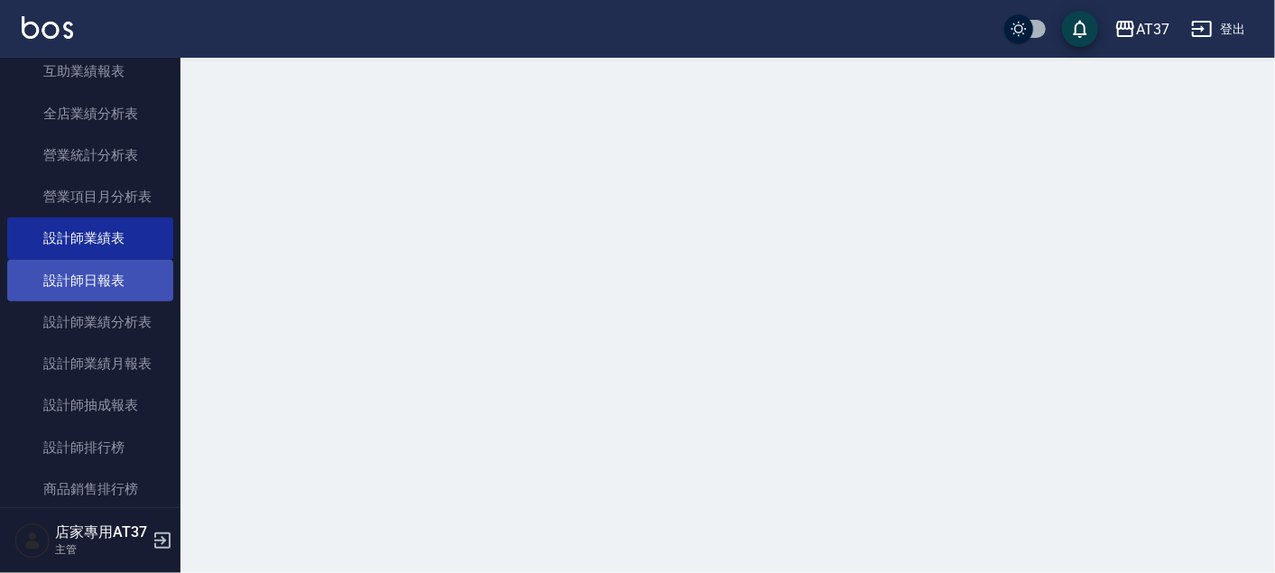
click at [103, 274] on link "設計師日報表" at bounding box center [90, 280] width 166 height 41
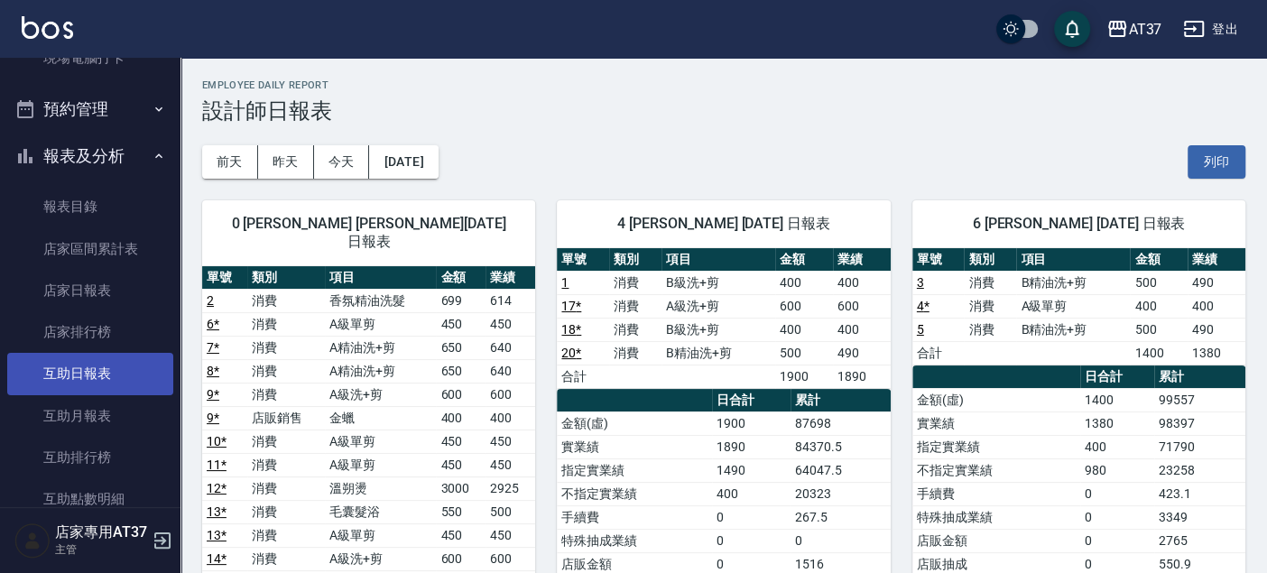
scroll to position [300, 0]
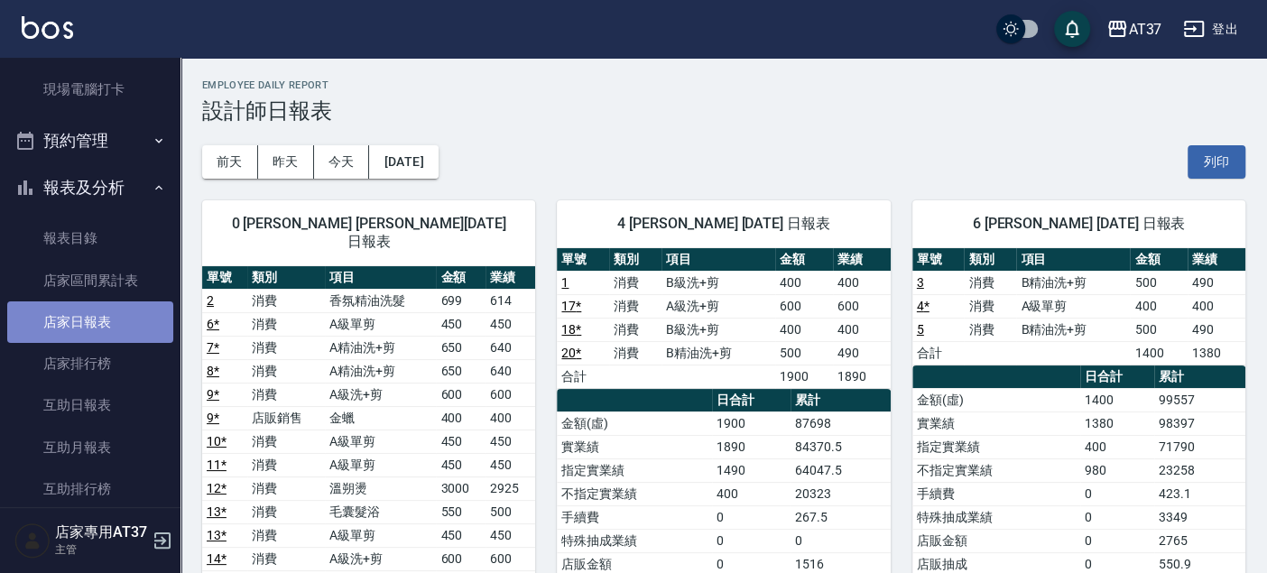
click at [92, 321] on link "店家日報表" at bounding box center [90, 321] width 166 height 41
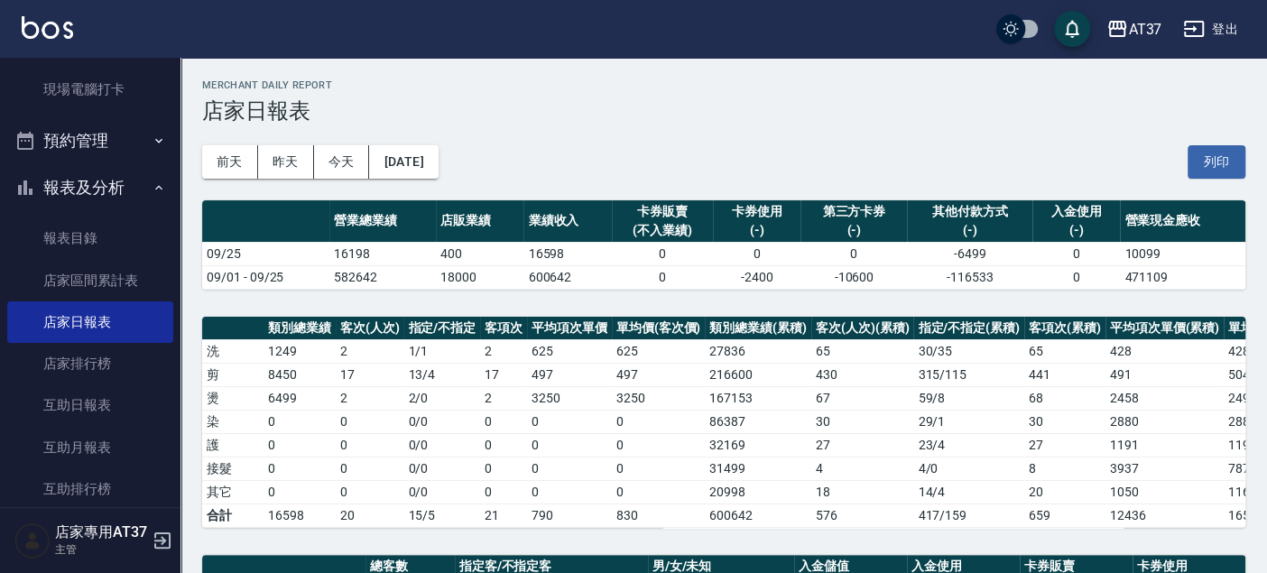
drag, startPoint x: 1265, startPoint y: 162, endPoint x: 1277, endPoint y: 238, distance: 76.8
drag, startPoint x: 1277, startPoint y: 238, endPoint x: 1221, endPoint y: 153, distance: 101.6
click at [1091, 138] on div "前天 昨天 今天 2025/09/25 列印" at bounding box center [723, 162] width 1043 height 77
